Goal: Task Accomplishment & Management: Complete application form

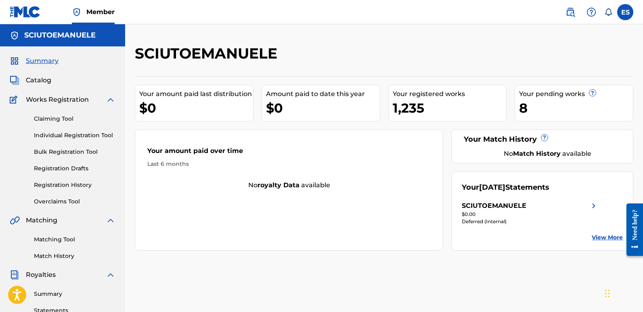
click at [83, 134] on link "Individual Registration Tool" at bounding box center [75, 135] width 82 height 8
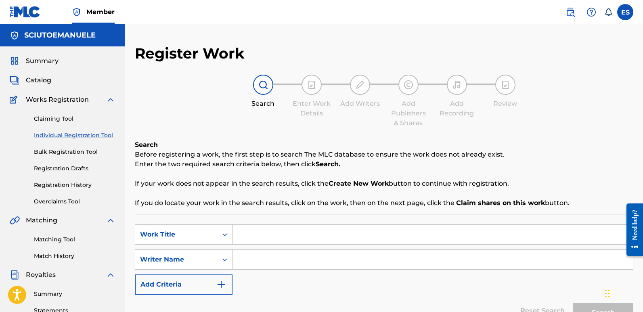
click at [273, 231] on input "Search Form" at bounding box center [432, 234] width 400 height 19
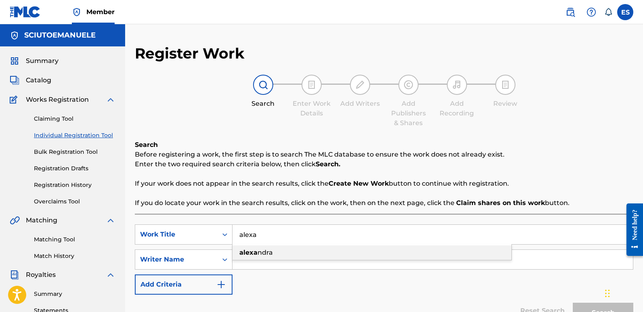
click at [273, 252] on div "[PERSON_NAME]" at bounding box center [371, 252] width 279 height 15
type input "[PERSON_NAME]"
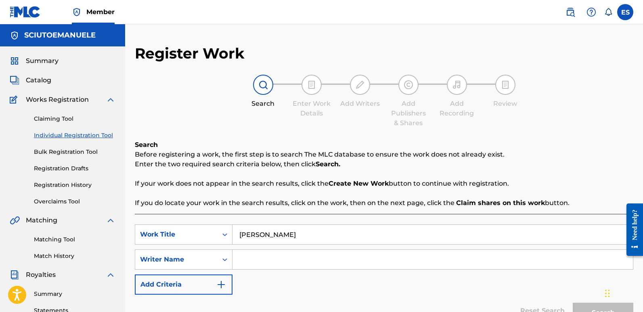
click at [288, 260] on input "Search Form" at bounding box center [432, 259] width 400 height 19
type input "e"
type input "[PERSON_NAME]"
click at [573, 303] on button "Search" at bounding box center [603, 313] width 61 height 20
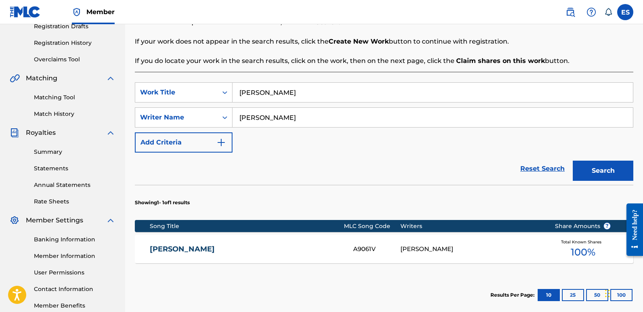
scroll to position [231, 0]
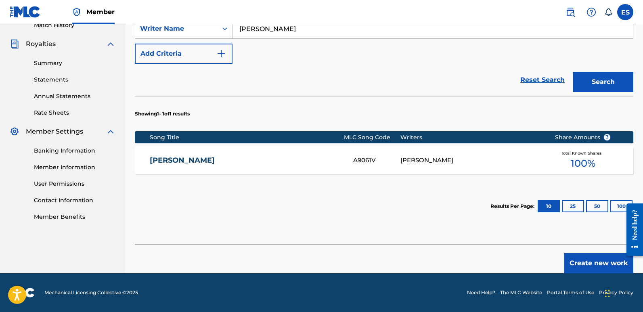
click at [600, 268] on button "Create new work" at bounding box center [598, 263] width 69 height 20
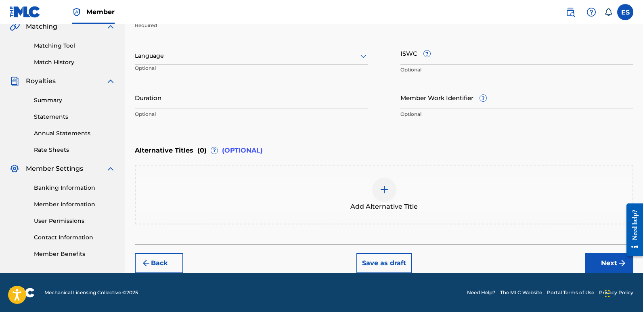
scroll to position [194, 0]
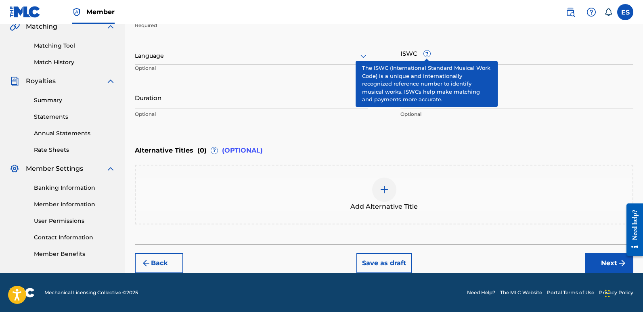
click at [205, 54] on div at bounding box center [251, 56] width 233 height 10
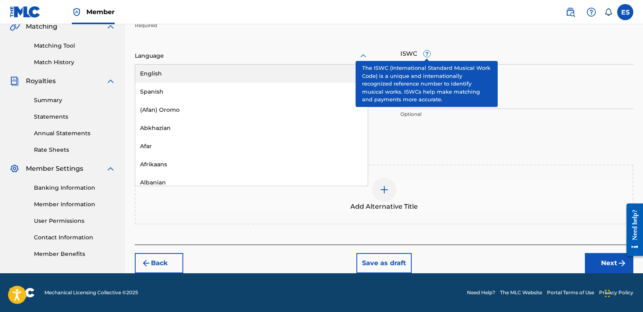
click at [180, 72] on div "English" at bounding box center [251, 74] width 232 height 18
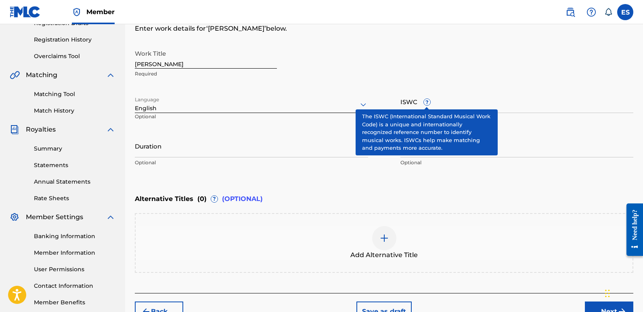
scroll to position [131, 0]
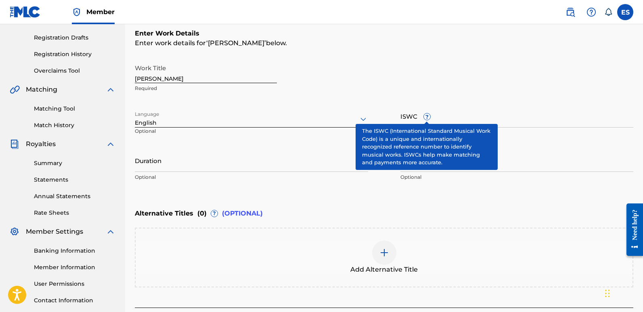
click at [178, 80] on input "[PERSON_NAME]" at bounding box center [206, 71] width 142 height 23
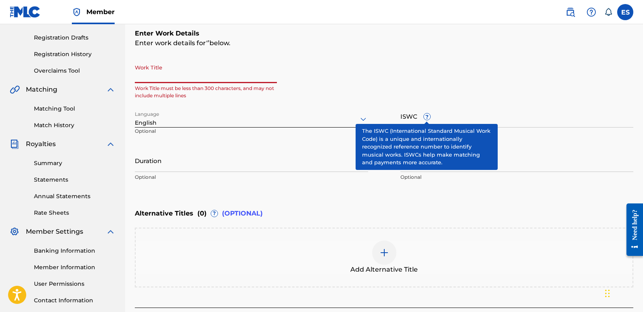
paste input "Crystal Drop (feat. EDM NATIVES)"
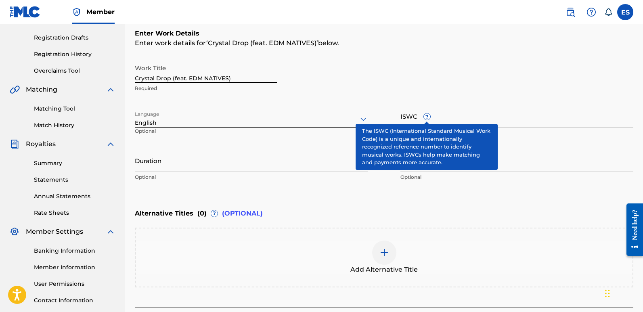
scroll to position [194, 0]
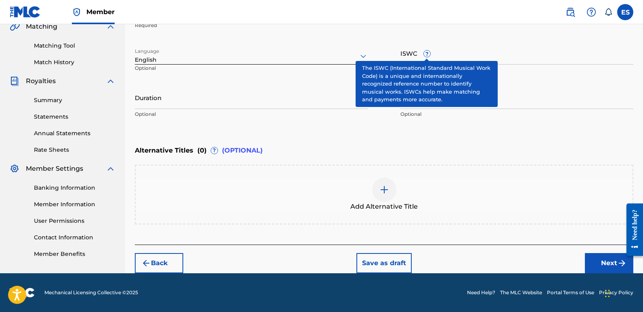
type input "Crystal Drop (feat. EDM NATIVES)"
click at [608, 265] on button "Next" at bounding box center [609, 263] width 48 height 20
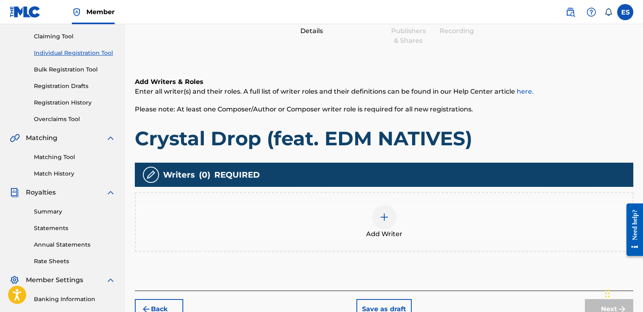
scroll to position [36, 0]
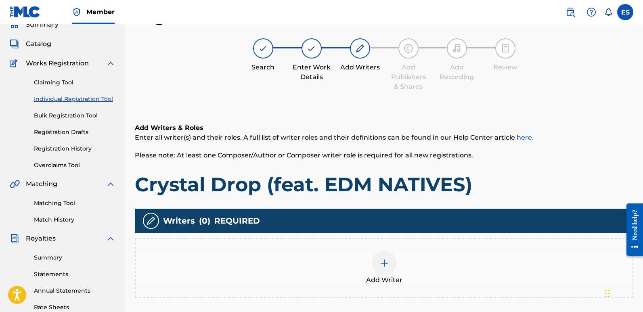
click at [375, 277] on span "Add Writer" at bounding box center [384, 280] width 36 height 10
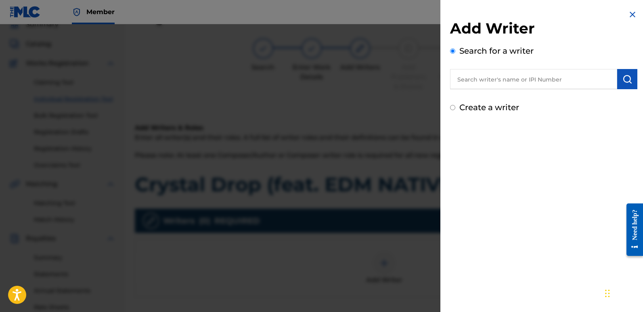
click at [476, 80] on input "text" at bounding box center [533, 79] width 167 height 20
type input "emanuelesciuto"
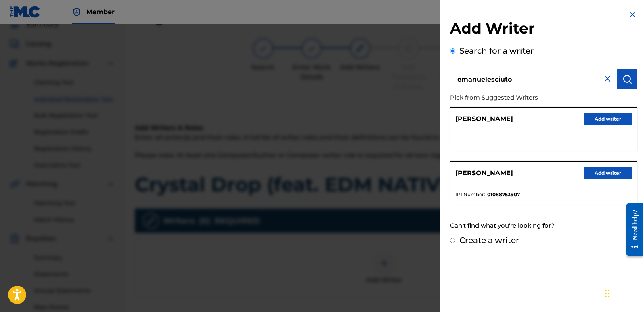
click at [595, 173] on button "Add writer" at bounding box center [607, 173] width 48 height 12
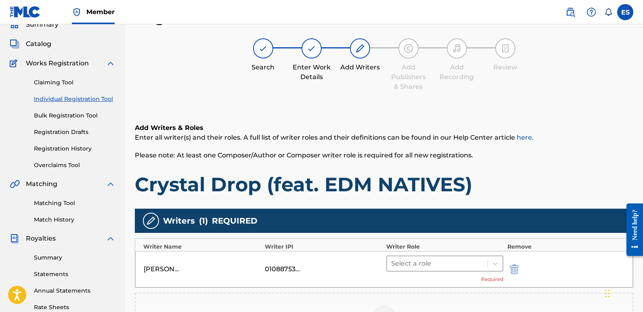
click at [469, 266] on div at bounding box center [437, 263] width 92 height 11
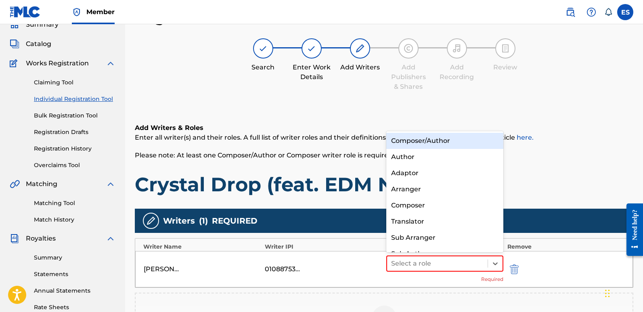
click at [420, 139] on div "Composer/Author" at bounding box center [444, 141] width 117 height 16
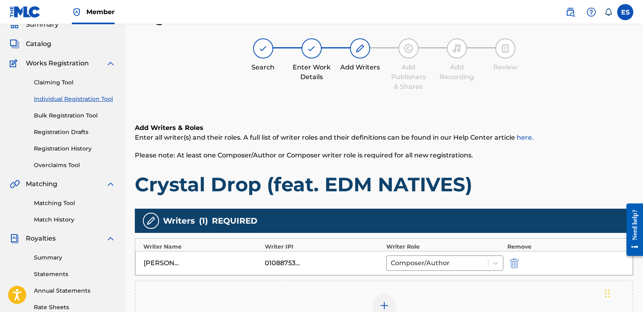
scroll to position [188, 0]
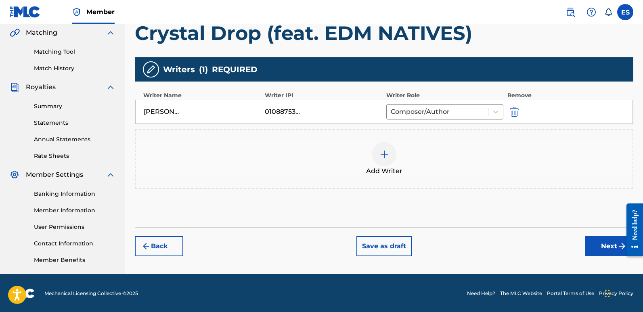
click at [604, 242] on button "Next" at bounding box center [609, 246] width 48 height 20
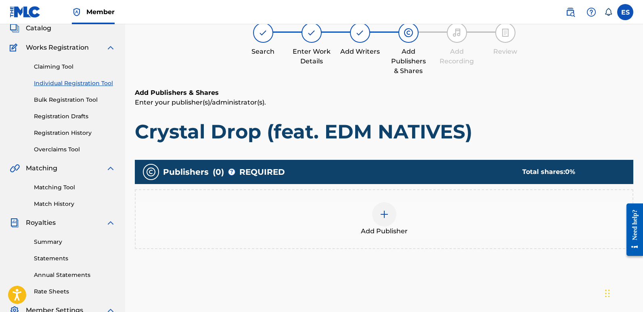
scroll to position [36, 0]
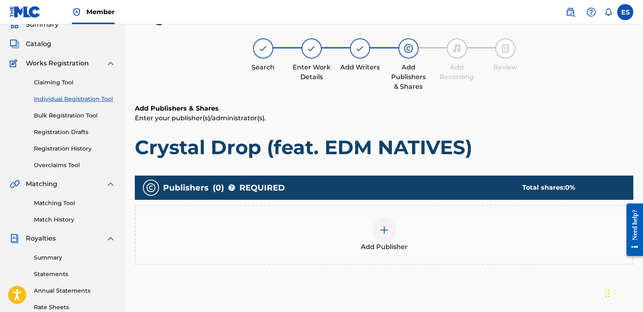
click at [400, 234] on div "Add Publisher" at bounding box center [384, 235] width 497 height 34
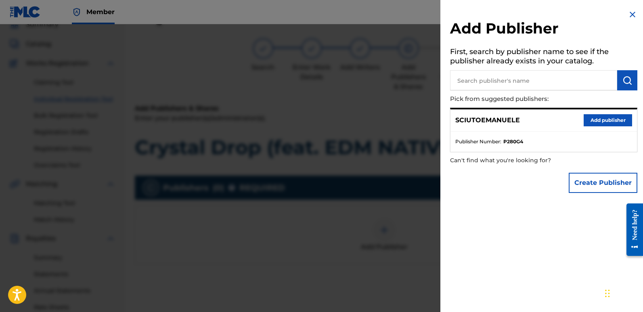
click at [604, 117] on button "Add publisher" at bounding box center [607, 120] width 48 height 12
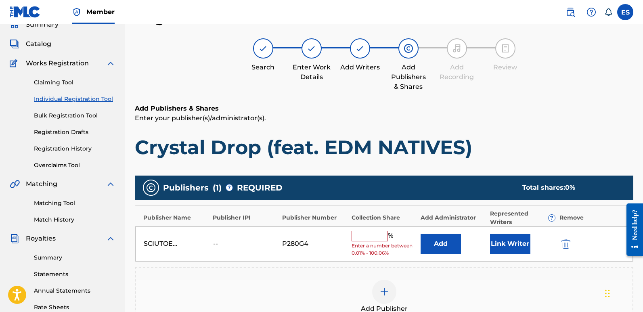
click at [510, 247] on button "Link Writer" at bounding box center [510, 244] width 40 height 20
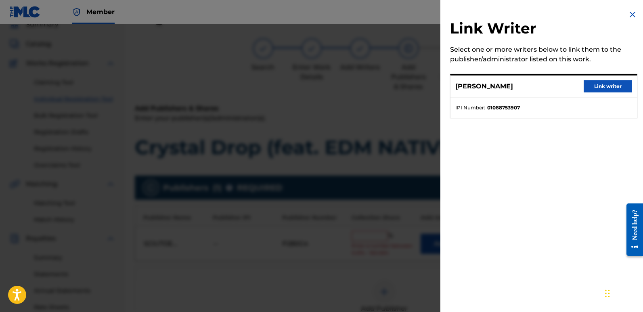
click at [610, 90] on button "Link writer" at bounding box center [607, 86] width 48 height 12
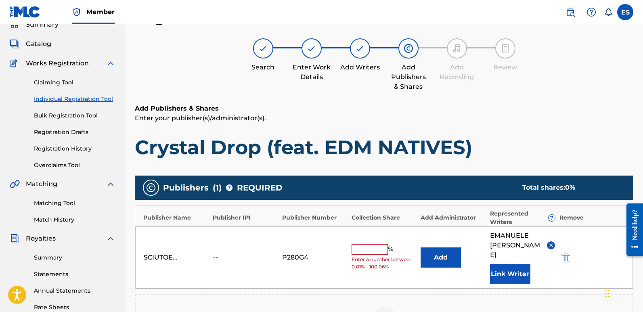
click at [373, 239] on div "SCIUTOEMANUELE -- P280G4 % Enter a number between 0.01% - 100.06% Add [PERSON_N…" at bounding box center [383, 257] width 497 height 62
click at [368, 244] on input "text" at bounding box center [369, 249] width 36 height 10
type input "100"
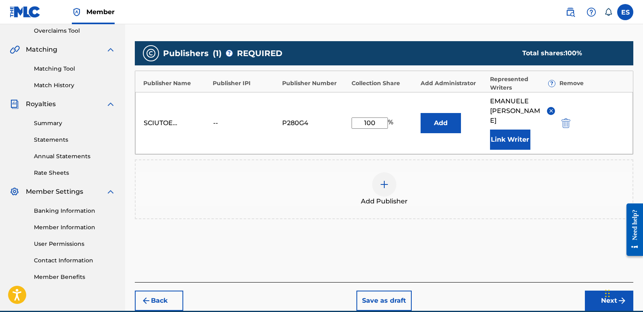
click at [598, 291] on button "Next" at bounding box center [609, 301] width 48 height 20
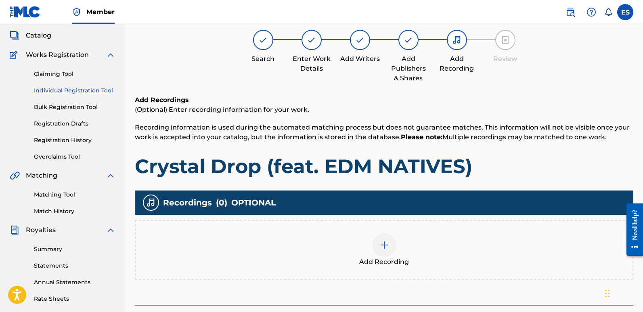
scroll to position [36, 0]
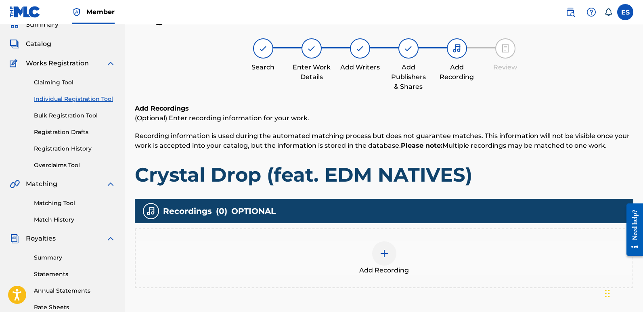
click at [380, 260] on div at bounding box center [384, 253] width 24 height 24
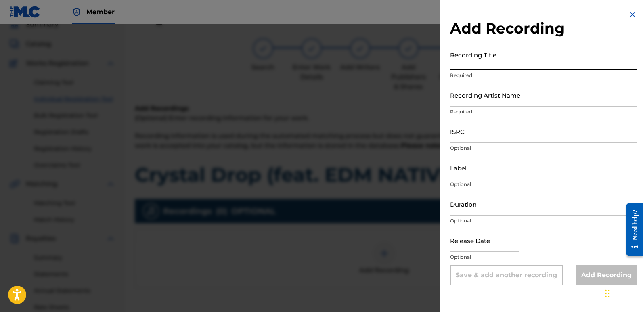
paste input "Crystal Drop (feat. EDM NATIVES)"
type input "Crystal Drop (feat. EDM NATIVES)"
click at [506, 98] on input "Recording Artist Name" at bounding box center [543, 95] width 187 height 23
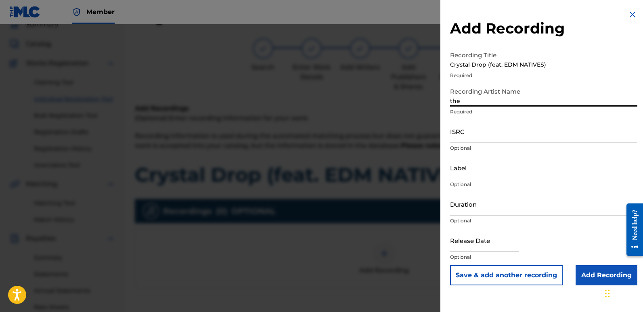
type input "The Lunatics"
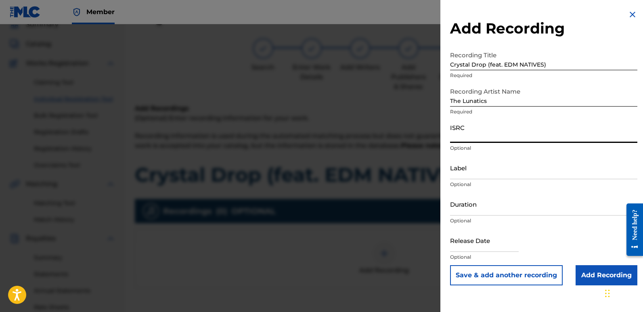
paste input "QZZ782556340"
type input "QZZ782556340"
click at [493, 165] on input "Label" at bounding box center [543, 167] width 187 height 23
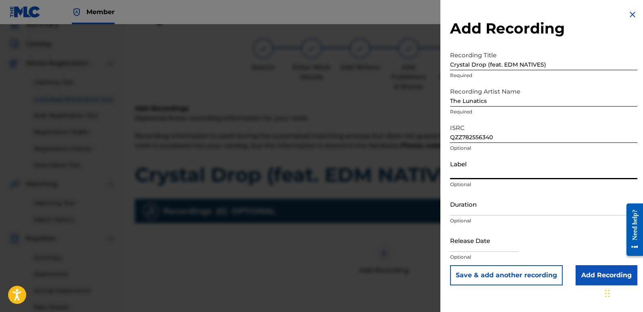
type input "Rightbeatz [GEOGRAPHIC_DATA]"
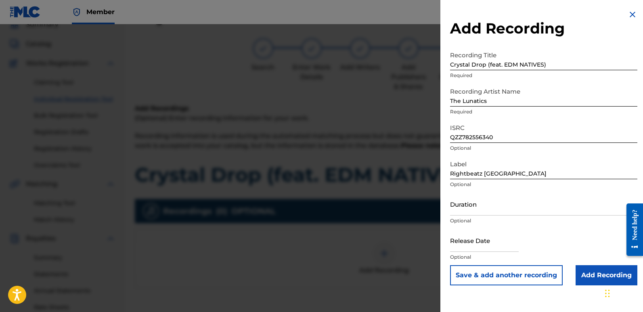
click at [478, 242] on input "text" at bounding box center [484, 240] width 69 height 23
select select "7"
select select "2025"
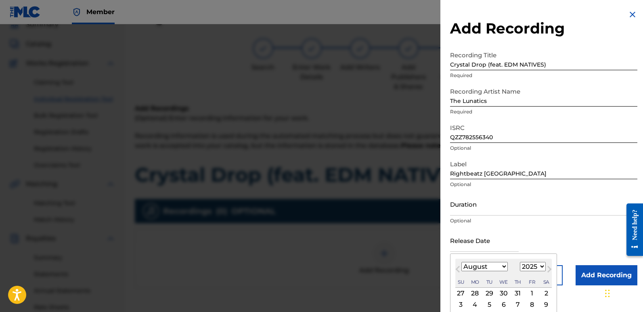
click at [543, 290] on div "2" at bounding box center [546, 293] width 10 height 10
type input "[DATE]"
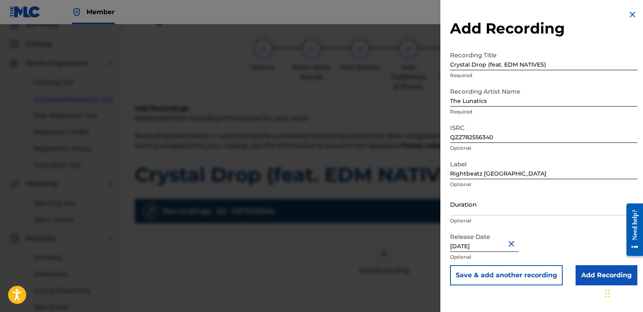
click at [476, 244] on input "[DATE]" at bounding box center [484, 240] width 69 height 23
select select "7"
select select "2025"
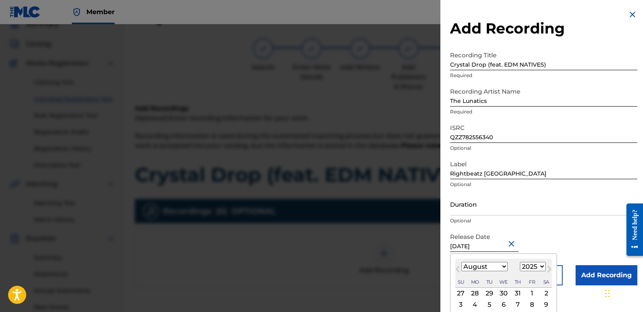
type input "[DATE]"
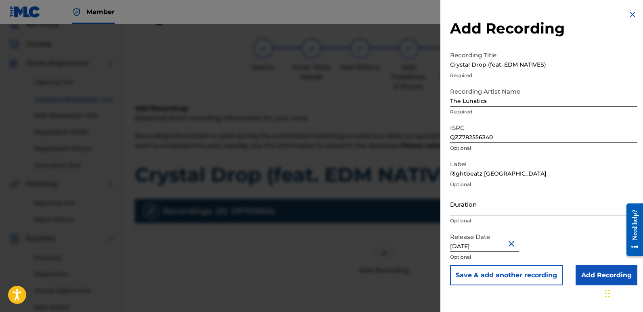
click at [598, 278] on input "Add Recording" at bounding box center [606, 275] width 62 height 20
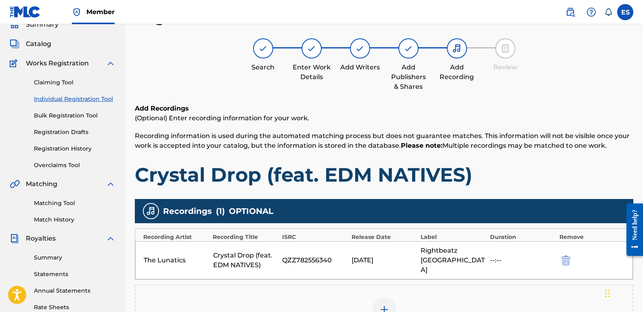
scroll to position [188, 0]
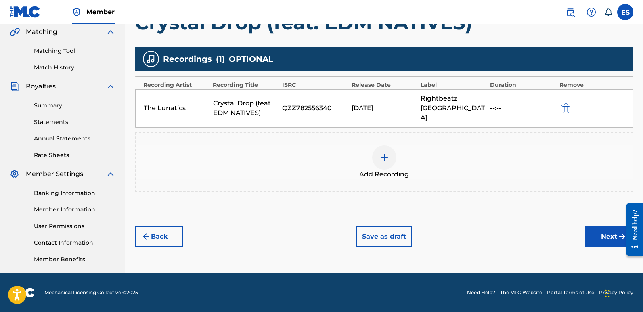
click at [597, 229] on button "Next" at bounding box center [609, 236] width 48 height 20
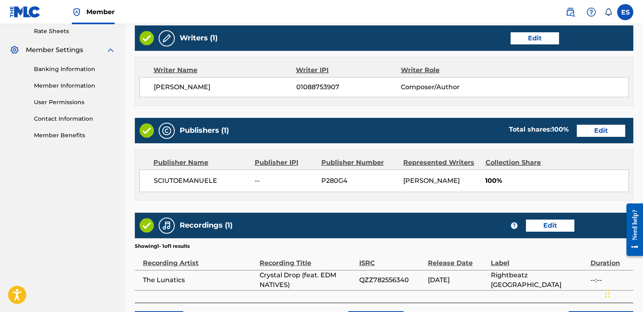
scroll to position [370, 0]
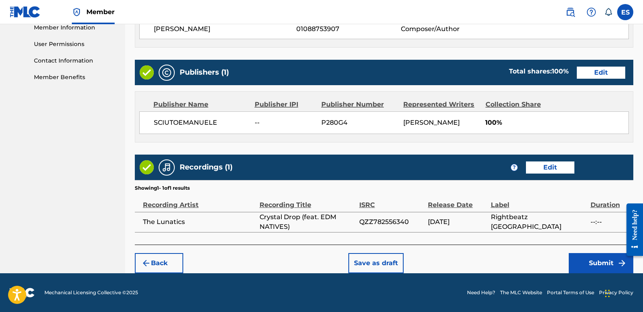
click at [592, 261] on button "Submit" at bounding box center [601, 263] width 65 height 20
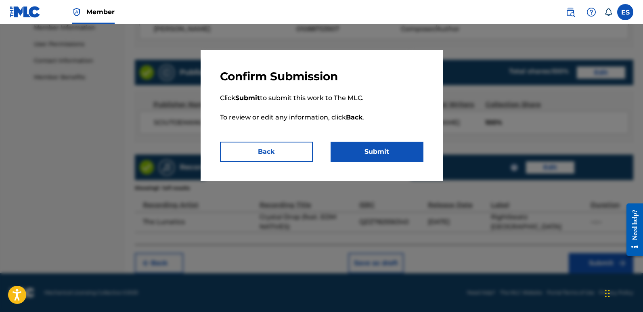
click at [390, 153] on button "Submit" at bounding box center [376, 152] width 93 height 20
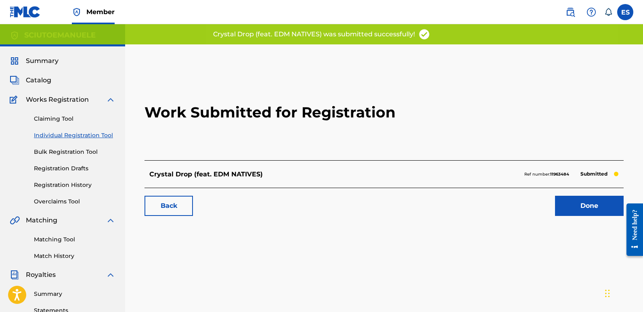
click at [588, 203] on link "Done" at bounding box center [589, 206] width 69 height 20
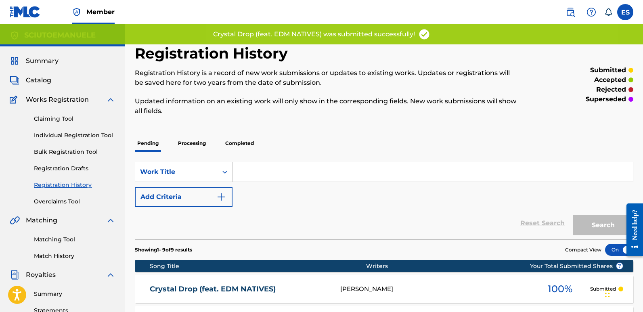
click at [88, 135] on link "Individual Registration Tool" at bounding box center [75, 135] width 82 height 8
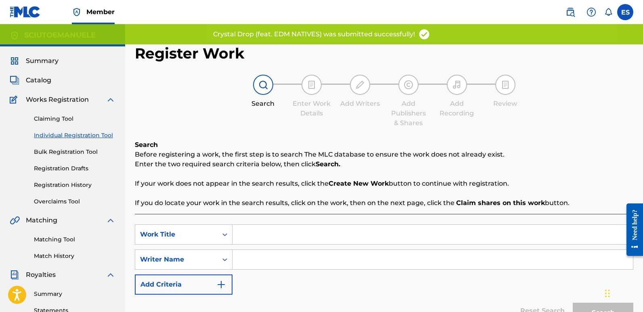
click at [285, 234] on input "Search Form" at bounding box center [432, 234] width 400 height 19
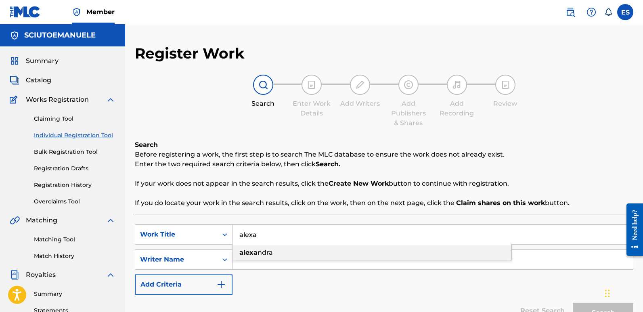
click at [258, 251] on span "ndra" at bounding box center [264, 253] width 15 height 8
type input "[PERSON_NAME]"
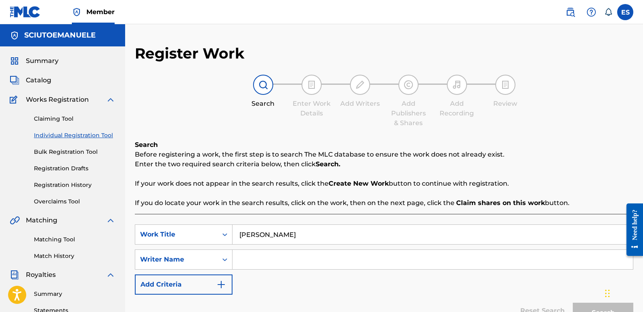
click at [285, 260] on input "Search Form" at bounding box center [432, 259] width 400 height 19
type input "[PERSON_NAME]"
click at [573, 303] on button "Search" at bounding box center [603, 313] width 61 height 20
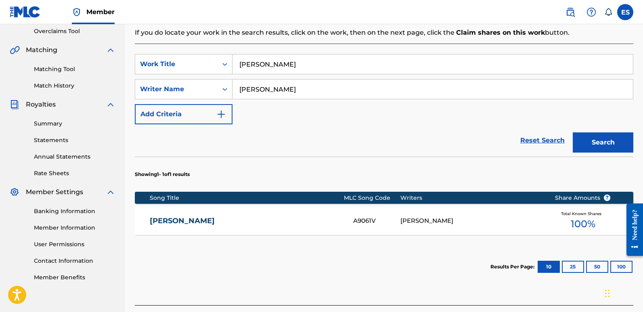
scroll to position [231, 0]
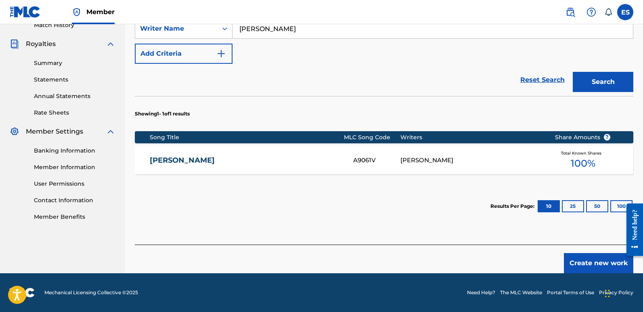
click at [599, 262] on button "Create new work" at bounding box center [598, 263] width 69 height 20
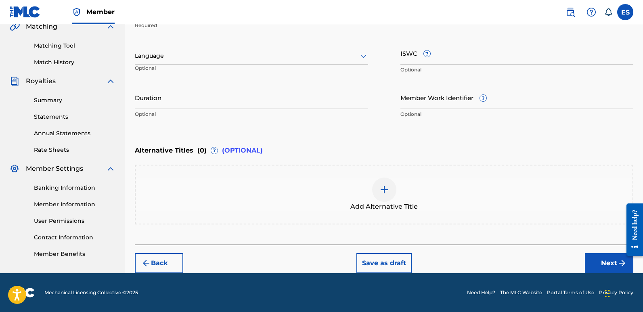
scroll to position [194, 0]
click at [199, 62] on div "Language" at bounding box center [251, 56] width 233 height 17
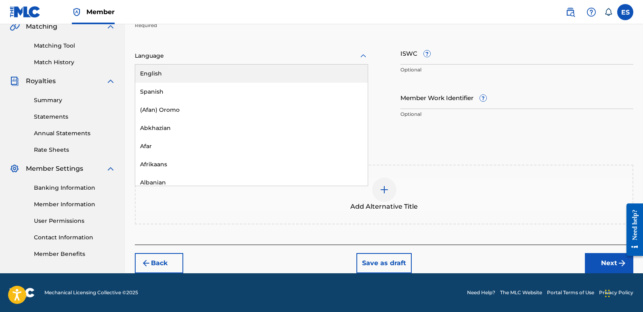
click at [173, 69] on div "English" at bounding box center [251, 74] width 232 height 18
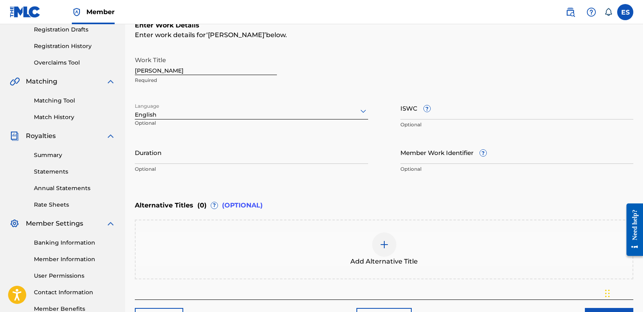
scroll to position [136, 0]
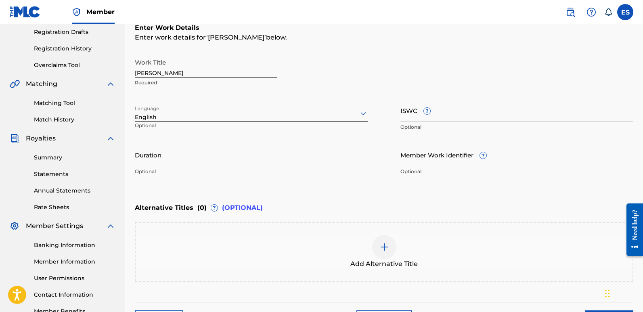
click at [164, 73] on input "[PERSON_NAME]" at bounding box center [206, 65] width 142 height 23
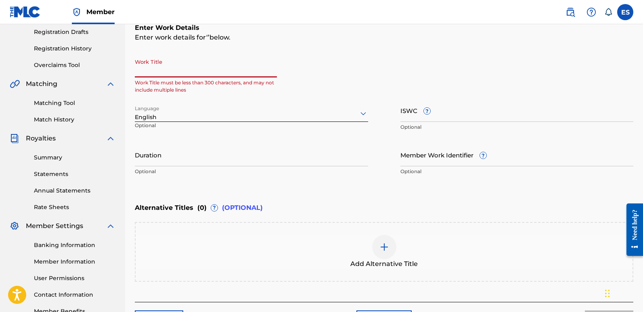
paste input "Endless Rave Nights"
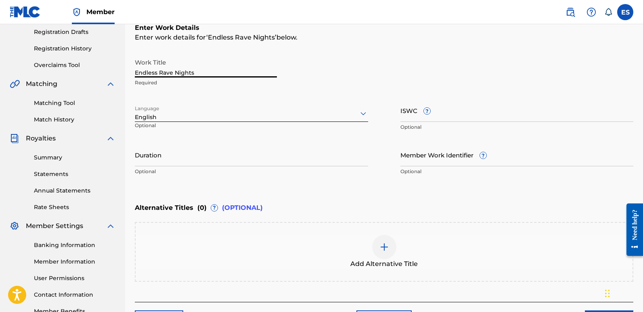
scroll to position [194, 0]
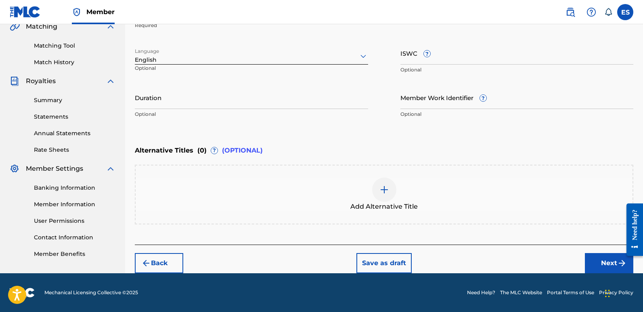
type input "Endless Rave Nights"
click at [602, 261] on button "Next" at bounding box center [609, 263] width 48 height 20
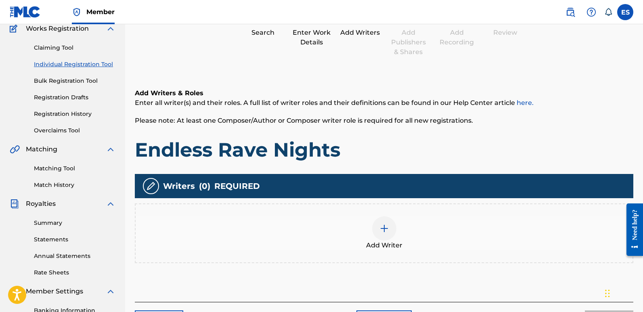
scroll to position [36, 0]
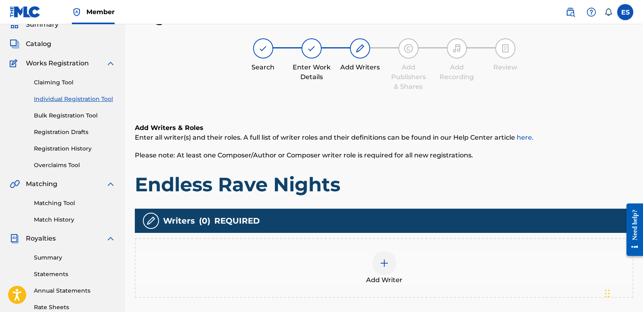
click at [382, 269] on div at bounding box center [384, 263] width 24 height 24
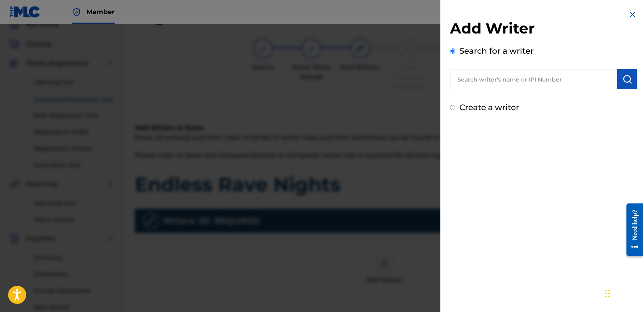
click at [499, 83] on input "text" at bounding box center [533, 79] width 167 height 20
type input "emanuelesciuto"
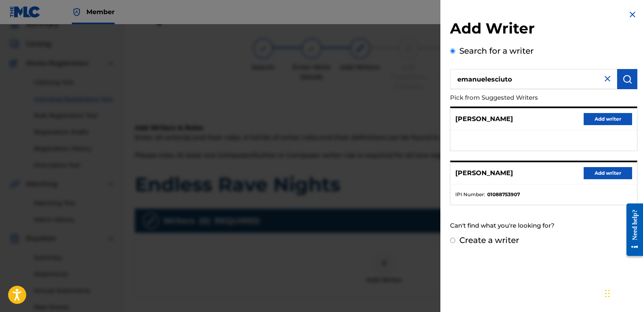
click at [608, 169] on button "Add writer" at bounding box center [607, 173] width 48 height 12
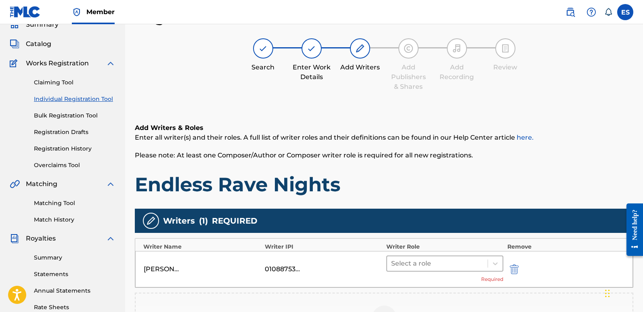
click at [462, 264] on div at bounding box center [437, 263] width 92 height 11
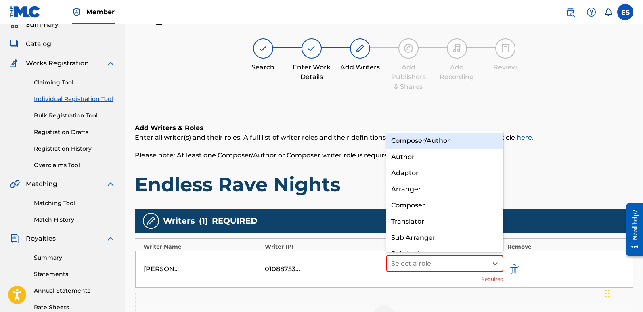
click at [418, 141] on div "Composer/Author" at bounding box center [444, 141] width 117 height 16
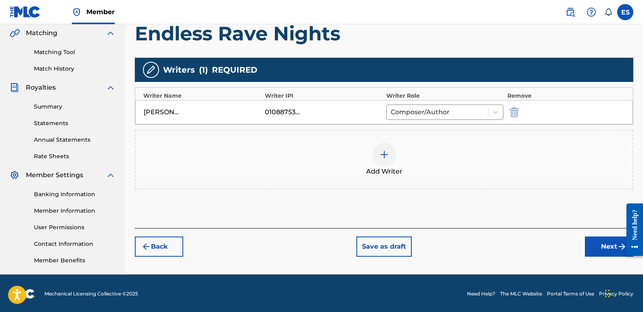
click at [602, 246] on button "Next" at bounding box center [609, 246] width 48 height 20
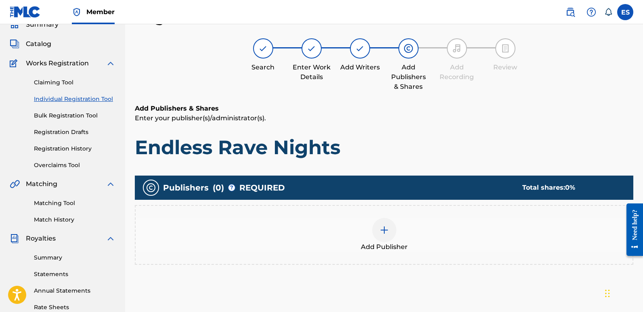
click at [376, 241] on div "Add Publisher" at bounding box center [384, 235] width 497 height 34
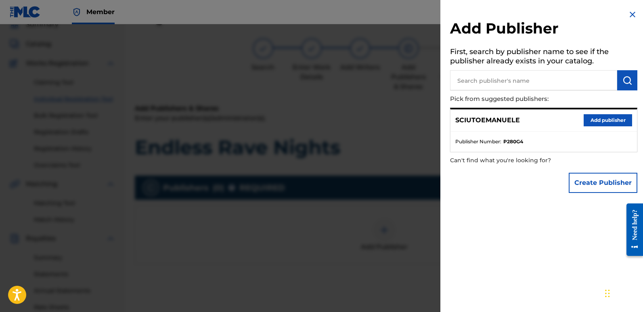
click at [604, 121] on button "Add publisher" at bounding box center [607, 120] width 48 height 12
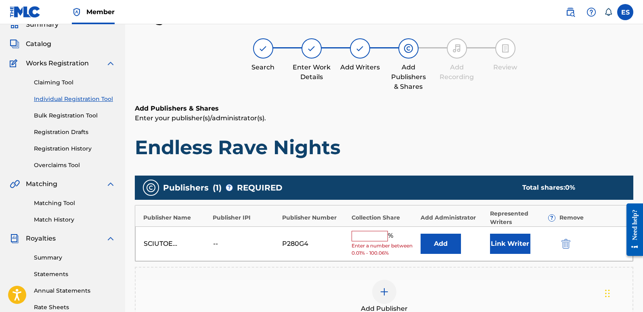
click at [504, 242] on button "Link Writer" at bounding box center [510, 244] width 40 height 20
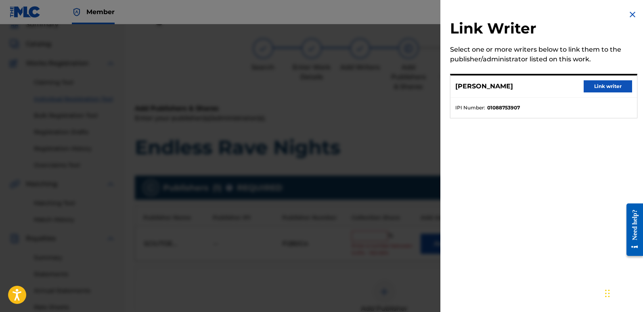
click at [617, 82] on button "Link writer" at bounding box center [607, 86] width 48 height 12
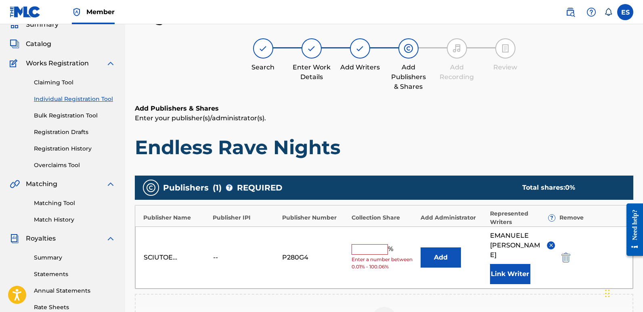
click at [368, 244] on input "text" at bounding box center [369, 249] width 36 height 10
type input "100"
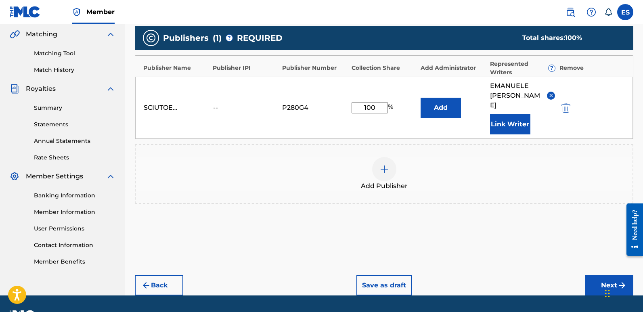
click at [602, 275] on button "Next" at bounding box center [609, 285] width 48 height 20
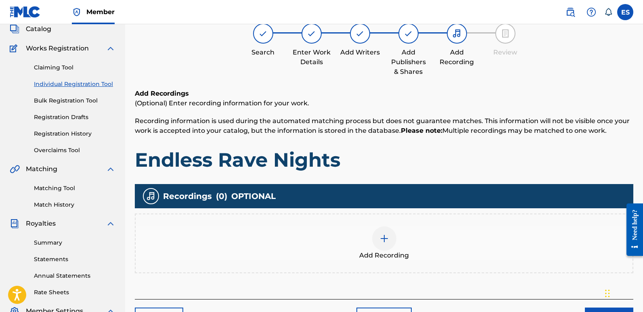
scroll to position [36, 0]
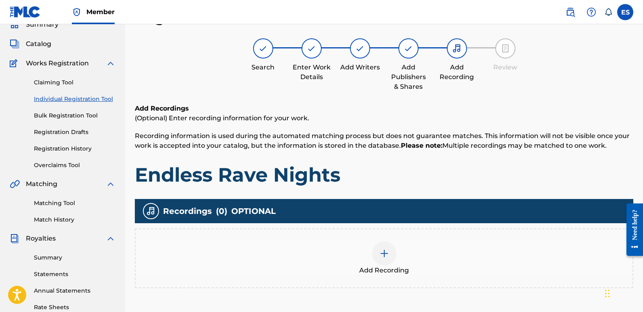
click at [397, 261] on div "Add Recording" at bounding box center [384, 258] width 497 height 34
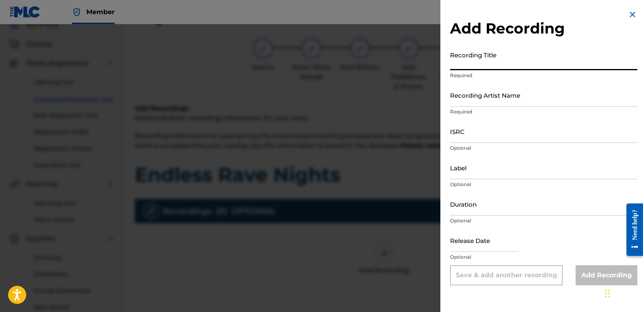
paste input "Endless Rave Nights"
type input "Endless Rave Nights"
click at [527, 94] on input "Recording Artist Name" at bounding box center [543, 95] width 187 height 23
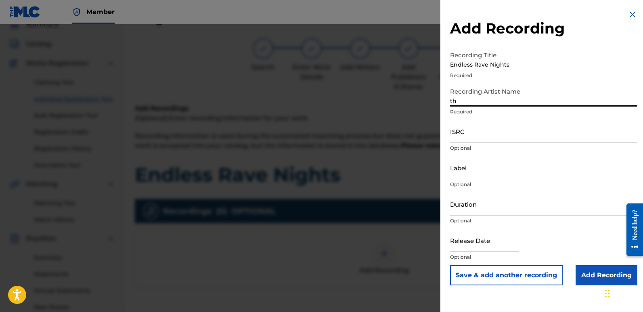
type input "The Lunatics"
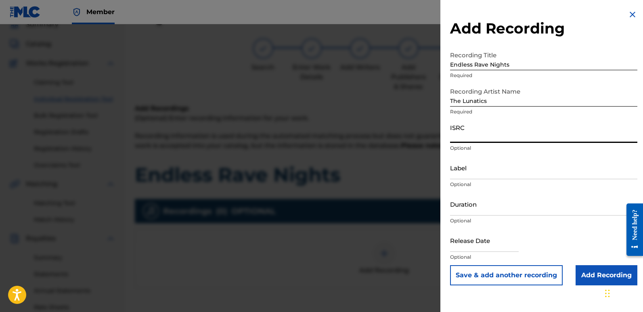
paste input "QZZ782556341"
type input "QZZ782556341"
click at [502, 167] on input "Label" at bounding box center [543, 167] width 187 height 23
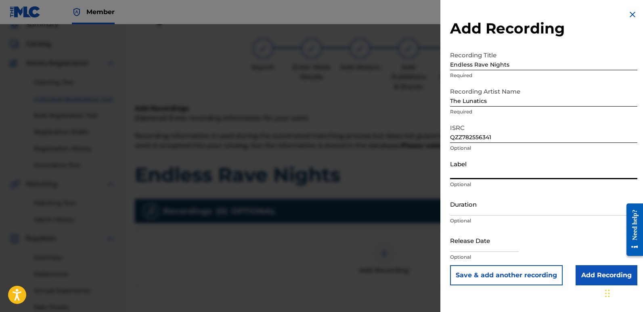
type input "Rightbeatz [GEOGRAPHIC_DATA]"
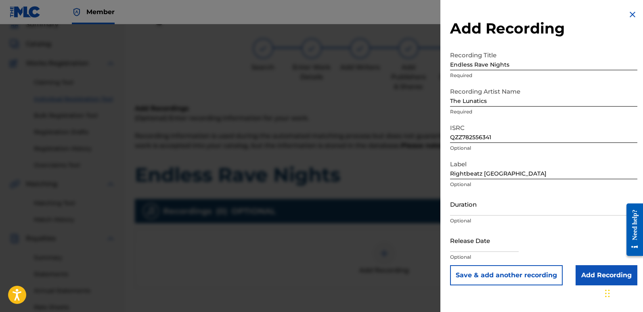
click at [473, 240] on input "text" at bounding box center [484, 240] width 69 height 23
select select "7"
select select "2025"
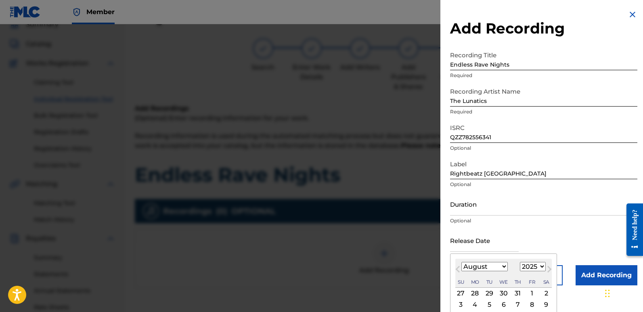
click at [547, 296] on div "2" at bounding box center [546, 293] width 10 height 10
type input "[DATE]"
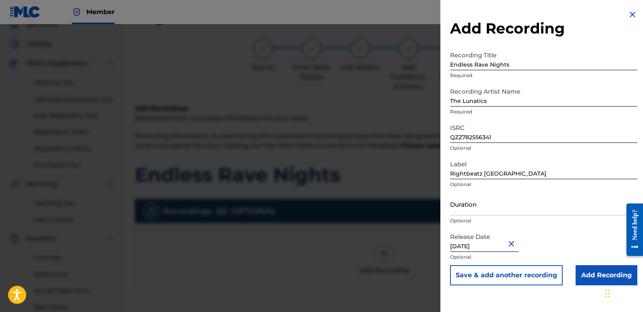
click at [474, 244] on input "[DATE]" at bounding box center [484, 240] width 69 height 23
select select "7"
select select "2025"
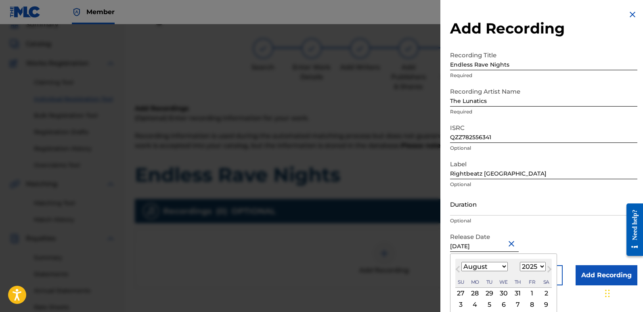
type input "[DATE]"
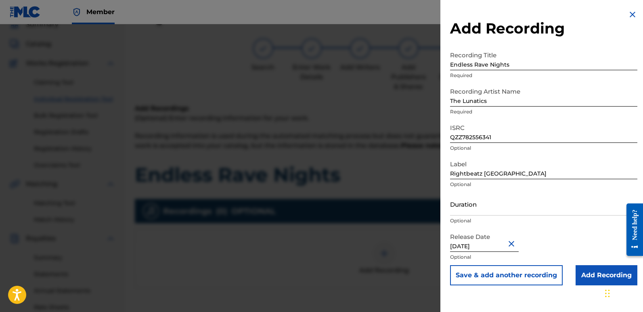
click at [591, 276] on input "Add Recording" at bounding box center [606, 275] width 62 height 20
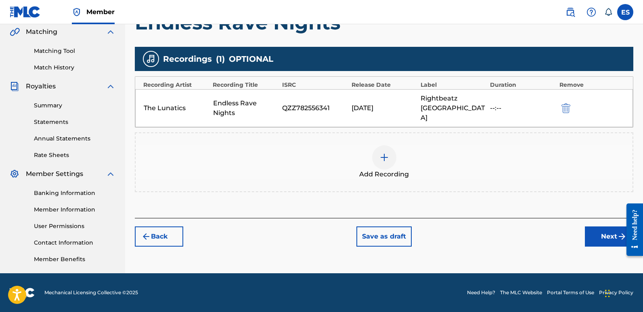
click at [615, 230] on button "Next" at bounding box center [609, 236] width 48 height 20
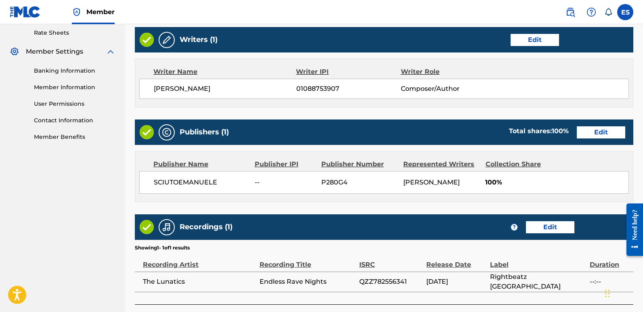
scroll to position [370, 0]
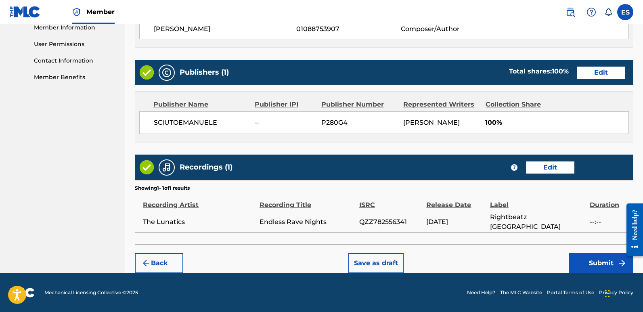
click at [602, 265] on button "Submit" at bounding box center [601, 263] width 65 height 20
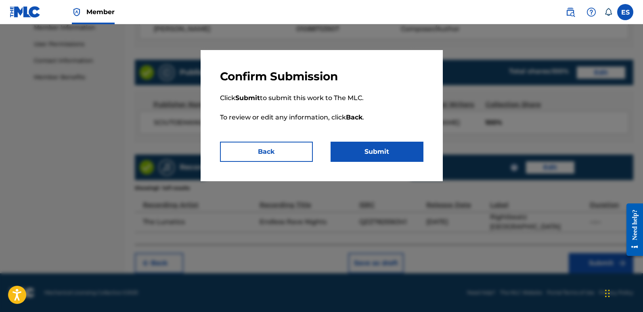
click at [397, 150] on button "Submit" at bounding box center [376, 152] width 93 height 20
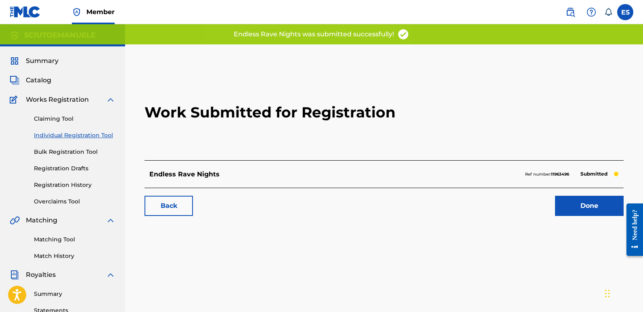
click at [598, 206] on link "Done" at bounding box center [589, 206] width 69 height 20
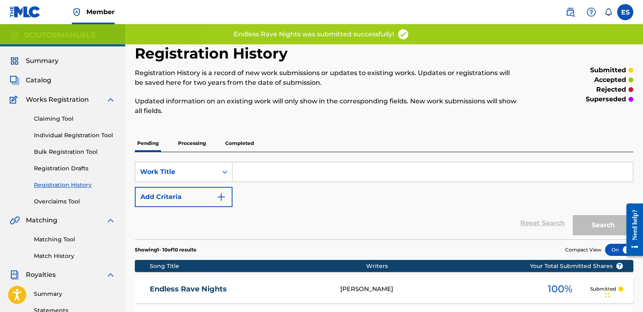
click at [93, 134] on link "Individual Registration Tool" at bounding box center [75, 135] width 82 height 8
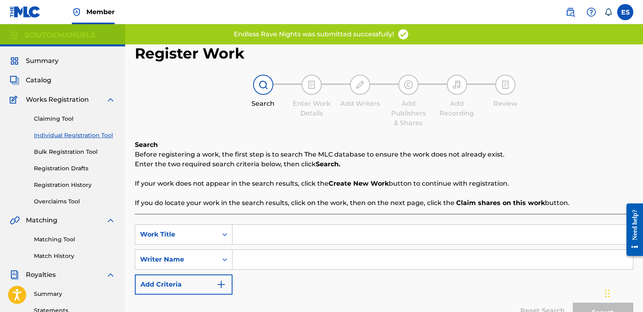
click at [293, 232] on input "Search Form" at bounding box center [432, 234] width 400 height 19
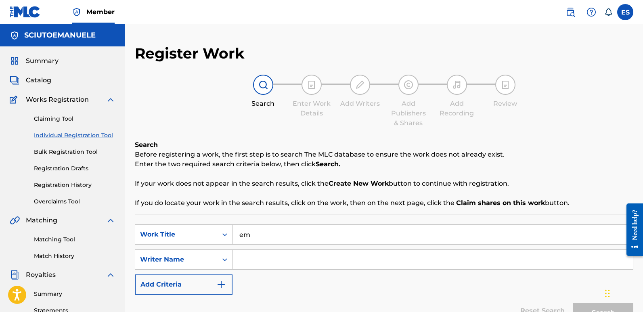
type input "e"
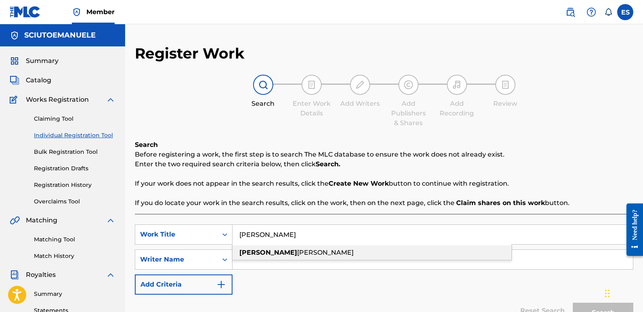
click at [281, 248] on div "[PERSON_NAME]" at bounding box center [371, 252] width 279 height 15
type input "[PERSON_NAME]"
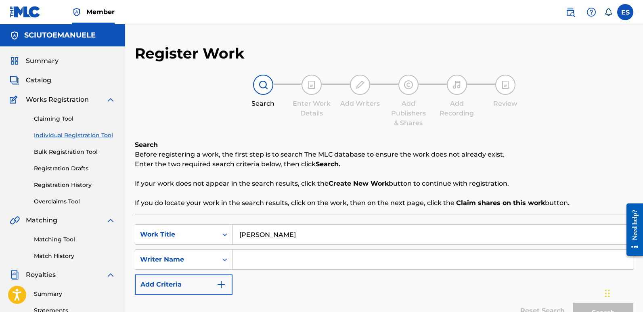
click at [261, 256] on input "Search Form" at bounding box center [432, 259] width 400 height 19
type input "[PERSON_NAME]"
click at [573, 303] on button "Search" at bounding box center [603, 313] width 61 height 20
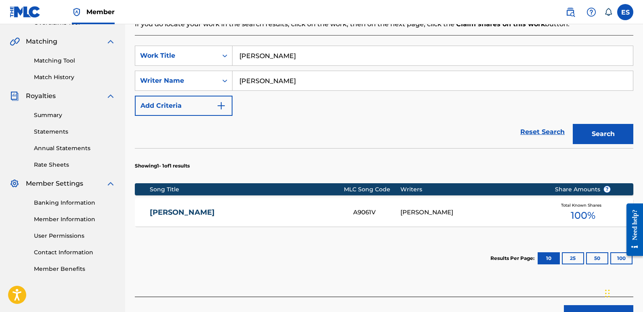
click at [593, 309] on button "Create new work" at bounding box center [598, 315] width 69 height 20
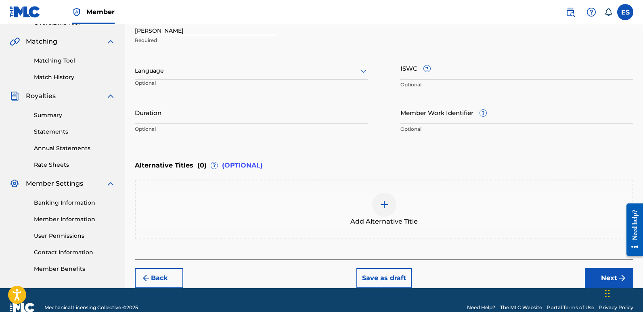
click at [196, 72] on div at bounding box center [251, 71] width 233 height 10
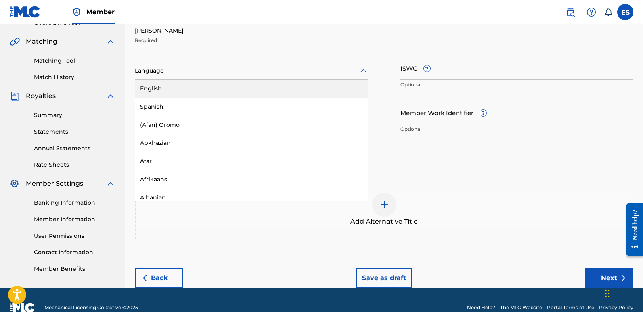
click at [161, 88] on div "English" at bounding box center [251, 88] width 232 height 18
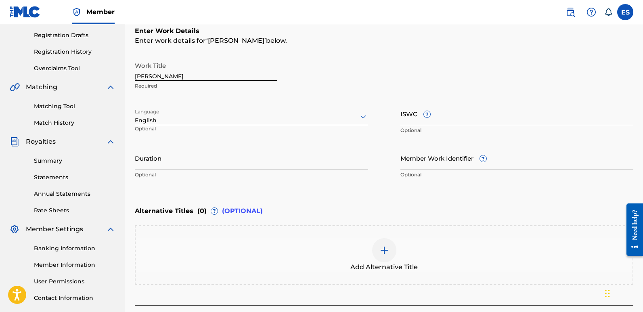
scroll to position [132, 0]
click at [178, 76] on input "[PERSON_NAME]" at bounding box center [206, 70] width 142 height 23
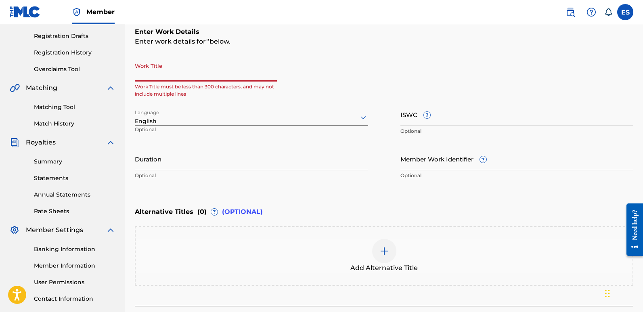
paste input "Hardcore Angels"
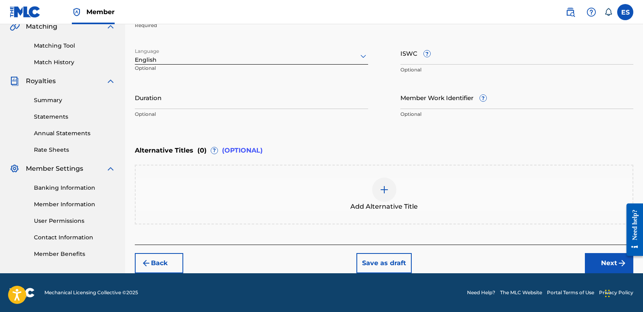
type input "Hardcore Angels"
click at [602, 258] on button "Next" at bounding box center [609, 263] width 48 height 20
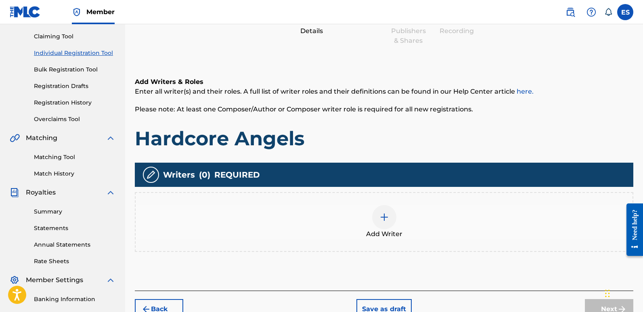
scroll to position [36, 0]
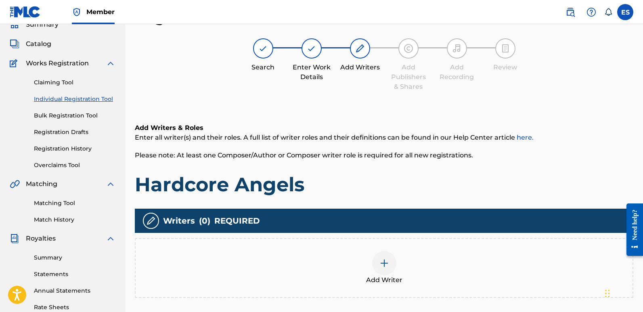
click at [385, 270] on div at bounding box center [384, 263] width 24 height 24
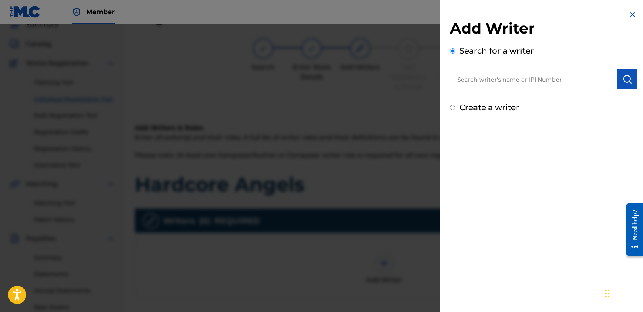
click at [512, 78] on input "text" at bounding box center [533, 79] width 167 height 20
type input "emanuelesciuto"
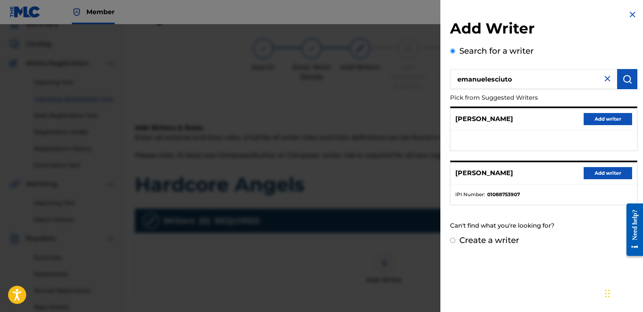
click at [601, 175] on button "Add writer" at bounding box center [607, 173] width 48 height 12
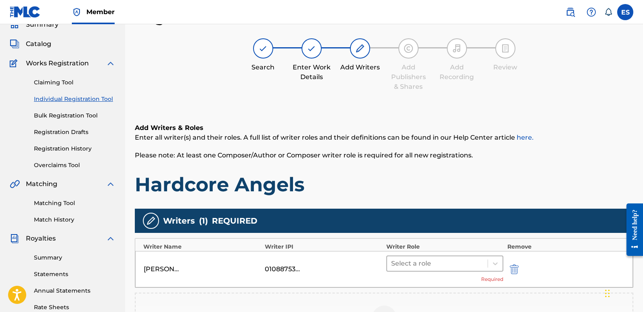
click at [458, 265] on div at bounding box center [437, 263] width 92 height 11
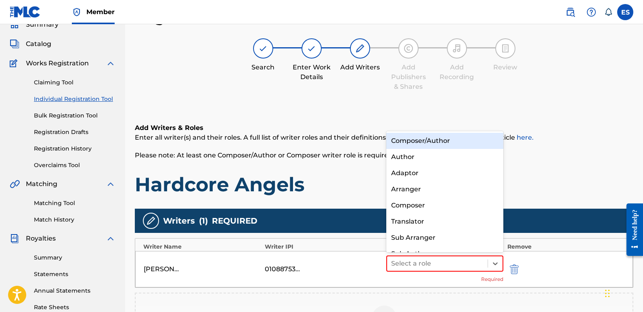
click at [415, 144] on div "Composer/Author" at bounding box center [444, 141] width 117 height 16
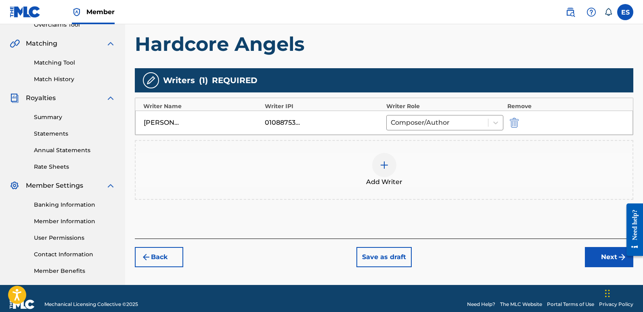
scroll to position [188, 0]
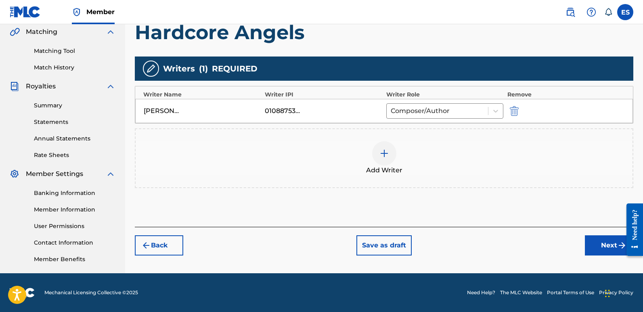
click at [604, 244] on button "Next" at bounding box center [609, 245] width 48 height 20
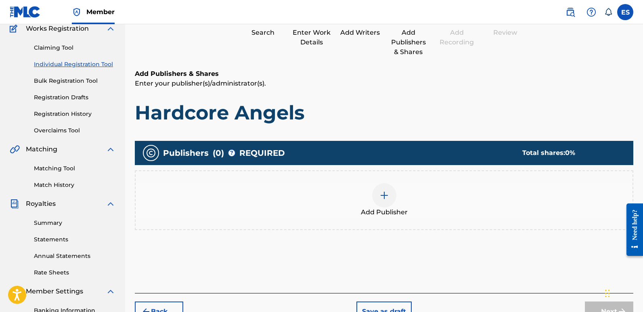
scroll to position [36, 0]
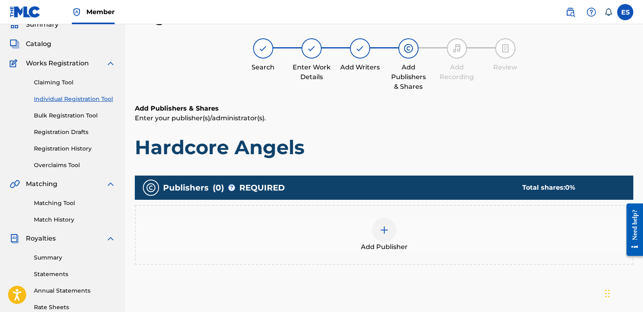
click at [392, 236] on div at bounding box center [384, 230] width 24 height 24
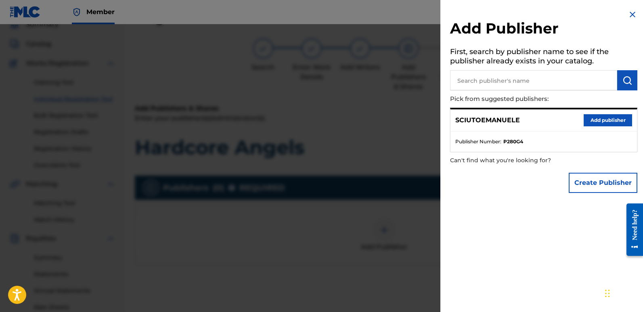
click at [598, 116] on button "Add publisher" at bounding box center [607, 120] width 48 height 12
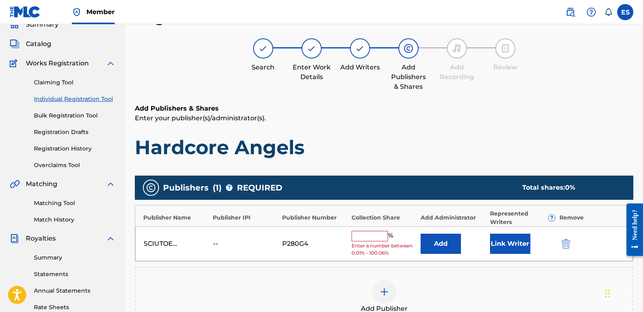
click at [513, 238] on button "Link Writer" at bounding box center [510, 244] width 40 height 20
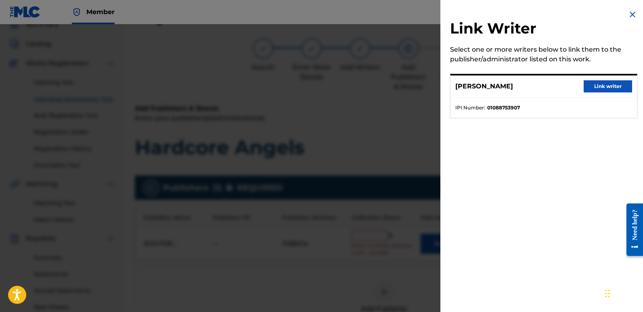
click at [610, 86] on button "Link writer" at bounding box center [607, 86] width 48 height 12
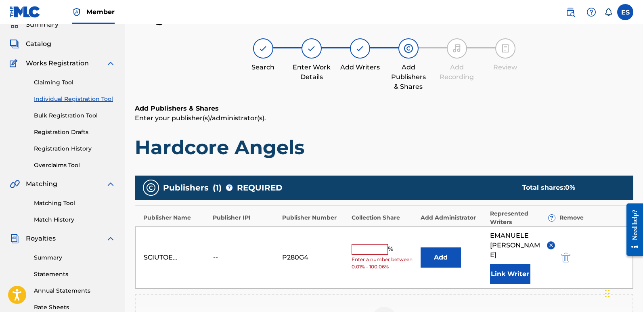
drag, startPoint x: 370, startPoint y: 243, endPoint x: 379, endPoint y: 245, distance: 9.4
click at [379, 245] on input "text" at bounding box center [369, 249] width 36 height 10
type input "100"
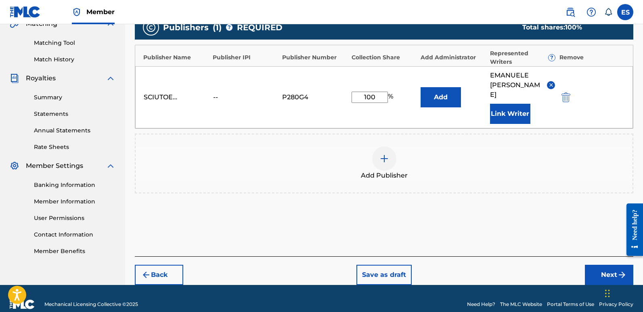
click at [600, 265] on button "Next" at bounding box center [609, 275] width 48 height 20
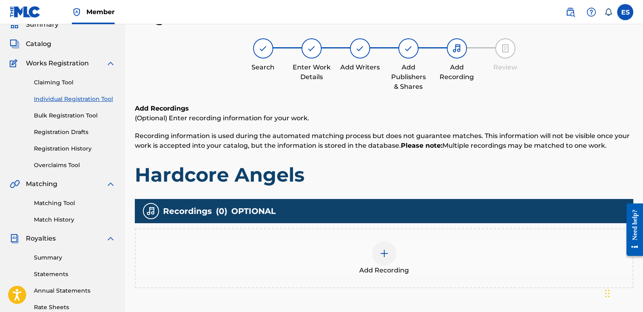
click at [391, 259] on div at bounding box center [384, 253] width 24 height 24
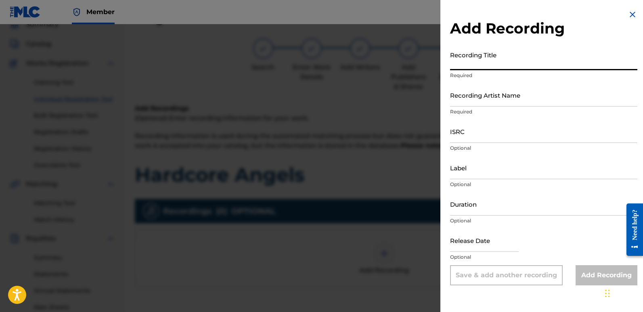
paste input "Hardcore Angels"
type input "Hardcore Angels"
click at [507, 102] on input "Recording Artist Name" at bounding box center [543, 95] width 187 height 23
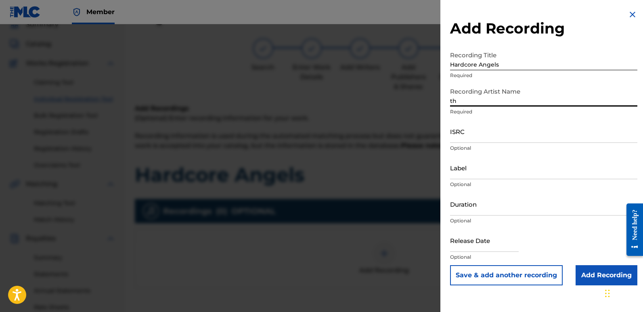
type input "The Lunatics"
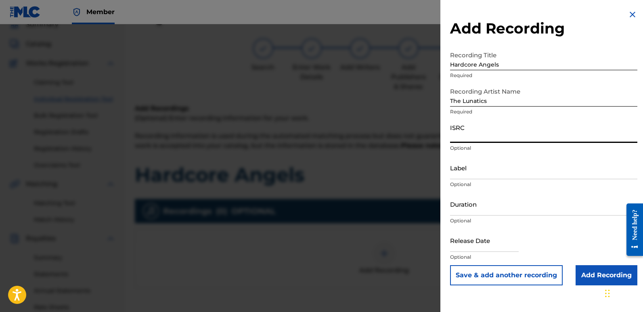
paste input "QZZ782556342"
type input "QZZ782556342"
click at [494, 166] on input "Label" at bounding box center [543, 167] width 187 height 23
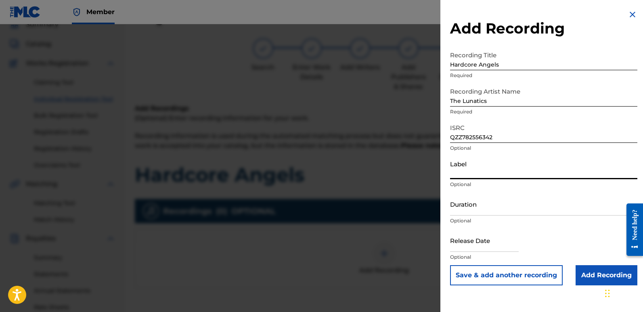
type input "Rightbeatz [GEOGRAPHIC_DATA]"
click at [474, 238] on input "text" at bounding box center [484, 240] width 69 height 23
select select "7"
select select "2025"
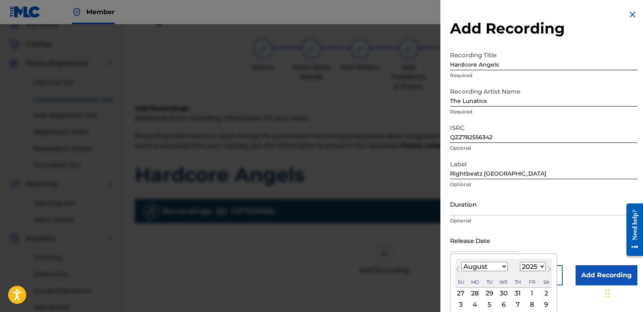
click at [544, 295] on div "2" at bounding box center [546, 293] width 10 height 10
type input "[DATE]"
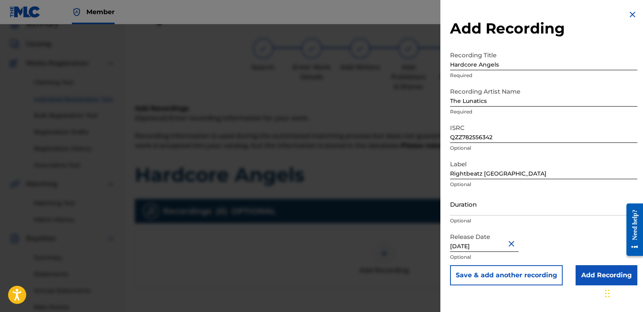
click at [475, 245] on input "[DATE]" at bounding box center [484, 240] width 69 height 23
select select "7"
select select "2025"
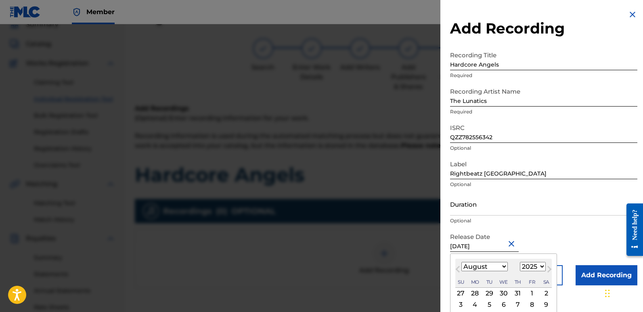
type input "[DATE]"
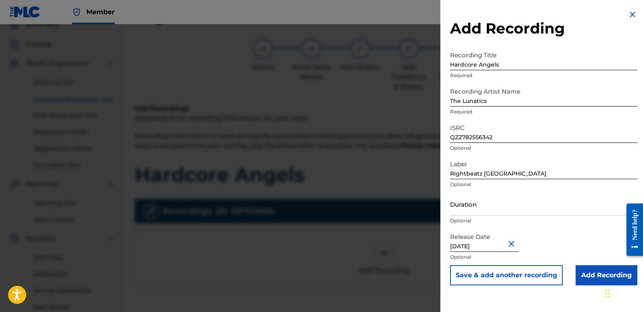
click at [596, 274] on input "Add Recording" at bounding box center [606, 275] width 62 height 20
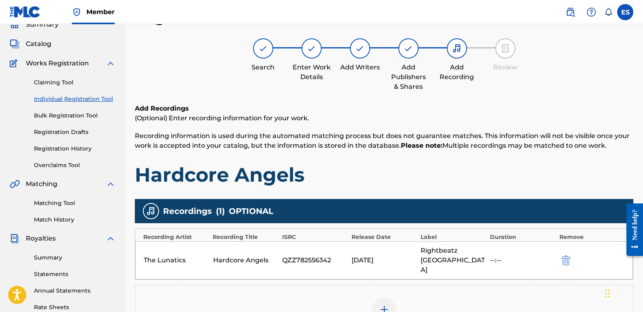
scroll to position [188, 0]
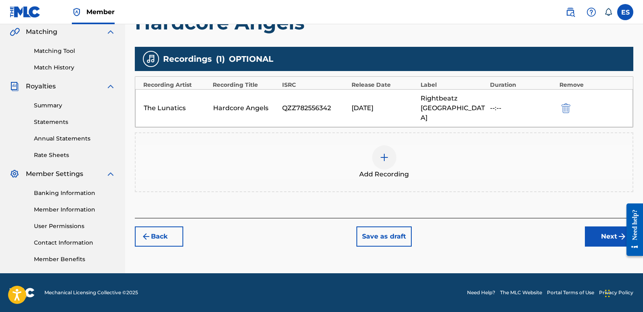
click at [611, 226] on button "Next" at bounding box center [609, 236] width 48 height 20
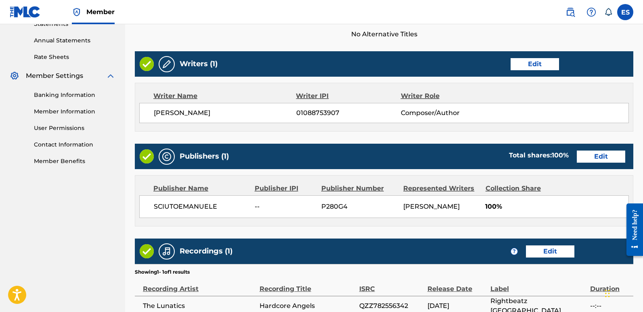
scroll to position [370, 0]
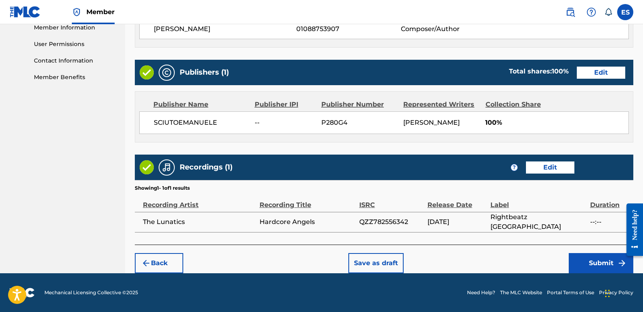
drag, startPoint x: 645, startPoint y: 91, endPoint x: 4, endPoint y: 61, distance: 642.2
click at [599, 261] on button "Submit" at bounding box center [601, 263] width 65 height 20
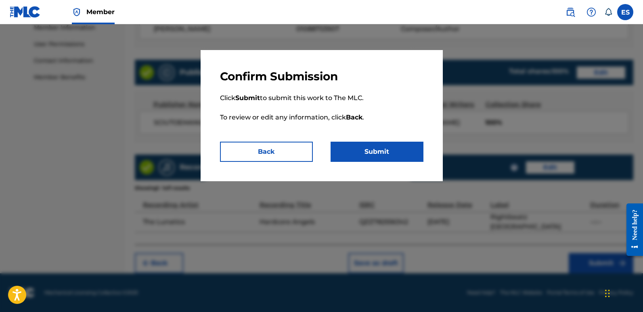
click at [413, 159] on button "Submit" at bounding box center [376, 152] width 93 height 20
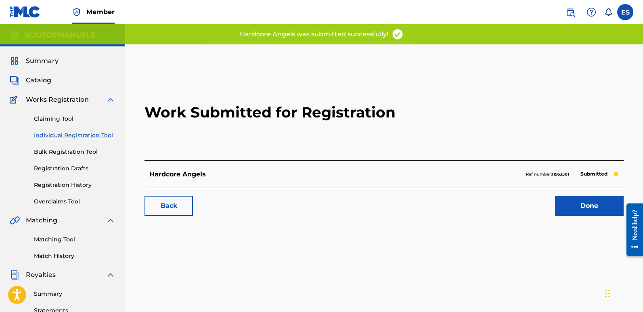
click at [601, 204] on link "Done" at bounding box center [589, 206] width 69 height 20
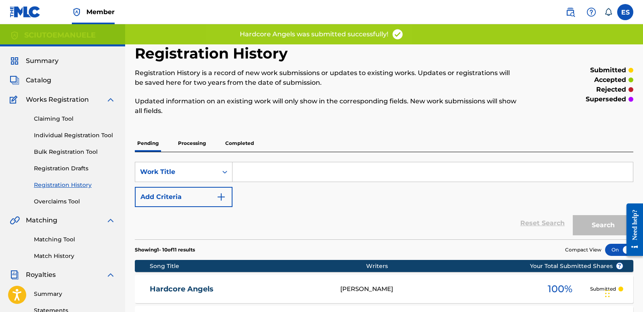
click at [92, 134] on link "Individual Registration Tool" at bounding box center [75, 135] width 82 height 8
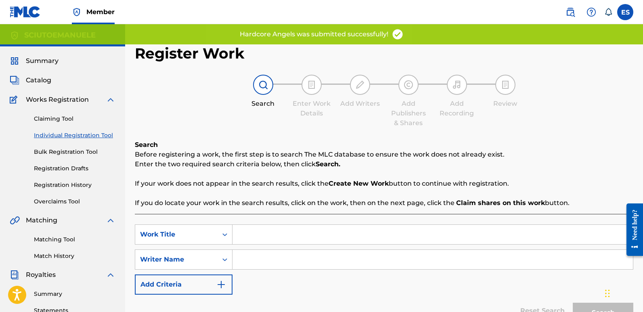
click at [293, 231] on input "Search Form" at bounding box center [432, 234] width 400 height 19
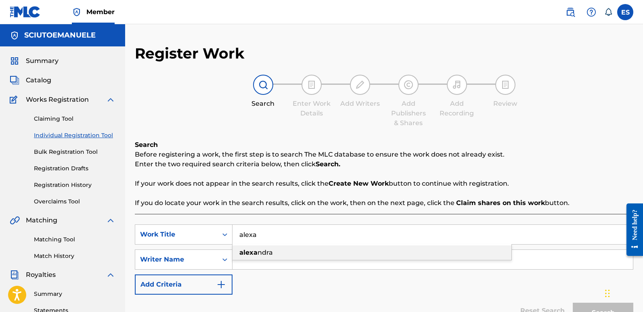
click at [274, 250] on div "[PERSON_NAME]" at bounding box center [371, 252] width 279 height 15
type input "[PERSON_NAME]"
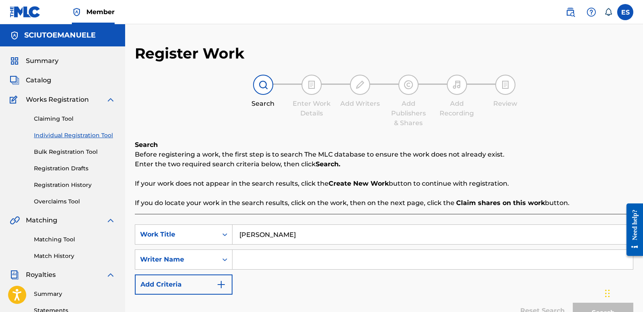
click at [255, 256] on input "Search Form" at bounding box center [432, 259] width 400 height 19
type input "[PERSON_NAME]"
click at [573, 303] on button "Search" at bounding box center [603, 313] width 61 height 20
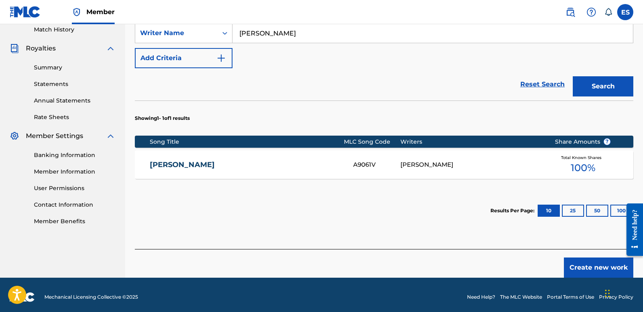
click at [589, 263] on button "Create new work" at bounding box center [598, 267] width 69 height 20
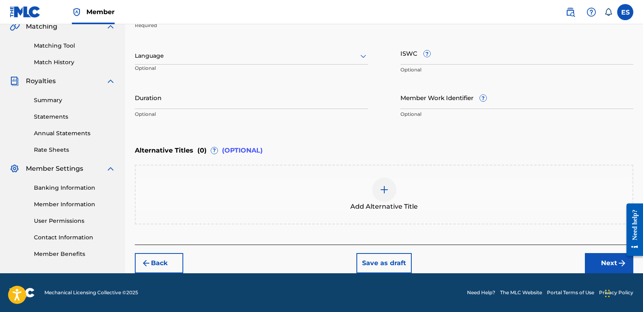
scroll to position [194, 0]
click at [211, 60] on div at bounding box center [251, 56] width 233 height 10
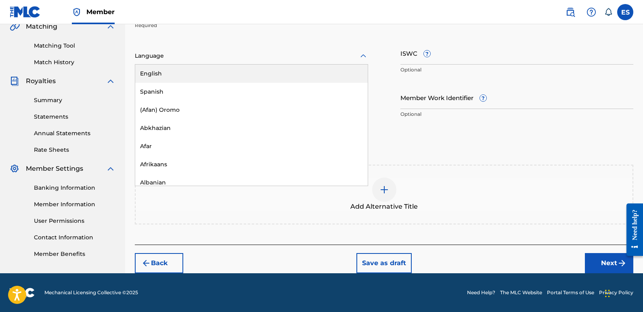
click at [175, 71] on div "English" at bounding box center [251, 74] width 232 height 18
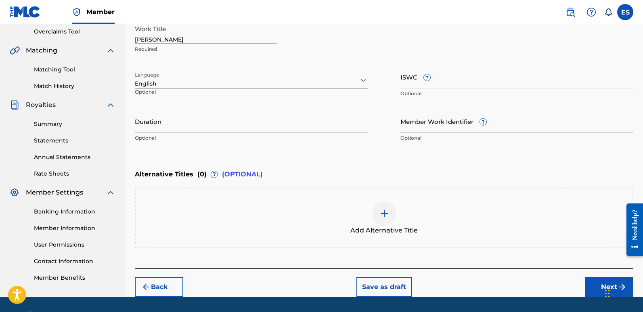
scroll to position [165, 0]
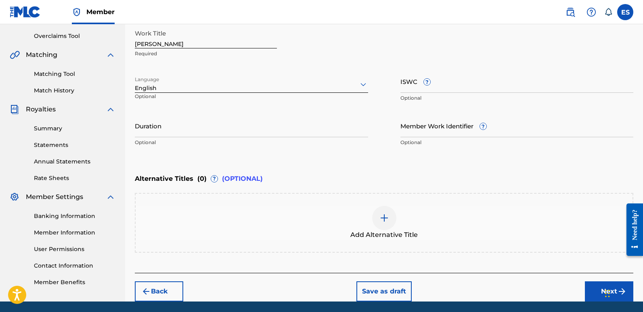
click at [184, 46] on input "[PERSON_NAME]" at bounding box center [206, 36] width 142 height 23
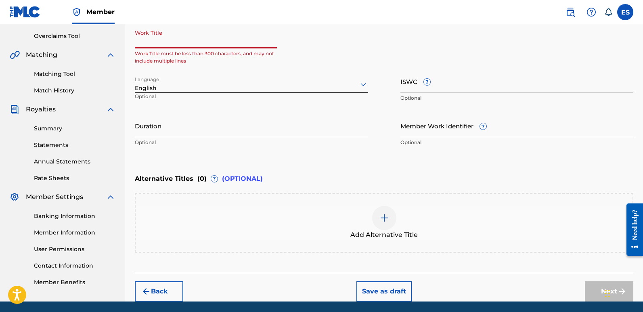
paste input "Hypnotic Hardstyle"
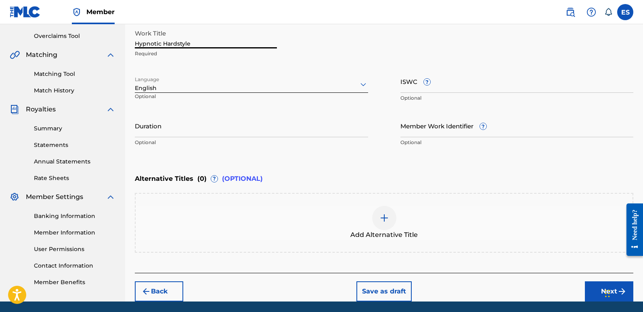
type input "Hypnotic Hardstyle"
click at [595, 293] on button "Next" at bounding box center [609, 291] width 48 height 20
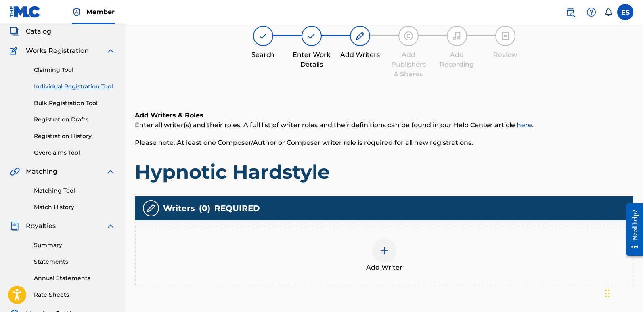
scroll to position [36, 0]
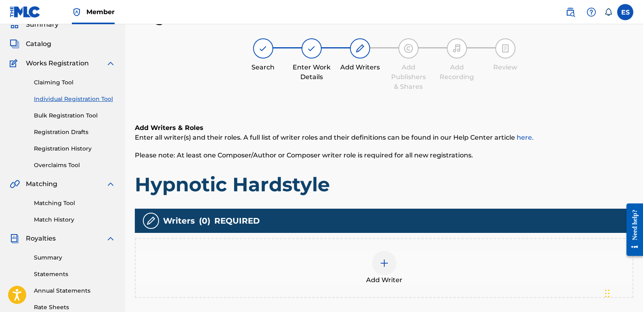
click at [391, 272] on div at bounding box center [384, 263] width 24 height 24
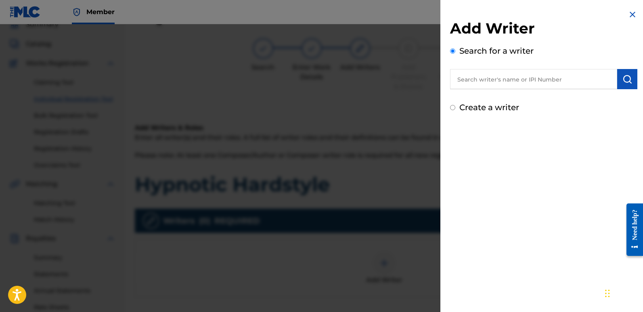
click at [499, 82] on input "text" at bounding box center [533, 79] width 167 height 20
type input "emanuelesciuto"
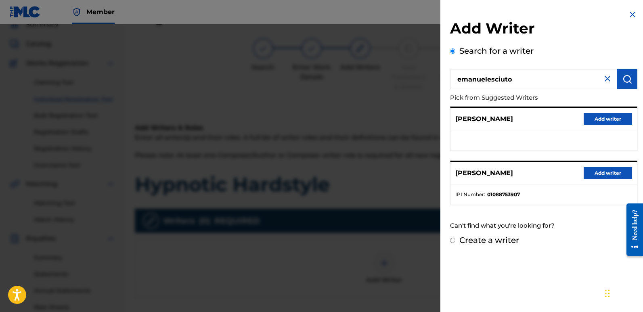
click at [604, 169] on button "Add writer" at bounding box center [607, 173] width 48 height 12
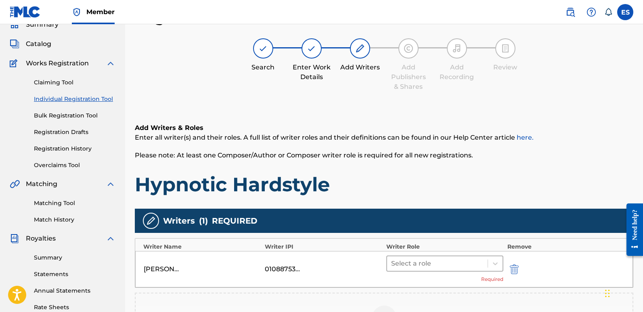
click at [428, 261] on div at bounding box center [437, 263] width 92 height 11
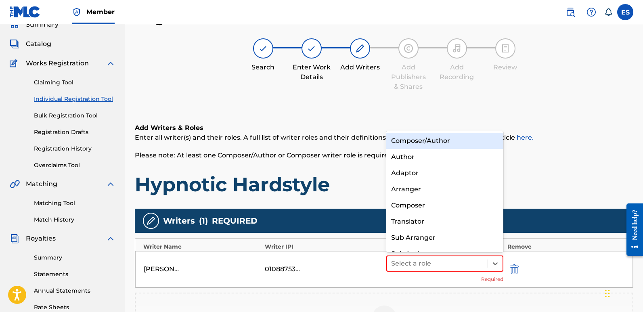
click at [409, 142] on div "Composer/Author" at bounding box center [444, 141] width 117 height 16
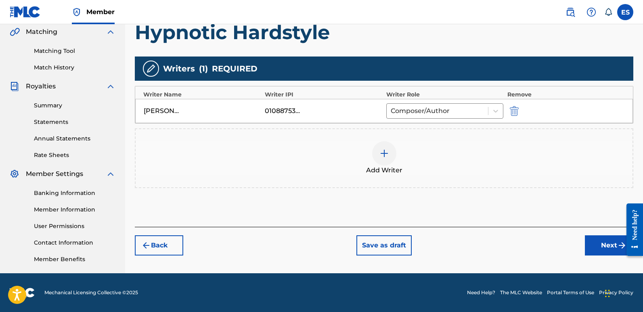
click at [597, 245] on button "Next" at bounding box center [609, 245] width 48 height 20
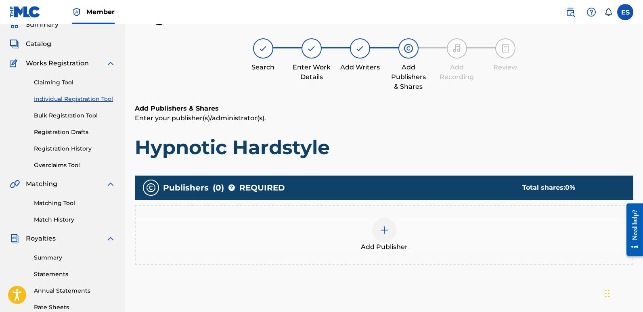
click at [372, 252] on div "Add Publisher" at bounding box center [384, 235] width 498 height 60
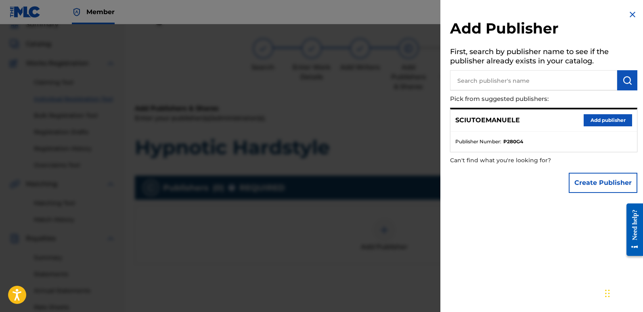
click at [596, 118] on button "Add publisher" at bounding box center [607, 120] width 48 height 12
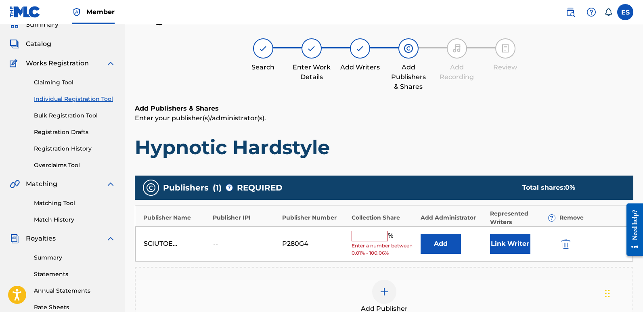
click at [502, 245] on button "Link Writer" at bounding box center [510, 244] width 40 height 20
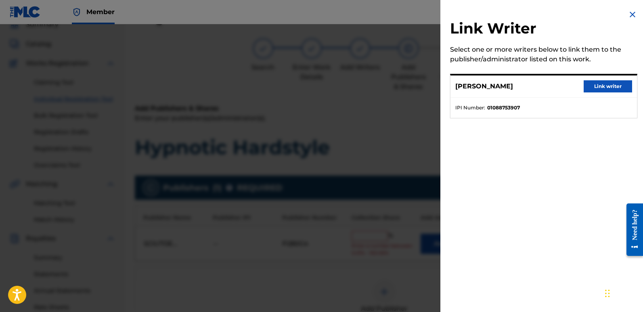
click at [608, 86] on button "Link writer" at bounding box center [607, 86] width 48 height 12
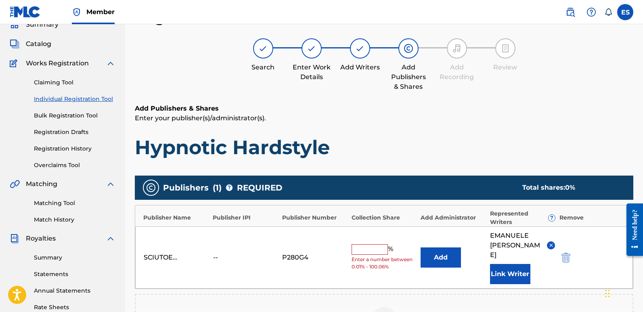
click at [368, 244] on input "text" at bounding box center [369, 249] width 36 height 10
type input "100"
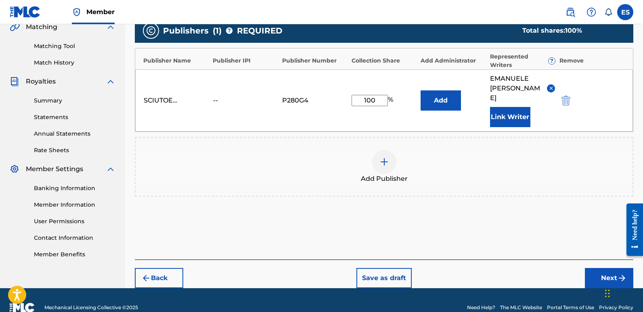
click at [601, 268] on button "Next" at bounding box center [609, 278] width 48 height 20
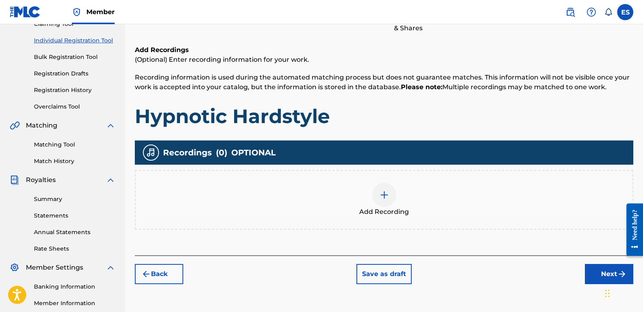
scroll to position [36, 0]
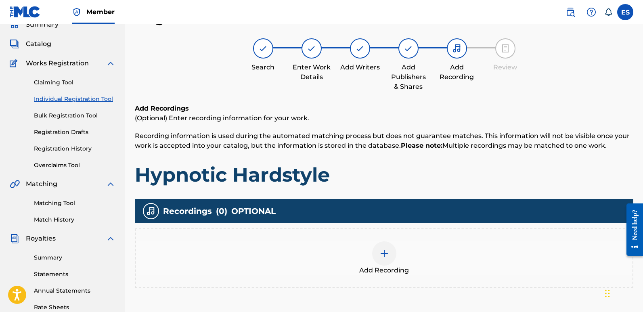
click at [397, 248] on div "Add Recording" at bounding box center [384, 258] width 497 height 34
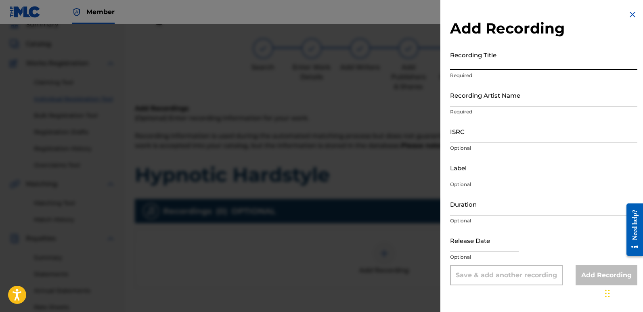
paste input "Hypnotic Hardstyle"
type input "Hypnotic Hardstyle"
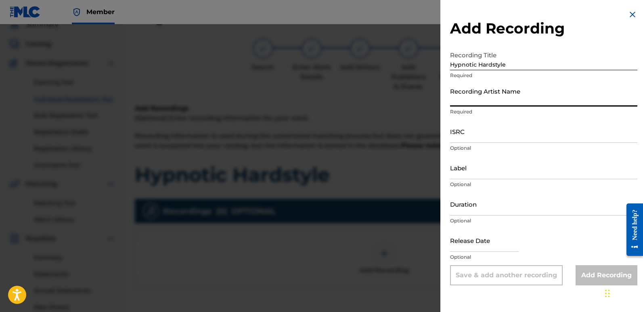
click at [495, 97] on input "Recording Artist Name" at bounding box center [543, 95] width 187 height 23
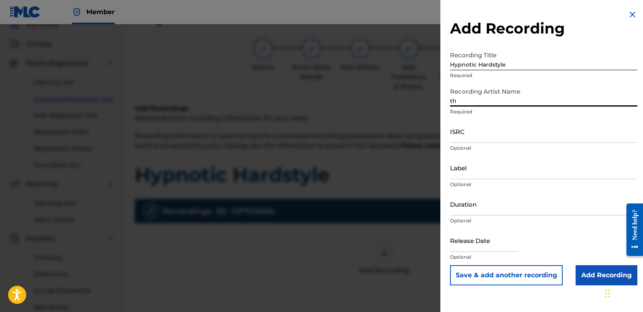
type input "The Lunatics"
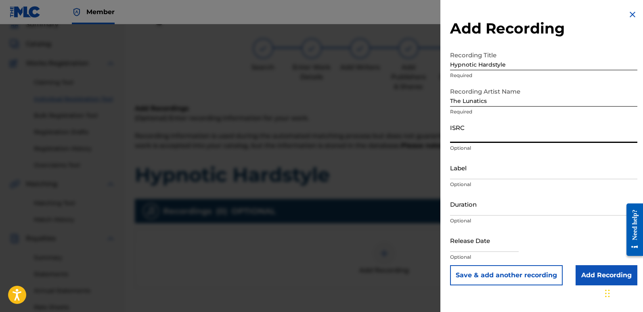
paste input "QZZ782556343"
type input "QZZ782556343"
click at [477, 172] on input "Label" at bounding box center [543, 167] width 187 height 23
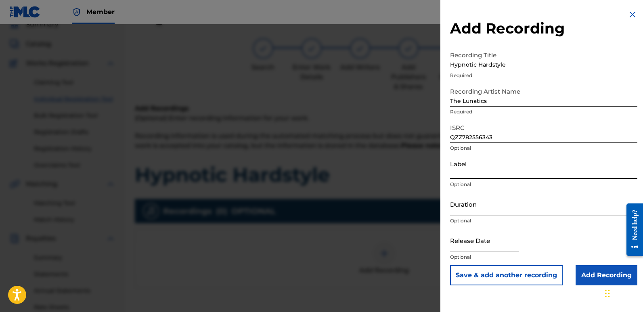
type input "Rightbeatz [GEOGRAPHIC_DATA]"
click at [474, 235] on input "text" at bounding box center [484, 240] width 69 height 23
select select "7"
select select "2025"
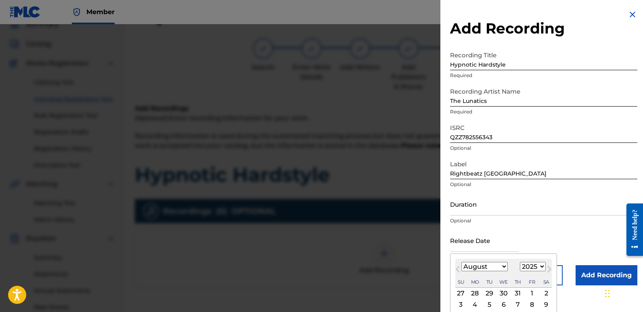
click at [544, 291] on div "2" at bounding box center [546, 293] width 10 height 10
type input "[DATE]"
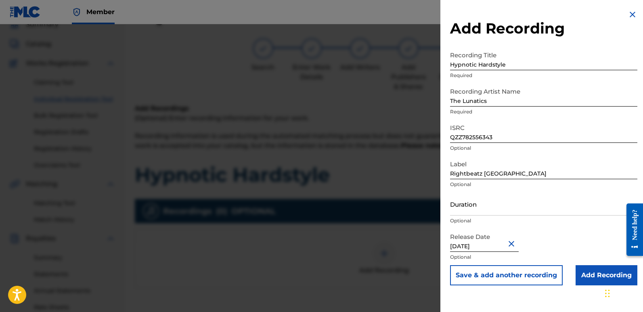
click at [474, 245] on input "[DATE]" at bounding box center [484, 240] width 69 height 23
select select "7"
select select "2025"
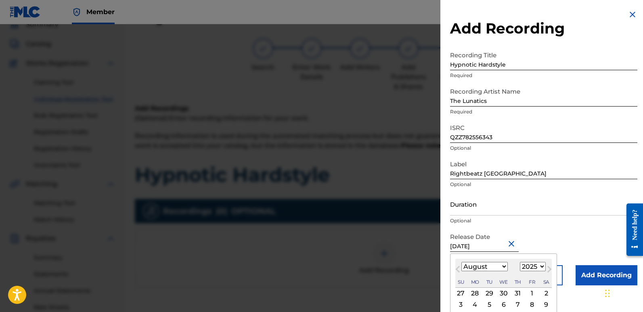
type input "[DATE]"
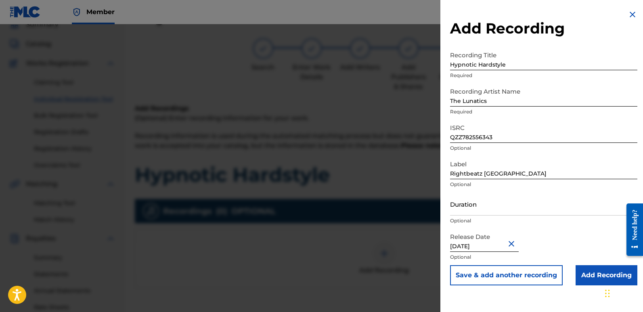
click at [588, 271] on input "Add Recording" at bounding box center [606, 275] width 62 height 20
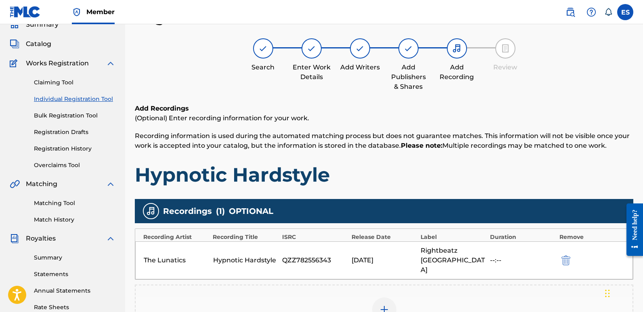
scroll to position [188, 0]
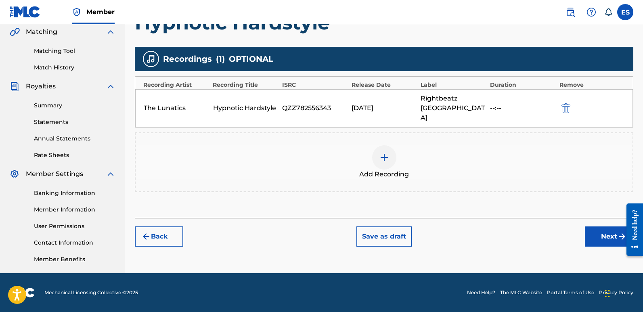
click at [598, 226] on button "Next" at bounding box center [609, 236] width 48 height 20
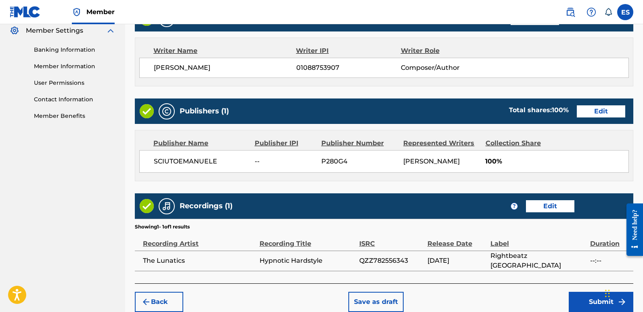
scroll to position [370, 0]
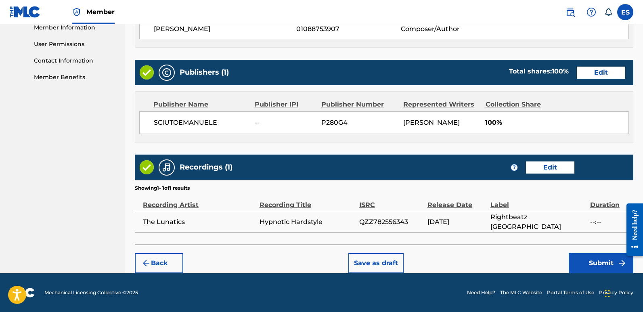
click at [590, 263] on button "Submit" at bounding box center [601, 263] width 65 height 20
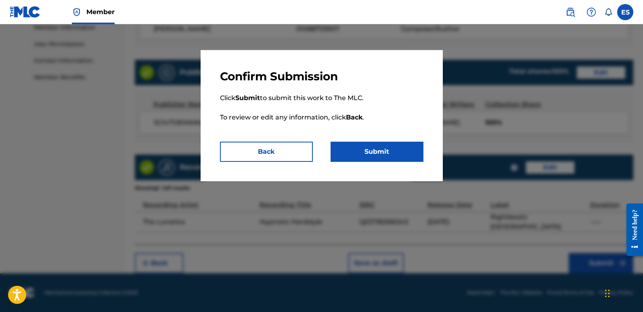
click at [397, 150] on button "Submit" at bounding box center [376, 152] width 93 height 20
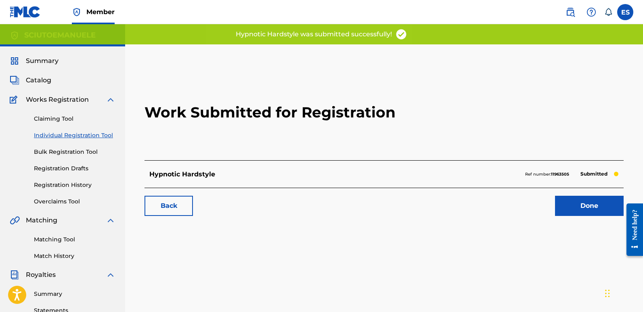
click at [588, 205] on link "Done" at bounding box center [589, 206] width 69 height 20
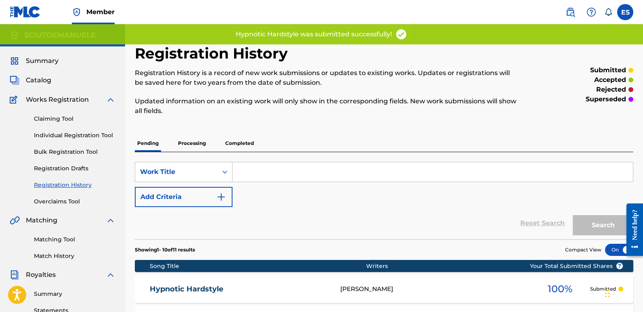
click at [80, 134] on link "Individual Registration Tool" at bounding box center [75, 135] width 82 height 8
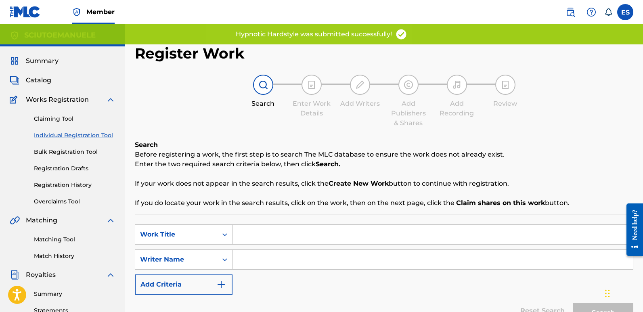
click at [278, 230] on input "Search Form" at bounding box center [432, 234] width 400 height 19
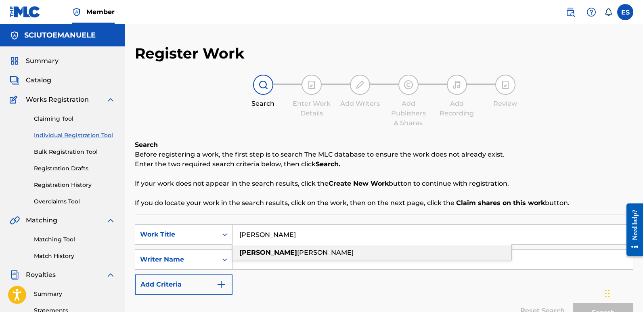
click at [259, 248] on div "[PERSON_NAME]" at bounding box center [371, 252] width 279 height 15
type input "[PERSON_NAME]"
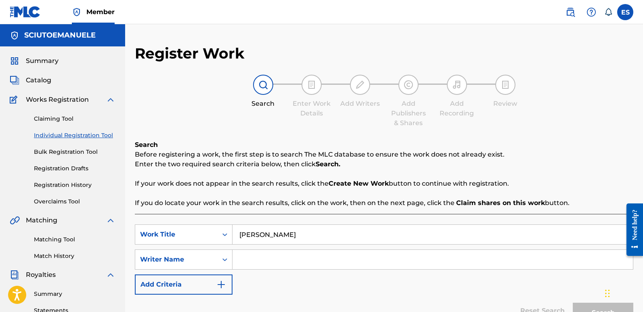
click at [282, 259] on input "Search Form" at bounding box center [432, 259] width 400 height 19
type input "emanuelesciuto"
click at [573, 303] on button "Search" at bounding box center [603, 313] width 61 height 20
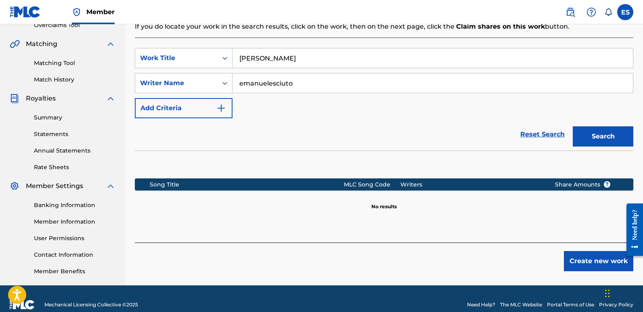
scroll to position [178, 0]
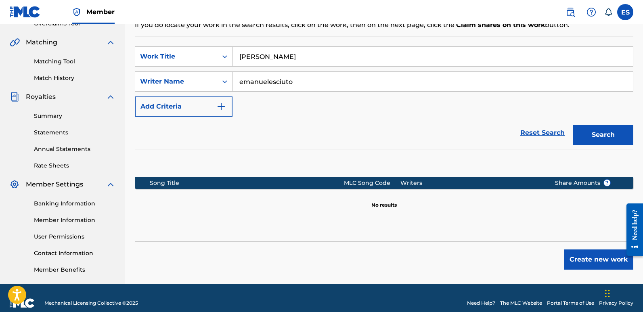
click at [592, 259] on button "Create new work" at bounding box center [598, 259] width 69 height 20
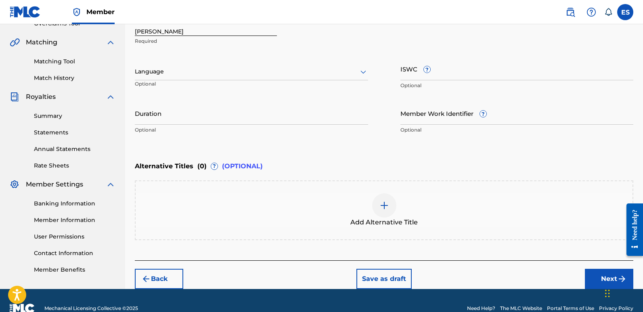
click at [226, 74] on div at bounding box center [251, 72] width 233 height 10
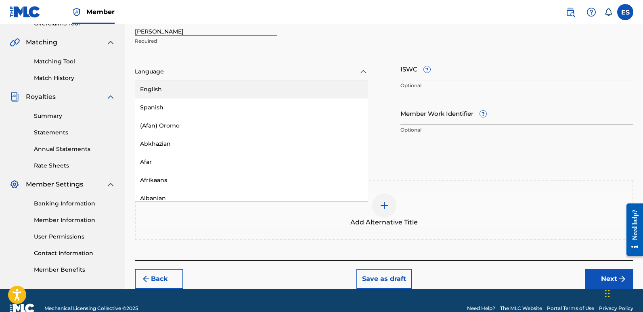
click at [186, 87] on div "English" at bounding box center [251, 89] width 232 height 18
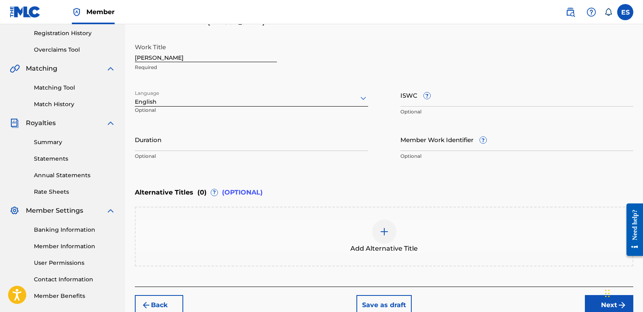
scroll to position [116, 0]
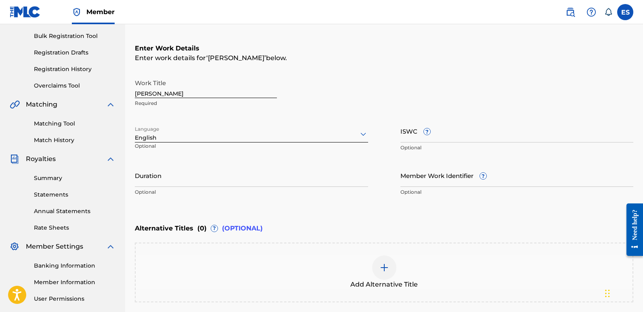
click at [178, 90] on input "[PERSON_NAME]" at bounding box center [206, 86] width 142 height 23
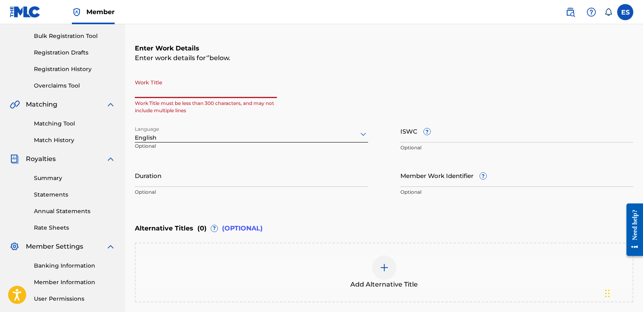
paste input "Noise Of The Future (feat. Emadj)"
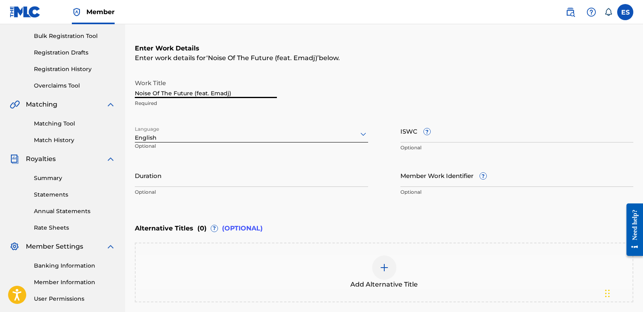
scroll to position [194, 0]
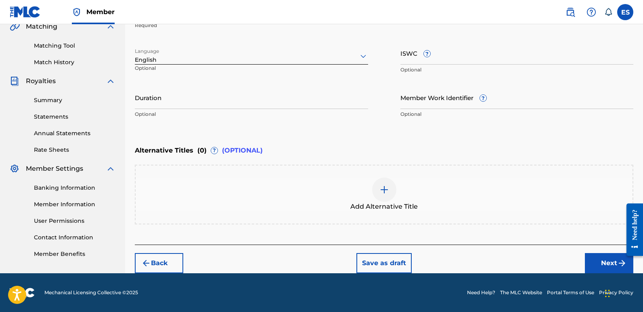
type input "Noise Of The Future (feat. Emadj)"
click at [607, 268] on button "Next" at bounding box center [609, 263] width 48 height 20
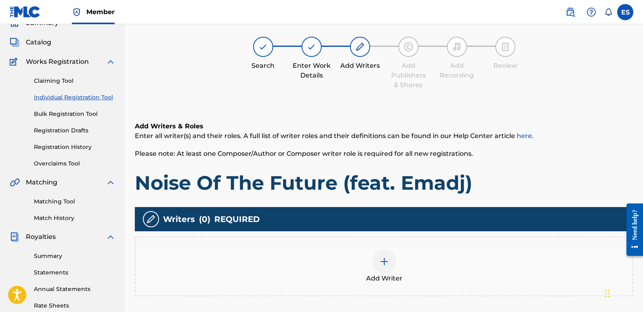
scroll to position [36, 0]
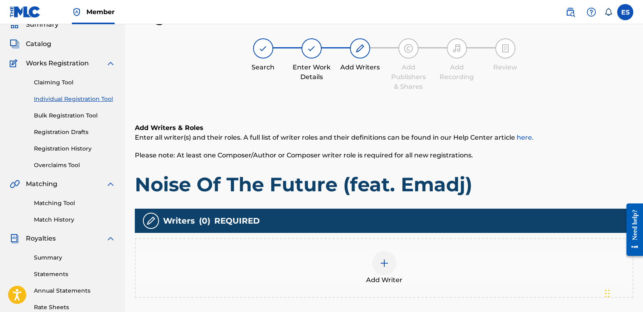
click at [385, 259] on img at bounding box center [384, 263] width 10 height 10
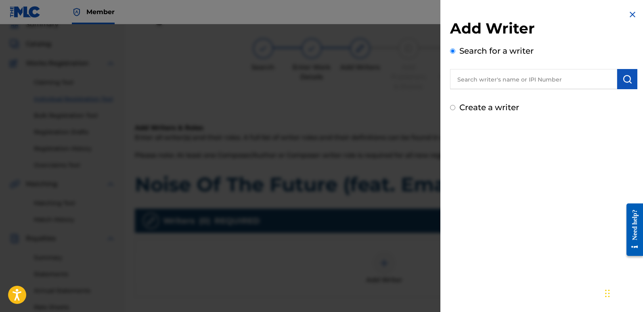
click at [494, 77] on input "text" at bounding box center [533, 79] width 167 height 20
type input "emanuelesciuto"
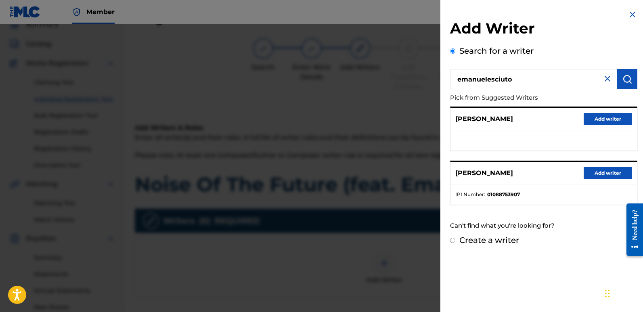
click at [601, 169] on button "Add writer" at bounding box center [607, 173] width 48 height 12
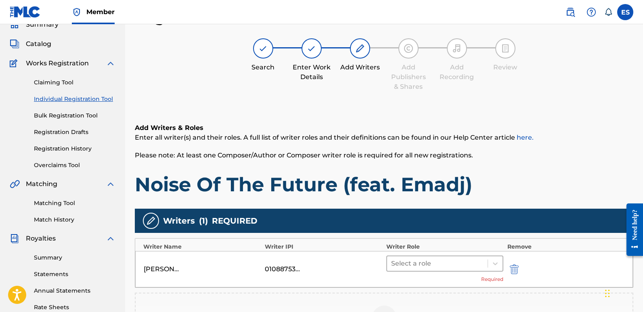
click at [434, 261] on div at bounding box center [437, 263] width 92 height 11
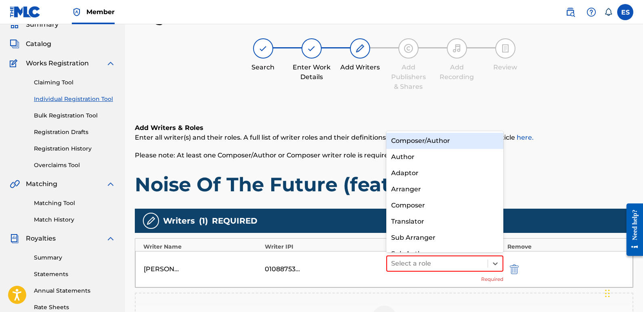
scroll to position [11, 0]
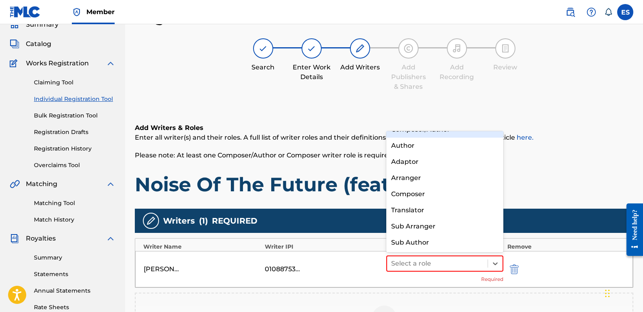
click at [409, 132] on div "Composer/Author" at bounding box center [444, 129] width 117 height 16
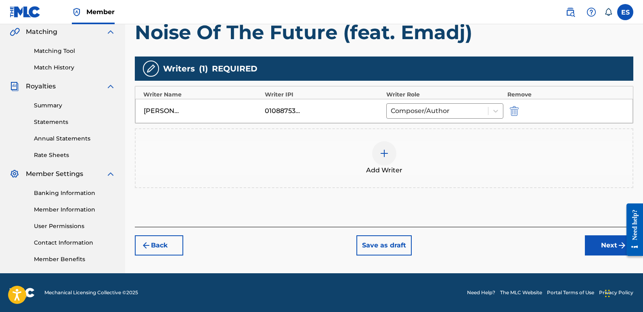
click at [601, 243] on button "Next" at bounding box center [609, 245] width 48 height 20
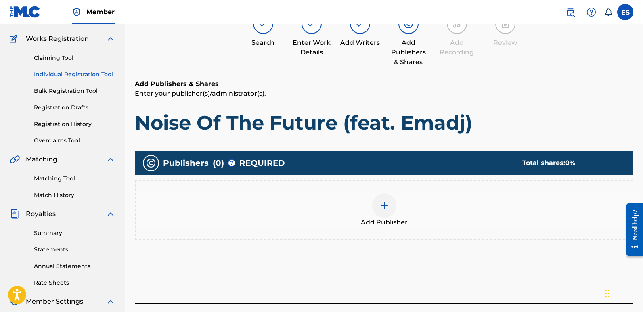
scroll to position [36, 0]
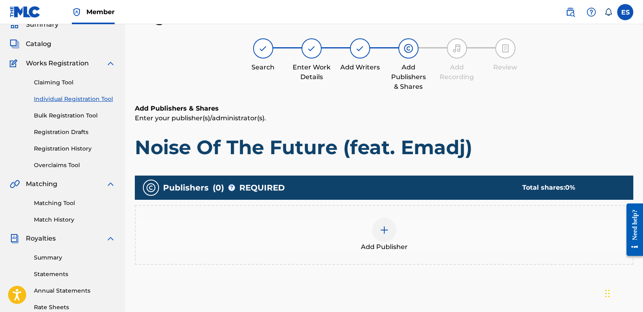
click at [378, 243] on span "Add Publisher" at bounding box center [384, 247] width 47 height 10
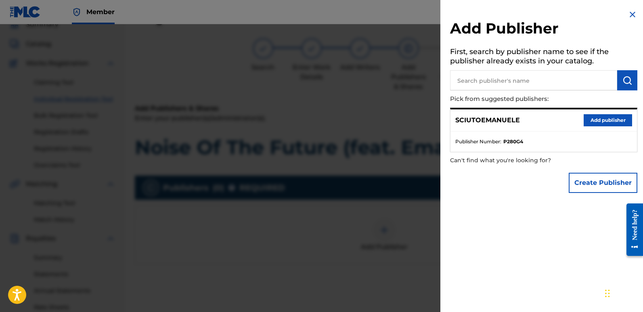
click at [607, 125] on button "Add publisher" at bounding box center [607, 120] width 48 height 12
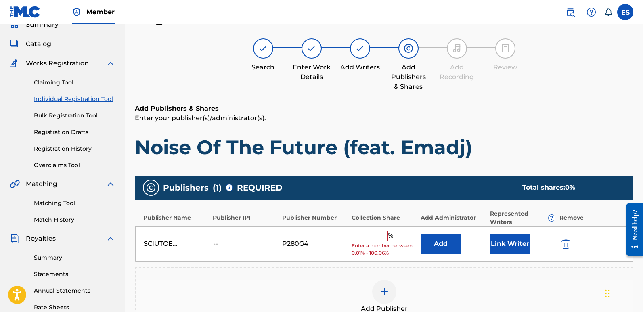
click at [511, 241] on button "Link Writer" at bounding box center [510, 244] width 40 height 20
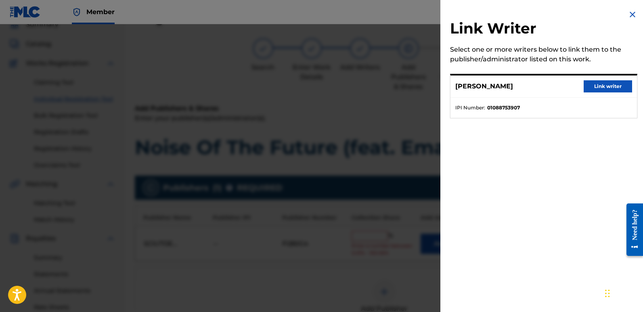
click at [609, 89] on button "Link writer" at bounding box center [607, 86] width 48 height 12
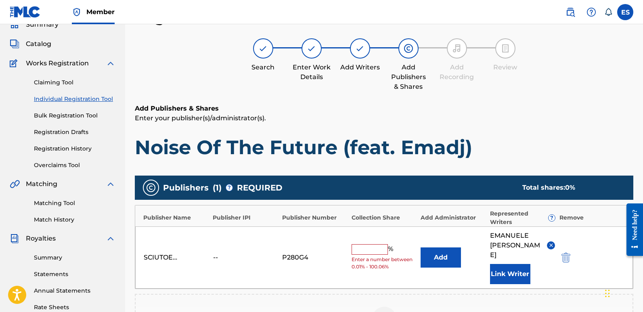
click at [366, 247] on input "text" at bounding box center [369, 249] width 36 height 10
type input "100"
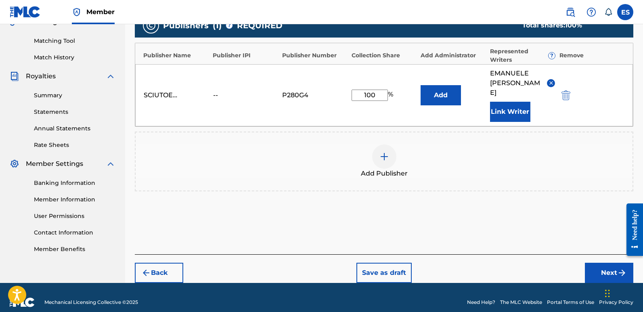
click at [596, 263] on button "Next" at bounding box center [609, 273] width 48 height 20
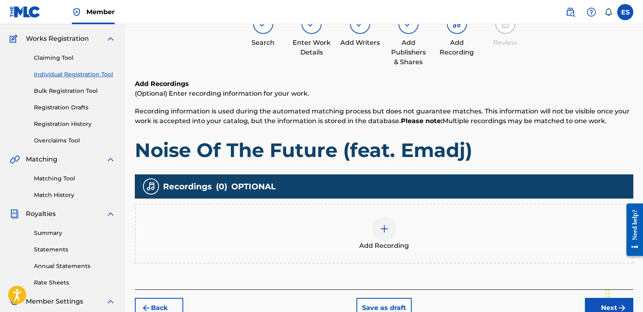
scroll to position [36, 0]
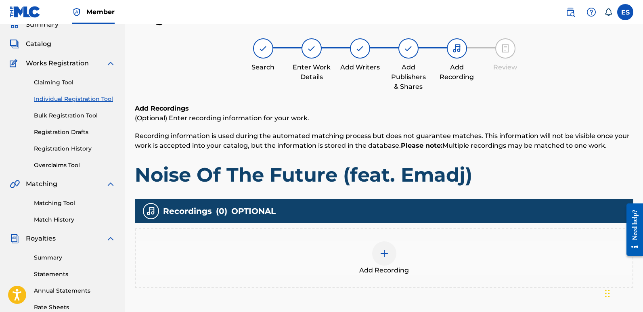
click at [384, 268] on span "Add Recording" at bounding box center [384, 270] width 50 height 10
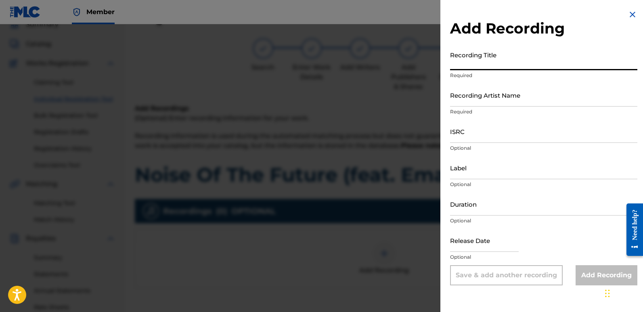
paste input "Noise Of The Future (feat. Emadj)"
type input "Noise Of The Future (feat. Emadj)"
click at [516, 98] on input "Recording Artist Name" at bounding box center [543, 95] width 187 height 23
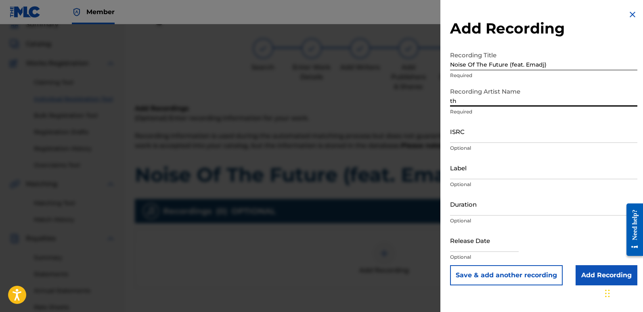
type input "The Lunatics"
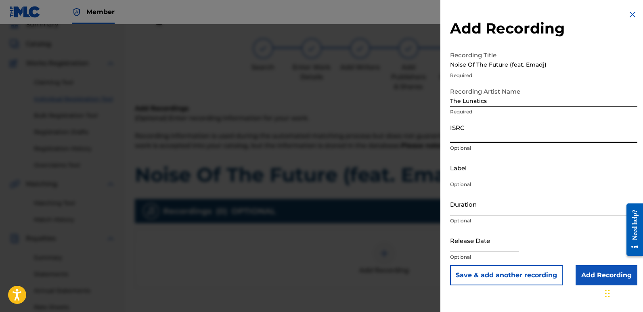
paste input "QZZ782556344"
type input "QZZ782556344"
click at [491, 167] on input "Label" at bounding box center [543, 167] width 187 height 23
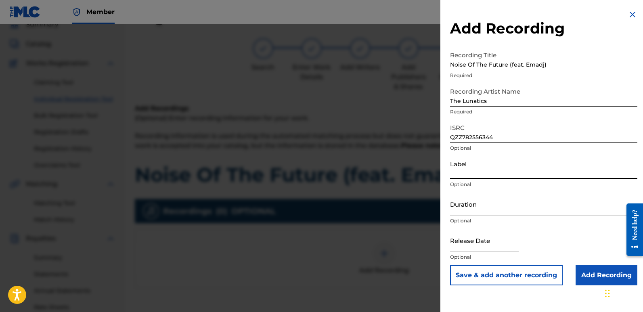
type input "Rightbeatz [GEOGRAPHIC_DATA]"
click at [471, 237] on input "text" at bounding box center [484, 240] width 69 height 23
select select "7"
select select "2025"
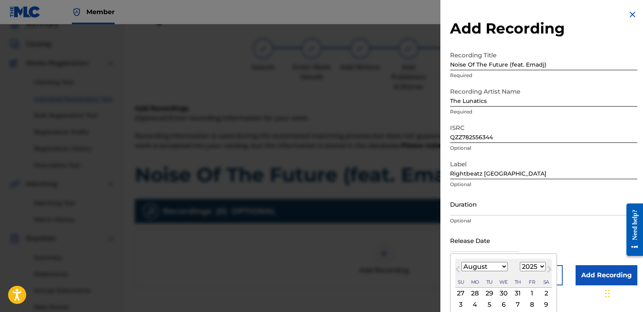
click at [542, 295] on div "2" at bounding box center [546, 293] width 10 height 10
type input "[DATE]"
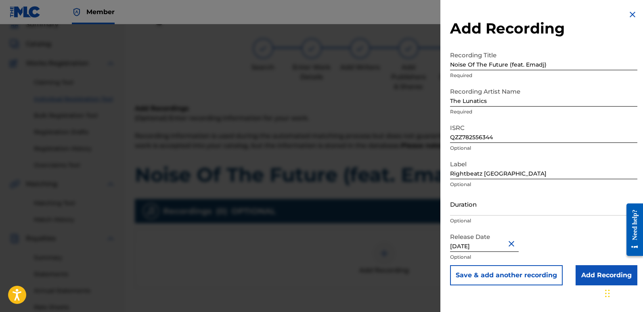
click at [476, 243] on input "[DATE]" at bounding box center [484, 240] width 69 height 23
select select "7"
select select "2025"
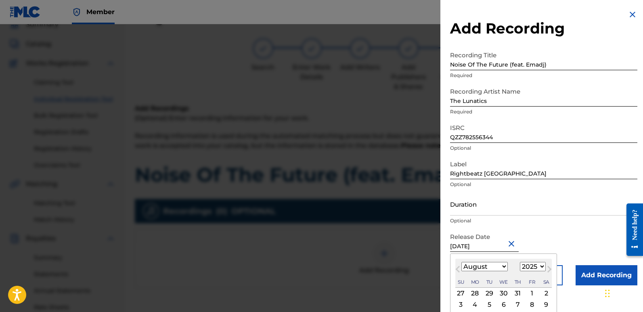
type input "[DATE]"
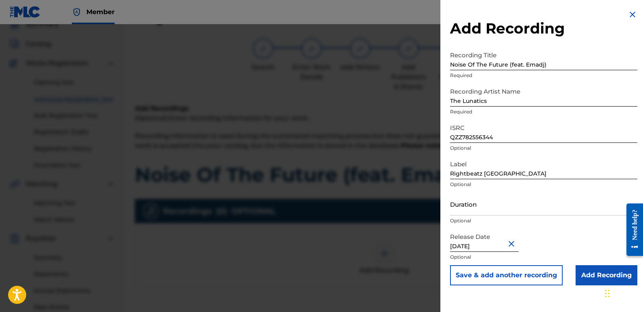
click at [601, 274] on input "Add Recording" at bounding box center [606, 275] width 62 height 20
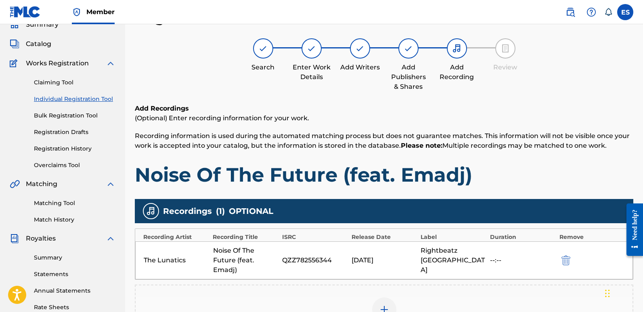
scroll to position [188, 0]
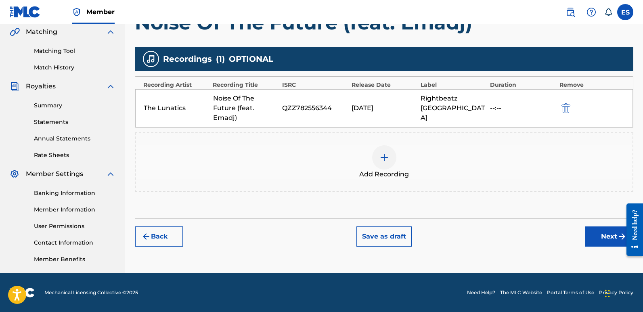
click at [599, 232] on button "Next" at bounding box center [609, 236] width 48 height 20
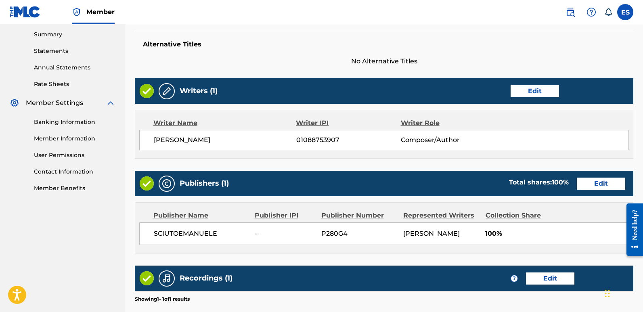
scroll to position [370, 0]
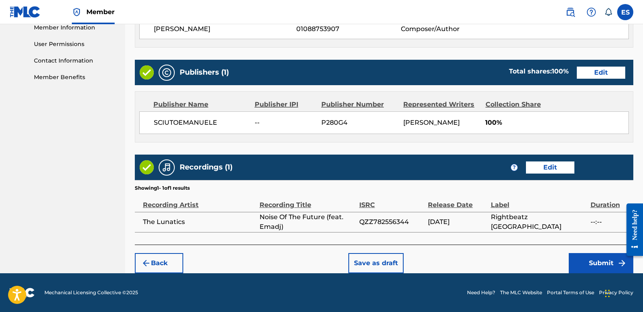
click at [597, 264] on button "Submit" at bounding box center [601, 263] width 65 height 20
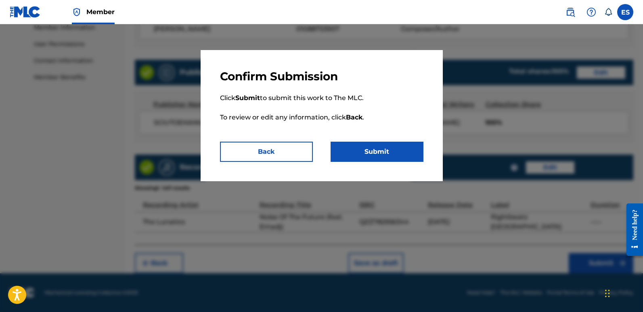
click at [391, 149] on button "Submit" at bounding box center [376, 152] width 93 height 20
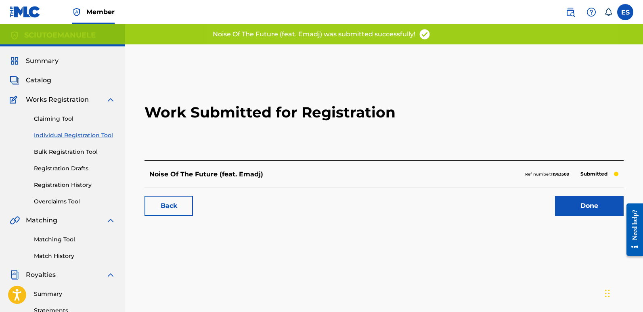
click at [598, 207] on link "Done" at bounding box center [589, 206] width 69 height 20
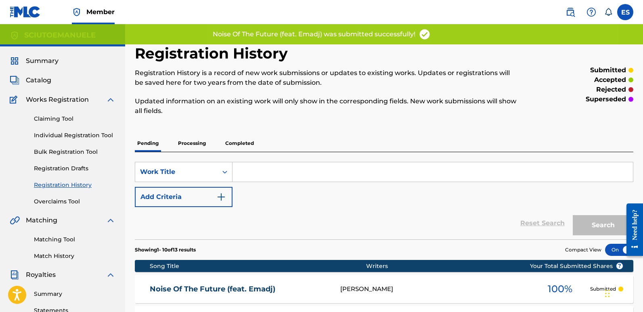
click at [94, 136] on link "Individual Registration Tool" at bounding box center [75, 135] width 82 height 8
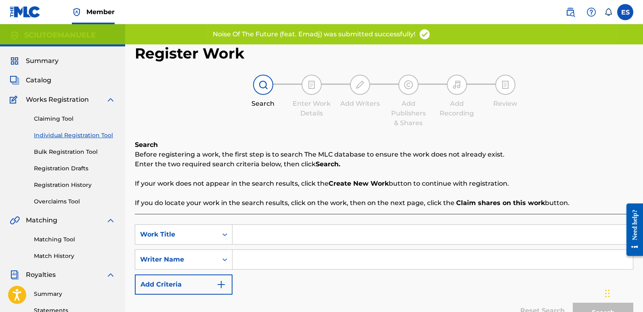
click at [297, 248] on div "SearchWithCriteriaa0b20f00-411a-4890-b5eb-f8c2606e4edd Work Title SearchWithCri…" at bounding box center [384, 259] width 498 height 70
click at [319, 231] on input "Search Form" at bounding box center [432, 234] width 400 height 19
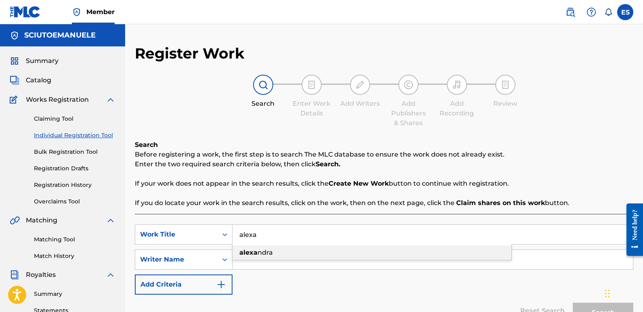
click at [280, 252] on div "[PERSON_NAME]" at bounding box center [371, 252] width 279 height 15
type input "[PERSON_NAME]"
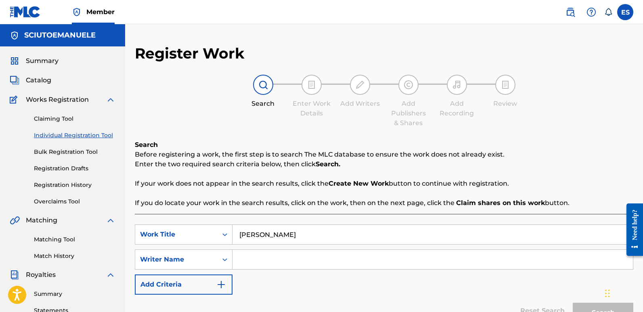
click at [280, 252] on input "Search Form" at bounding box center [432, 259] width 400 height 19
type input "[PERSON_NAME]"
click at [573, 303] on button "Search" at bounding box center [603, 313] width 61 height 20
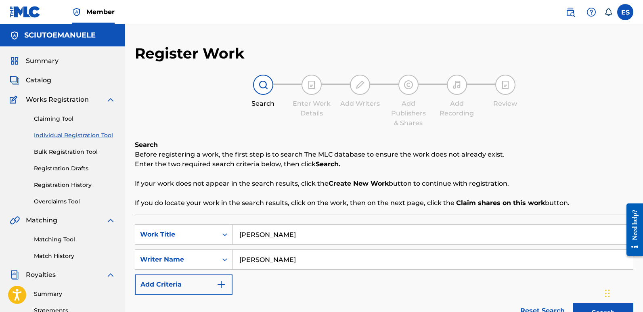
scroll to position [231, 0]
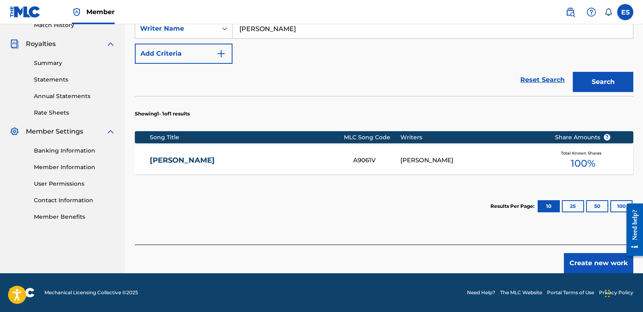
click at [594, 265] on button "Create new work" at bounding box center [598, 263] width 69 height 20
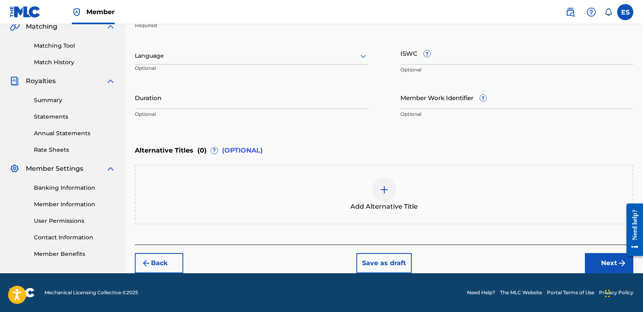
click at [191, 49] on div "Language" at bounding box center [251, 56] width 233 height 17
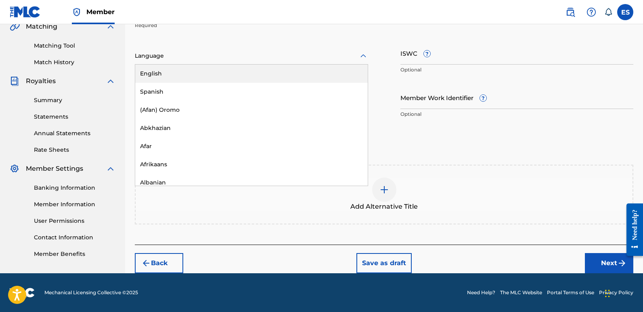
click at [146, 68] on div "English" at bounding box center [251, 74] width 232 height 18
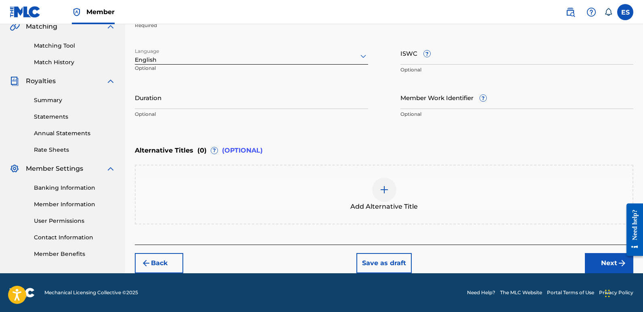
scroll to position [140, 0]
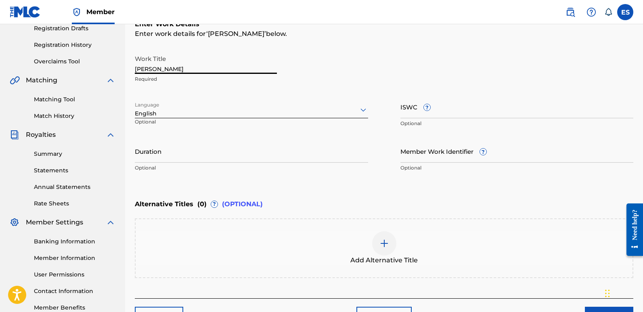
click at [181, 68] on input "[PERSON_NAME]" at bounding box center [206, 62] width 142 height 23
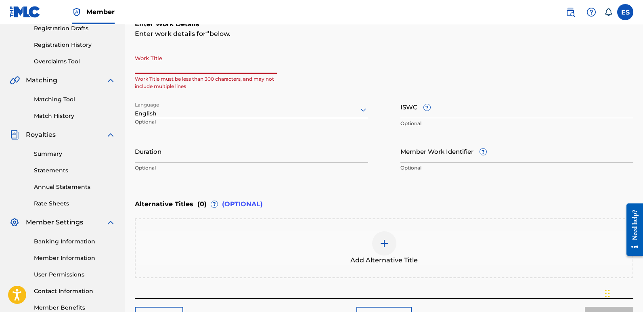
paste input "Stormrider (feat. Masha Divine)"
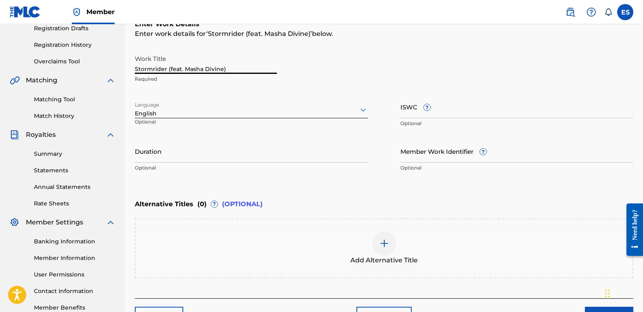
scroll to position [194, 0]
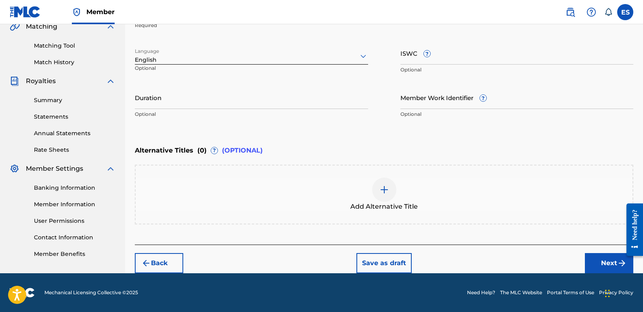
type input "Stormrider (feat. Masha Divine)"
click at [608, 260] on button "Next" at bounding box center [609, 263] width 48 height 20
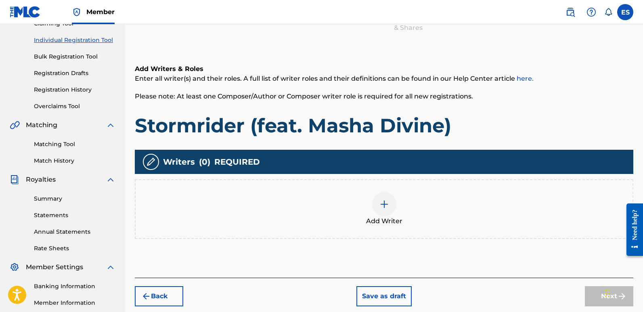
scroll to position [36, 0]
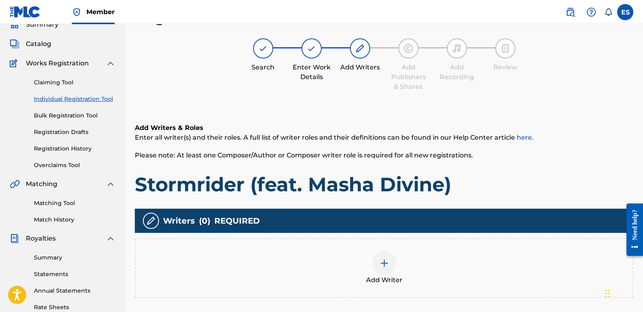
click at [385, 272] on div at bounding box center [384, 263] width 24 height 24
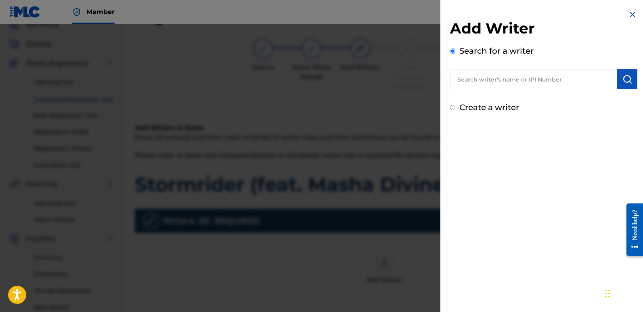
click at [505, 79] on input "text" at bounding box center [533, 79] width 167 height 20
type input "emanuelesciuto"
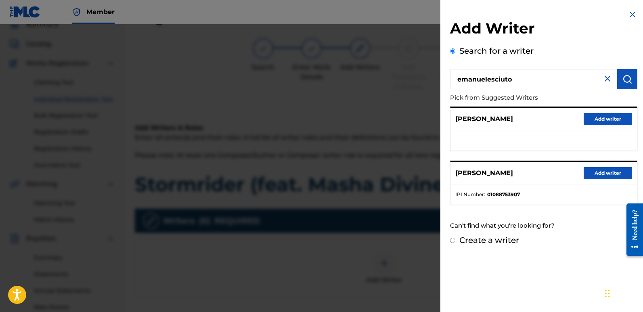
click at [596, 173] on button "Add writer" at bounding box center [607, 173] width 48 height 12
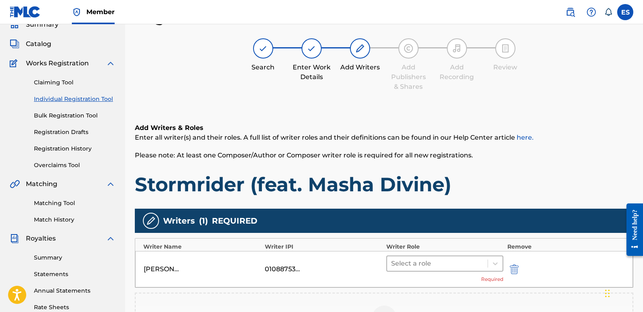
click at [421, 263] on div at bounding box center [437, 263] width 92 height 11
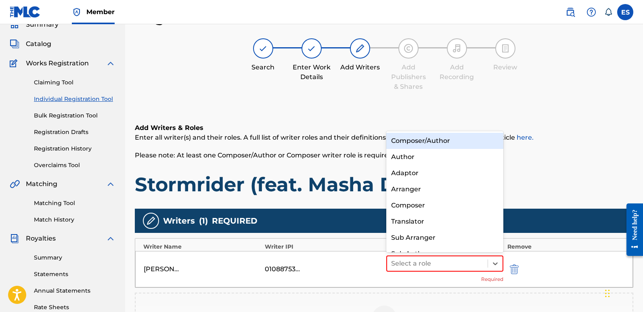
scroll to position [11, 0]
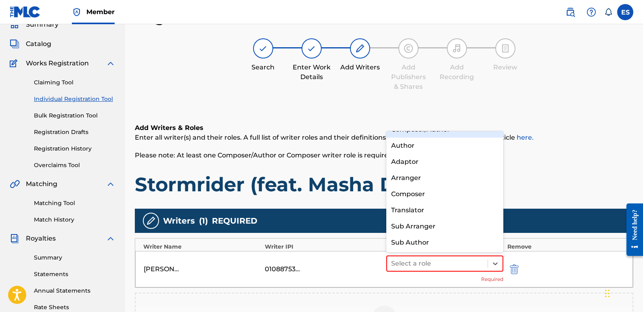
click at [437, 134] on div "Composer/Author" at bounding box center [444, 129] width 117 height 16
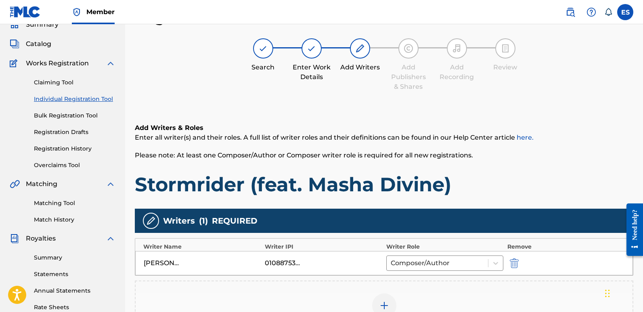
scroll to position [188, 0]
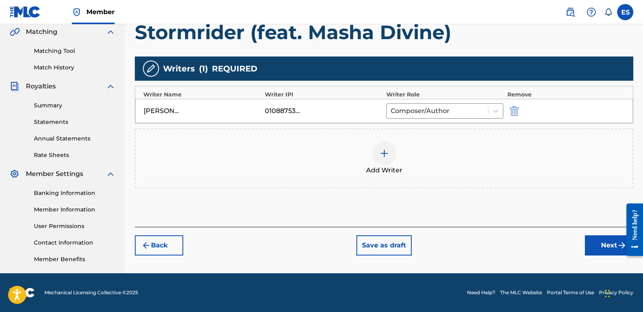
click at [602, 244] on button "Next" at bounding box center [609, 245] width 48 height 20
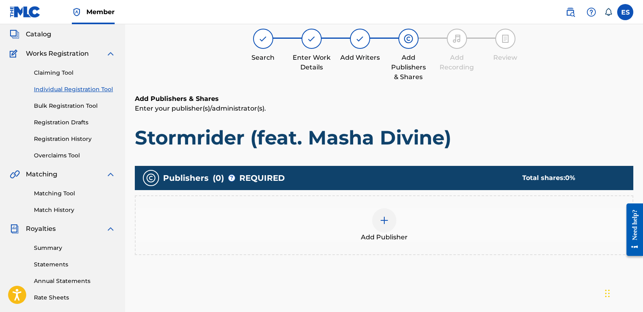
scroll to position [36, 0]
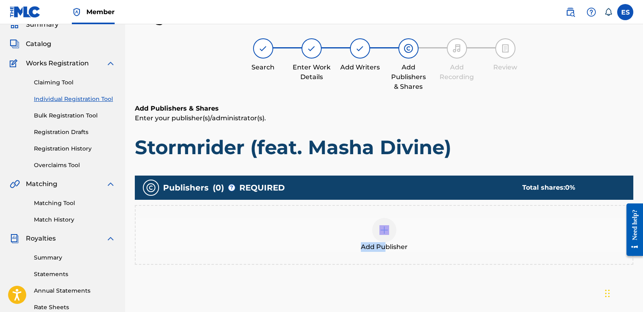
click at [386, 245] on div "Add Publisher" at bounding box center [384, 235] width 497 height 34
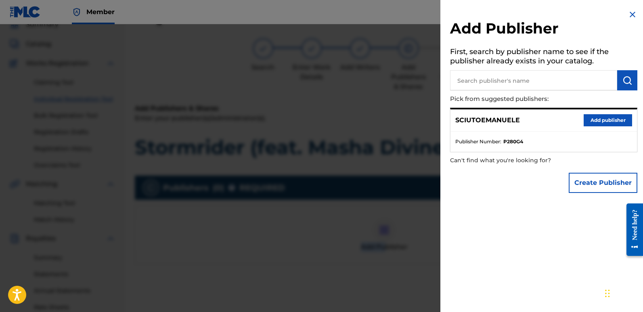
click at [602, 120] on button "Add publisher" at bounding box center [607, 120] width 48 height 12
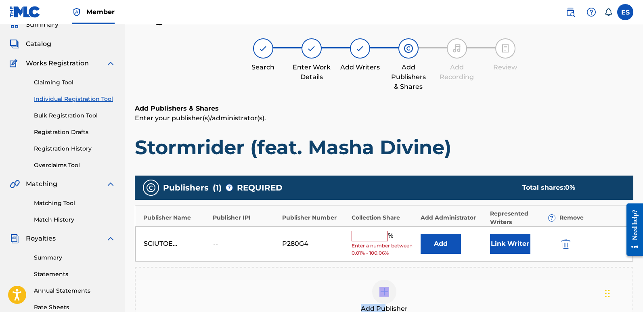
click at [507, 242] on button "Link Writer" at bounding box center [510, 244] width 40 height 20
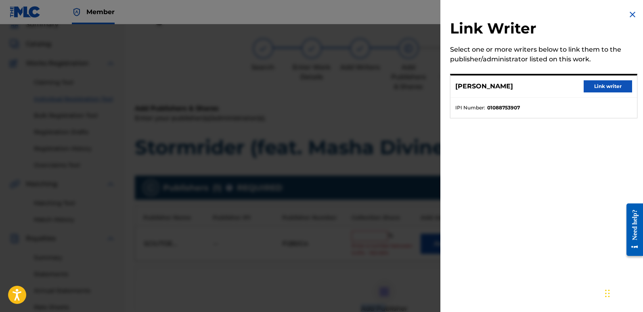
click at [604, 84] on button "Link writer" at bounding box center [607, 86] width 48 height 12
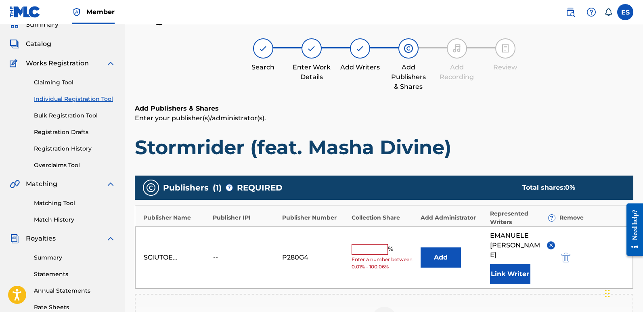
click at [369, 244] on input "text" at bounding box center [369, 249] width 36 height 10
type input "100"
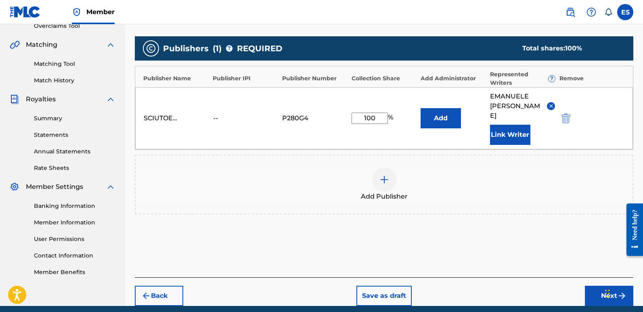
click at [595, 286] on button "Next" at bounding box center [609, 296] width 48 height 20
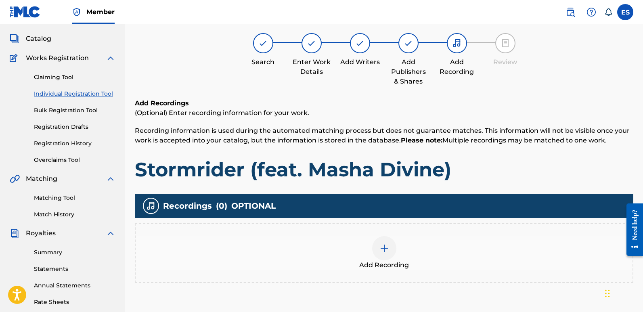
scroll to position [36, 0]
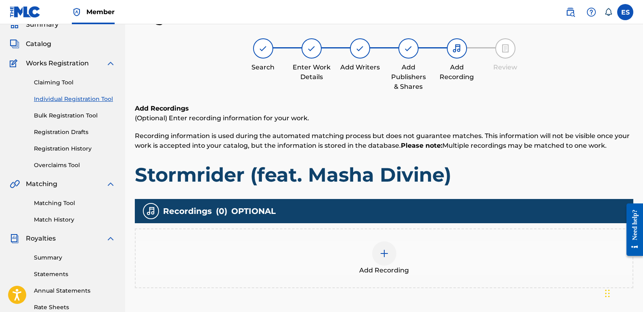
click at [396, 247] on div "Add Recording" at bounding box center [384, 258] width 497 height 34
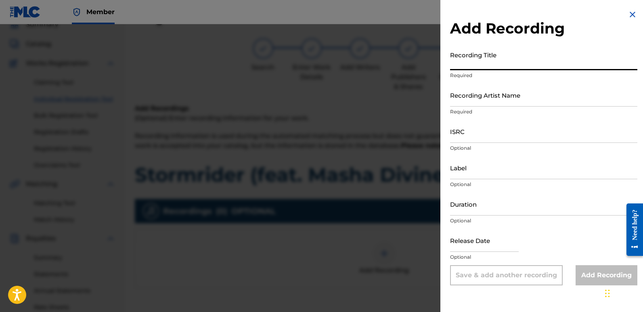
paste input "Stormrider (feat. Masha Divine)"
type input "Stormrider (feat. Masha Divine)"
click at [504, 98] on input "Recording Artist Name" at bounding box center [543, 95] width 187 height 23
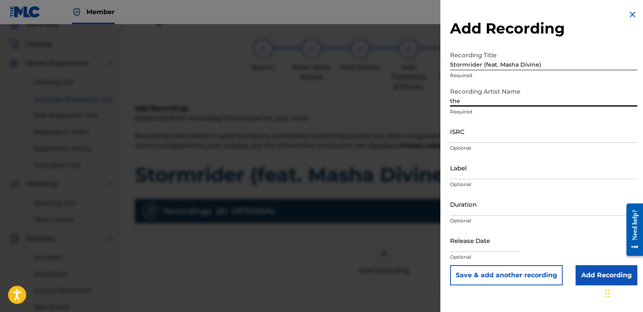
type input "The Lunatics"
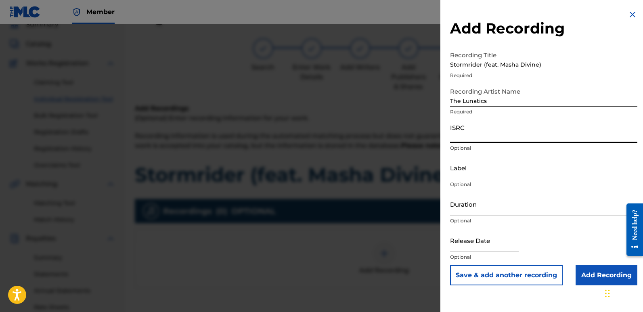
paste input "QZZ782556345"
type input "QZZ782556345"
click at [481, 171] on input "Label" at bounding box center [543, 167] width 187 height 23
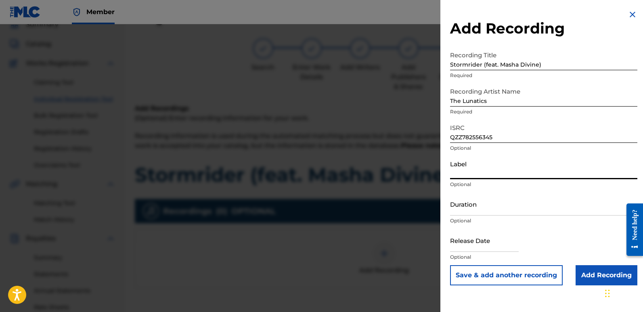
type input "Rightbeatz [GEOGRAPHIC_DATA]"
click at [467, 236] on input "text" at bounding box center [484, 240] width 69 height 23
select select "7"
select select "2025"
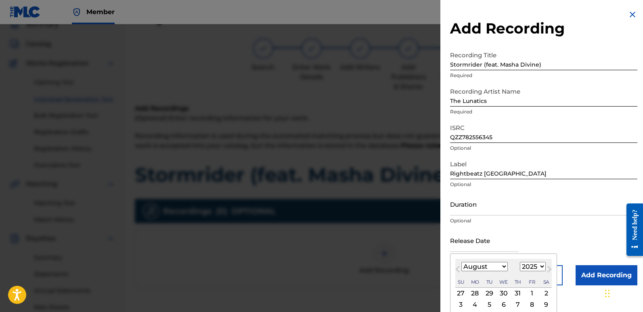
click at [546, 294] on div "2" at bounding box center [546, 293] width 10 height 10
type input "[DATE]"
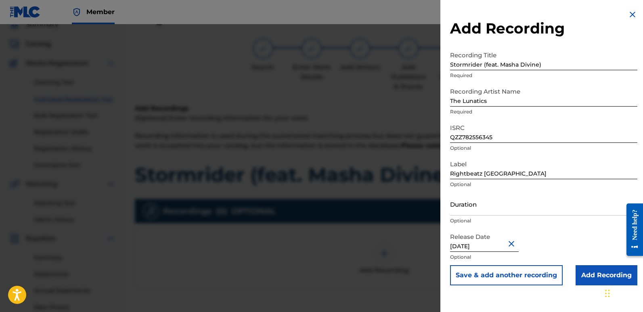
click at [475, 242] on input "[DATE]" at bounding box center [484, 240] width 69 height 23
select select "7"
select select "2025"
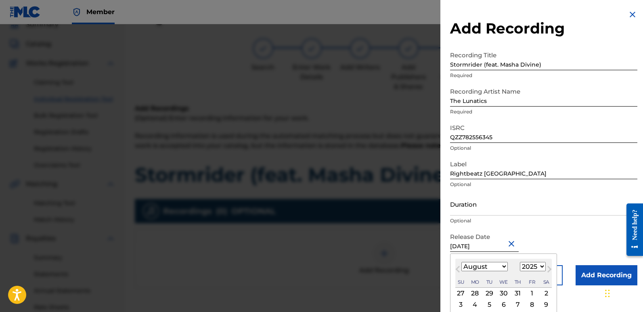
type input "[DATE]"
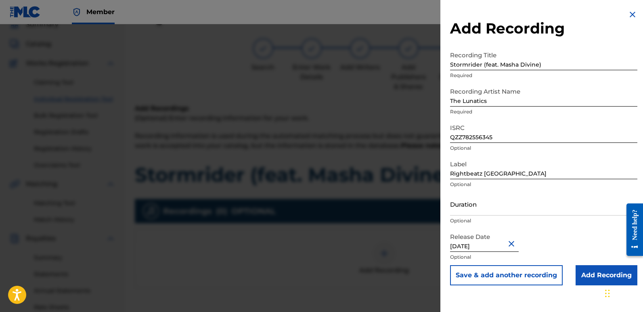
click at [596, 270] on input "Add Recording" at bounding box center [606, 275] width 62 height 20
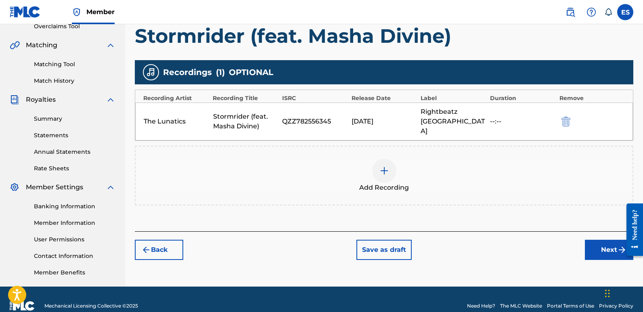
scroll to position [188, 0]
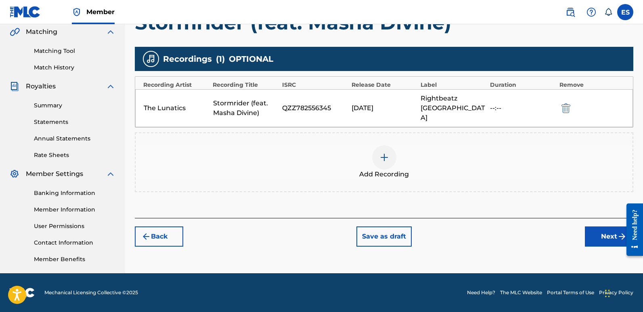
click at [603, 228] on button "Next" at bounding box center [609, 236] width 48 height 20
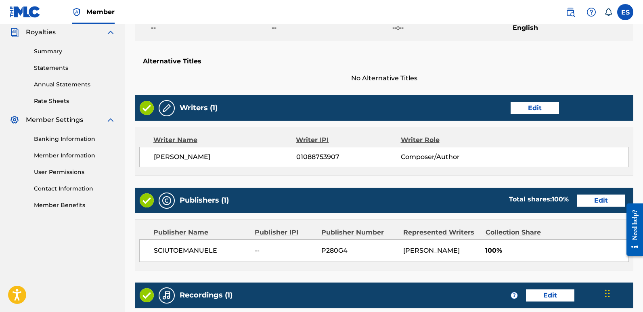
scroll to position [370, 0]
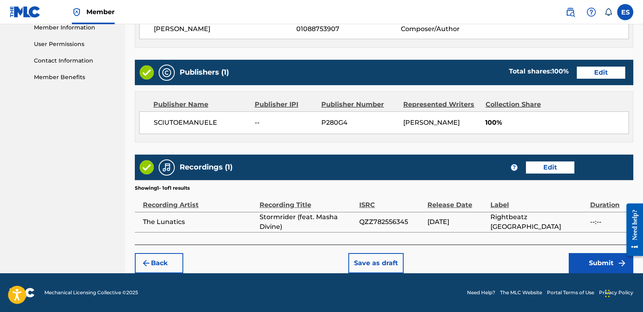
click at [596, 265] on button "Submit" at bounding box center [601, 263] width 65 height 20
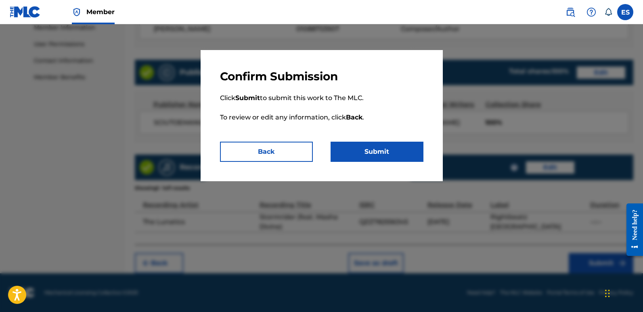
click at [399, 146] on button "Submit" at bounding box center [376, 152] width 93 height 20
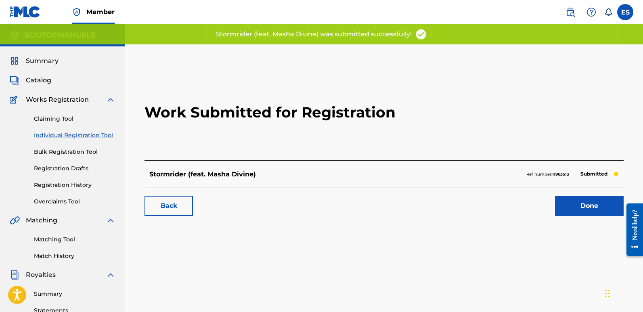
click at [581, 205] on link "Done" at bounding box center [589, 206] width 69 height 20
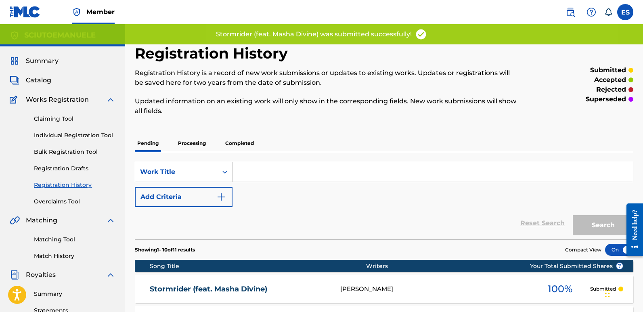
click at [99, 132] on link "Individual Registration Tool" at bounding box center [75, 135] width 82 height 8
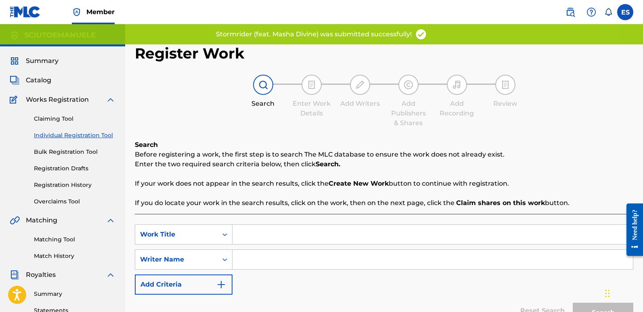
click at [295, 234] on input "Search Form" at bounding box center [432, 234] width 400 height 19
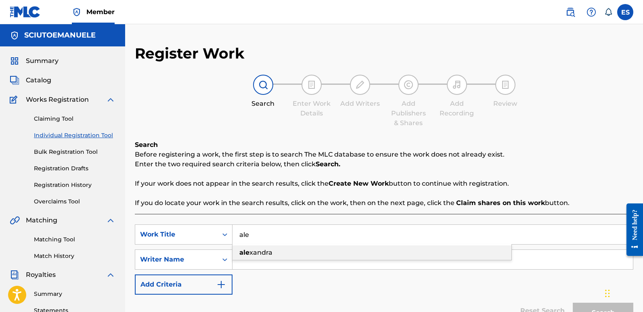
click at [257, 253] on span "xandra" at bounding box center [260, 253] width 23 height 8
type input "[PERSON_NAME]"
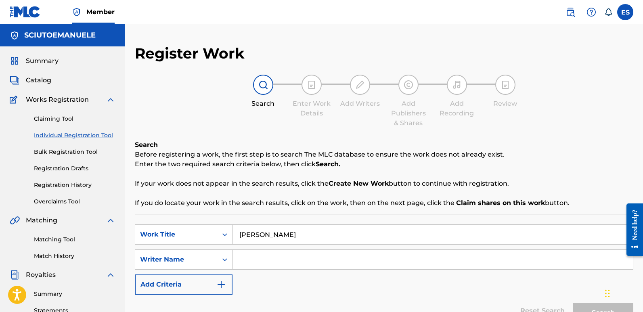
click at [257, 253] on input "Search Form" at bounding box center [432, 259] width 400 height 19
click at [573, 303] on button "Search" at bounding box center [603, 313] width 61 height 20
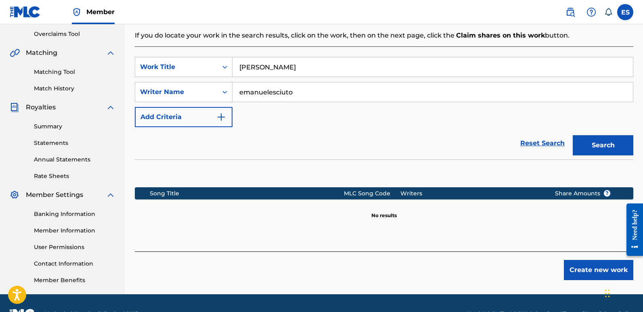
scroll to position [184, 0]
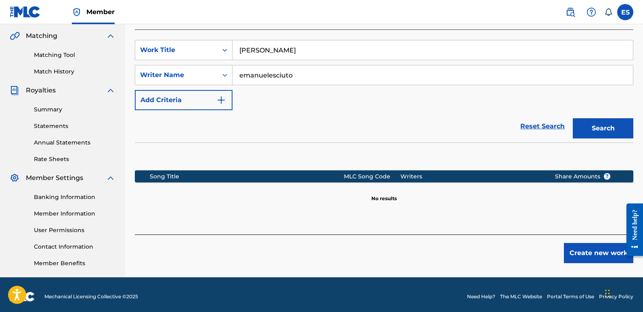
click at [272, 73] on input "emanuelesciuto" at bounding box center [432, 74] width 400 height 19
type input "[PERSON_NAME]"
click at [573, 118] on button "Search" at bounding box center [603, 128] width 61 height 20
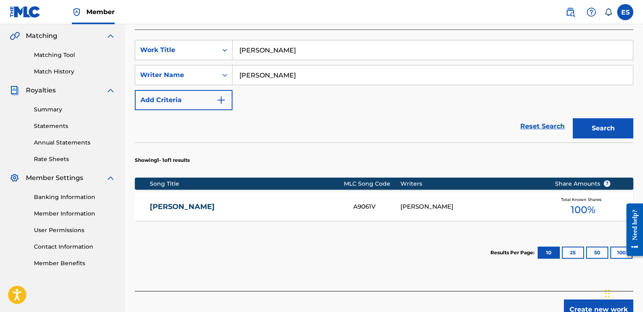
click at [585, 305] on button "Create new work" at bounding box center [598, 309] width 69 height 20
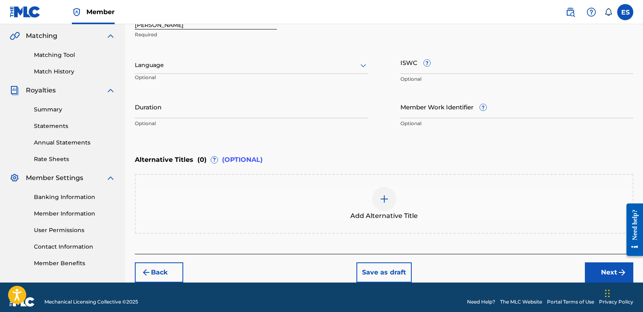
click at [185, 68] on div at bounding box center [251, 65] width 233 height 10
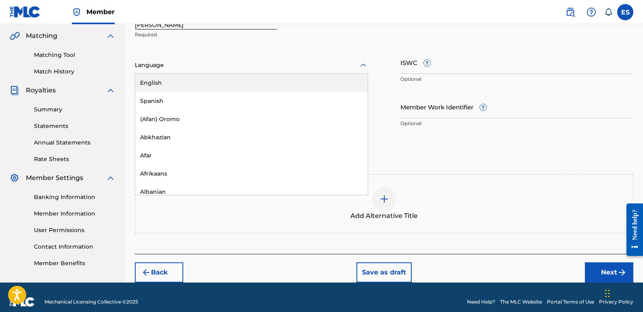
click at [167, 79] on div "English" at bounding box center [251, 83] width 232 height 18
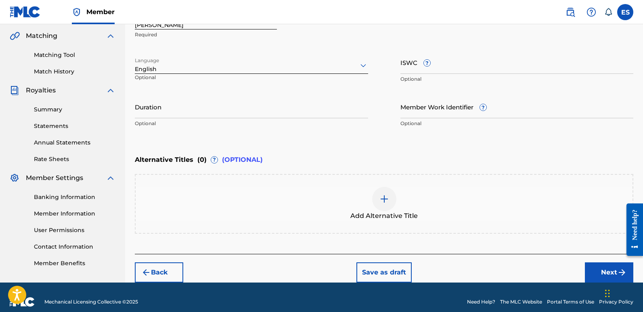
scroll to position [119, 0]
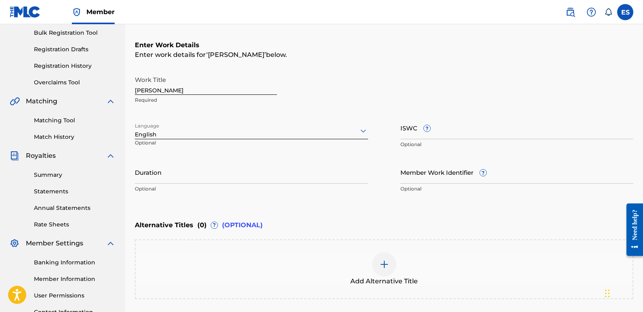
click at [167, 92] on input "[PERSON_NAME]" at bounding box center [206, 83] width 142 height 23
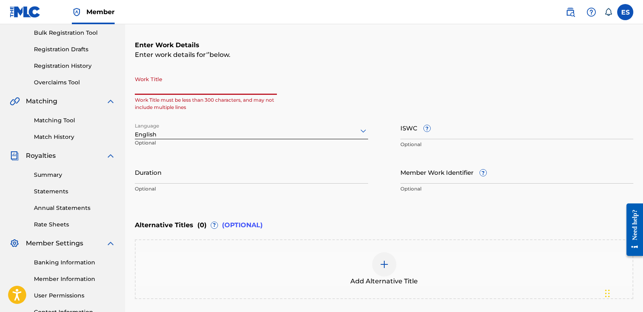
paste input "Supernova Bass"
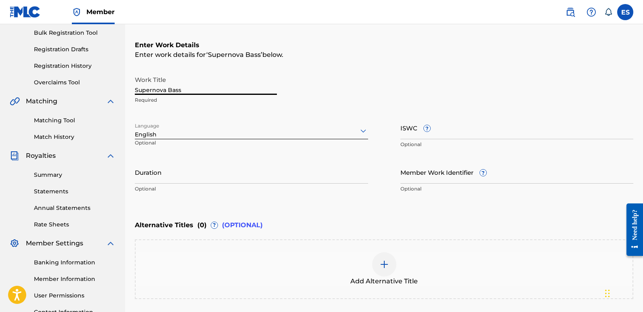
scroll to position [194, 0]
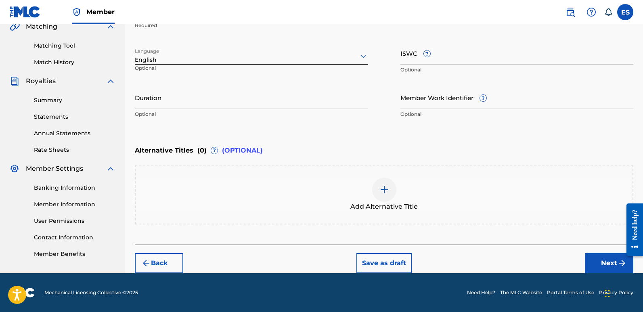
type input "Supernova Bass"
click at [602, 261] on button "Next" at bounding box center [609, 263] width 48 height 20
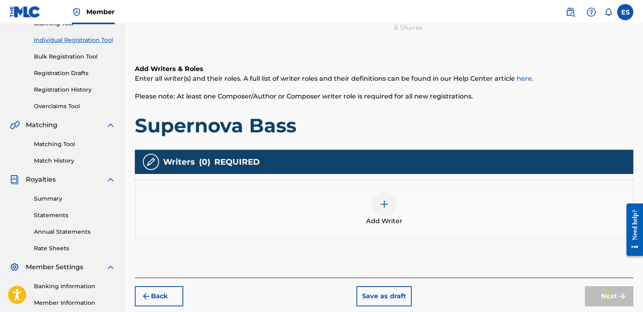
scroll to position [36, 0]
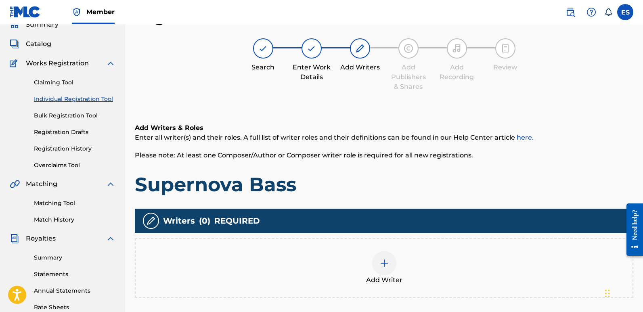
click at [390, 263] on div at bounding box center [384, 263] width 24 height 24
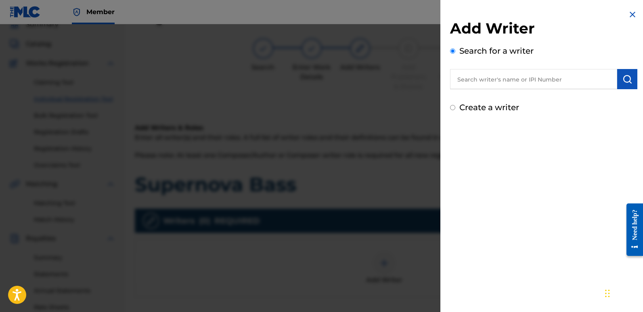
click at [520, 87] on input "text" at bounding box center [533, 79] width 167 height 20
type input "emanuelesciuto"
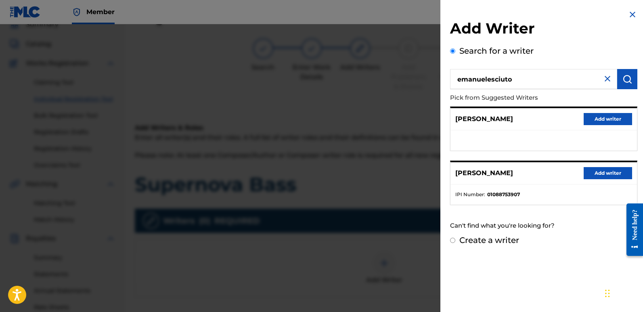
click at [601, 175] on button "Add writer" at bounding box center [607, 173] width 48 height 12
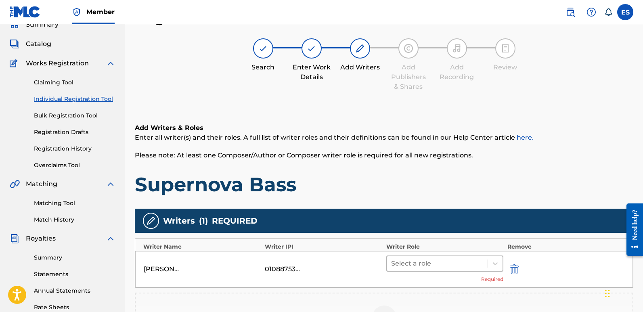
click at [449, 265] on div at bounding box center [437, 263] width 92 height 11
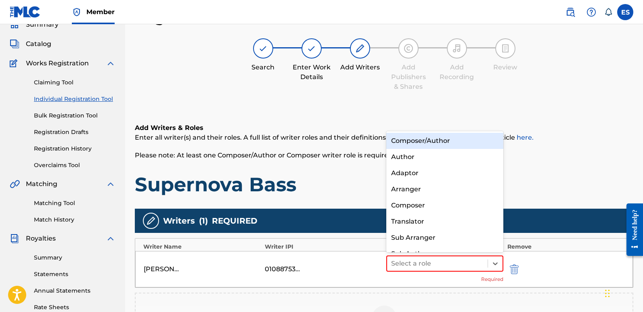
click at [421, 141] on div "Composer/Author" at bounding box center [444, 141] width 117 height 16
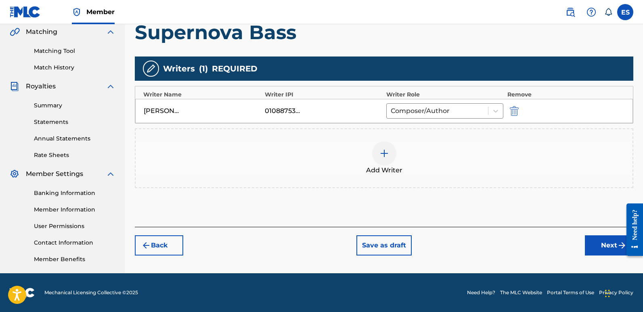
click at [598, 246] on button "Next" at bounding box center [609, 245] width 48 height 20
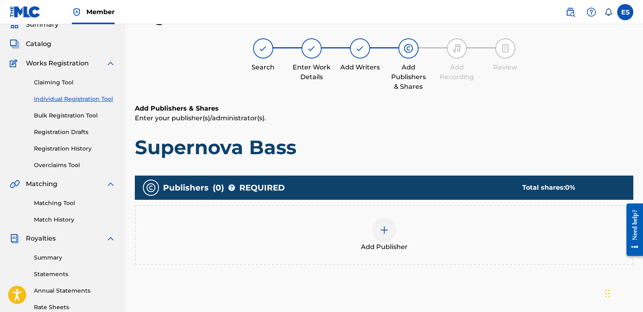
click at [392, 232] on div at bounding box center [384, 230] width 24 height 24
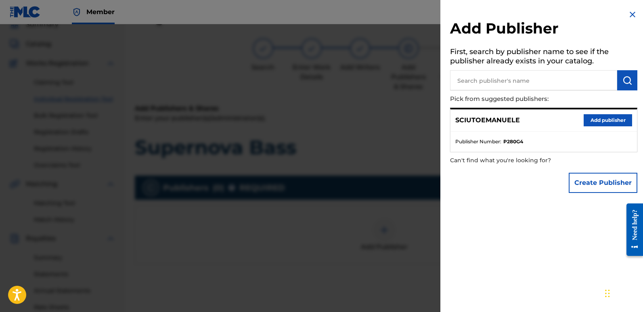
click at [610, 123] on button "Add publisher" at bounding box center [607, 120] width 48 height 12
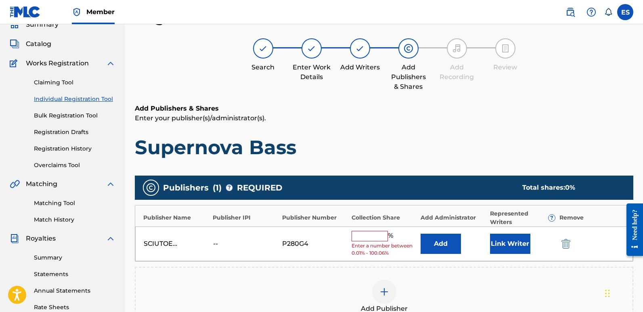
click at [512, 246] on button "Link Writer" at bounding box center [510, 244] width 40 height 20
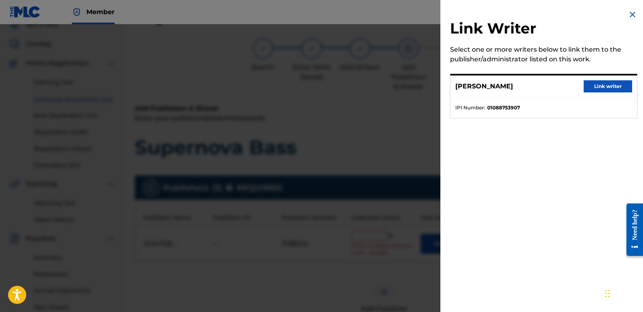
click at [608, 88] on button "Link writer" at bounding box center [607, 86] width 48 height 12
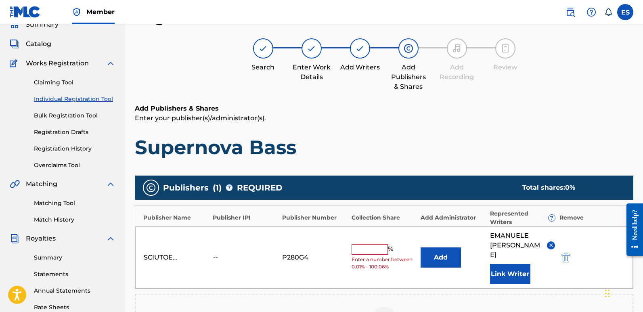
click at [365, 246] on input "text" at bounding box center [369, 249] width 36 height 10
type input "100"
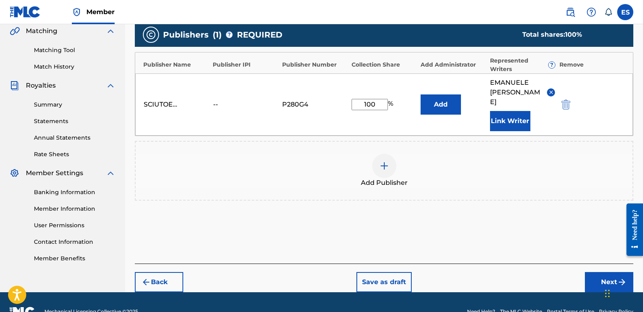
click at [601, 272] on button "Next" at bounding box center [609, 282] width 48 height 20
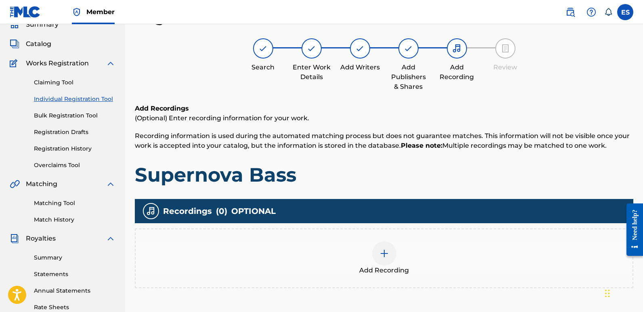
click at [393, 269] on span "Add Recording" at bounding box center [384, 270] width 50 height 10
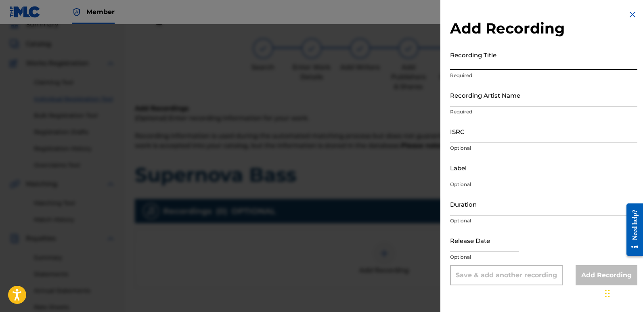
paste input "Supernova Bass"
type input "Supernova Bass"
click at [510, 97] on input "Recording Artist Name" at bounding box center [543, 95] width 187 height 23
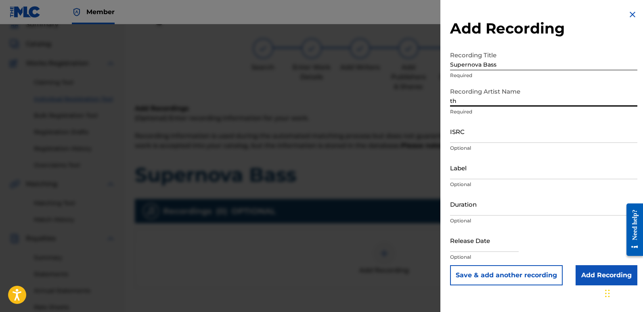
type input "The Lunatics"
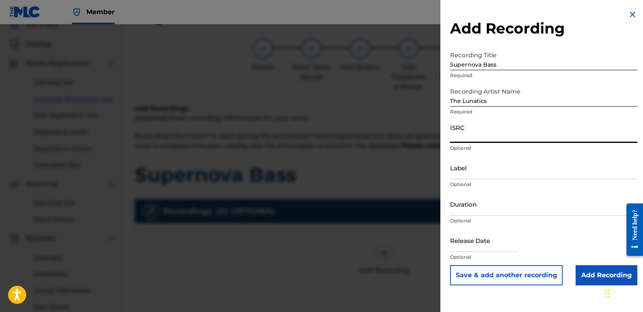
paste input "QZZ782556346"
type input "QZZ782556346"
click at [498, 165] on input "Label" at bounding box center [543, 167] width 187 height 23
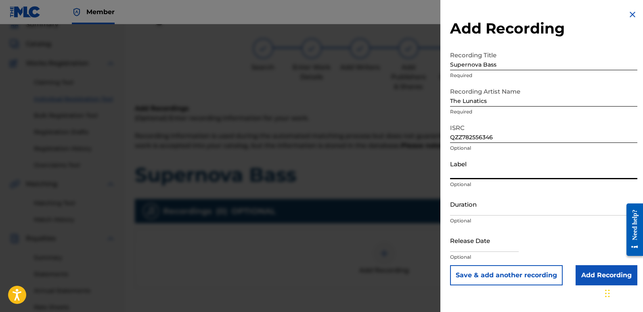
type input "Rightbeatz [GEOGRAPHIC_DATA]"
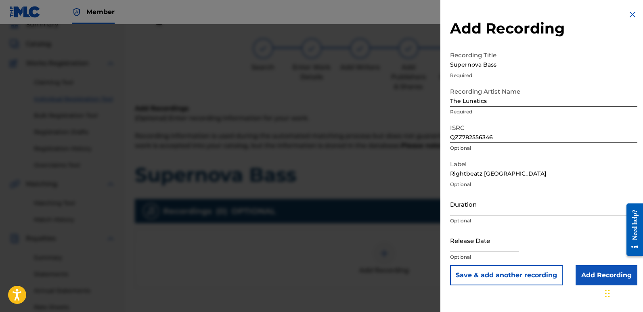
click at [466, 236] on input "text" at bounding box center [484, 240] width 69 height 23
select select "7"
select select "2025"
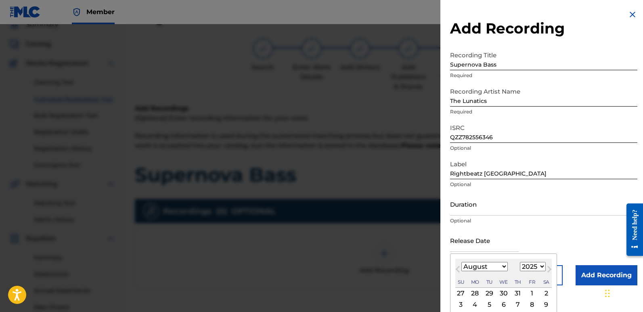
click at [543, 291] on div "2" at bounding box center [546, 293] width 10 height 10
type input "[DATE]"
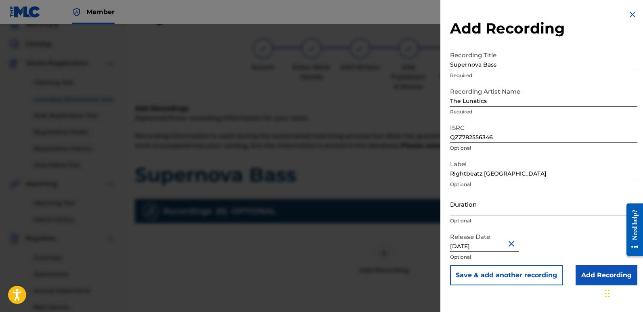
click at [475, 243] on input "[DATE]" at bounding box center [484, 240] width 69 height 23
select select "7"
select select "2025"
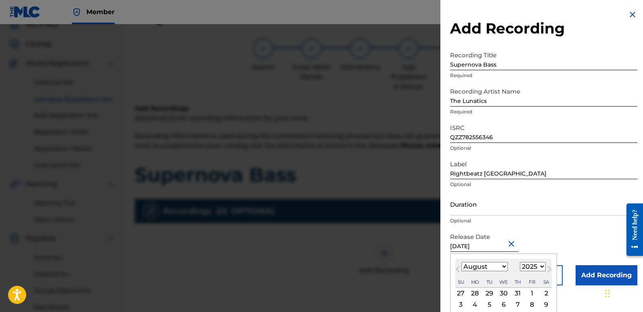
type input "[DATE]"
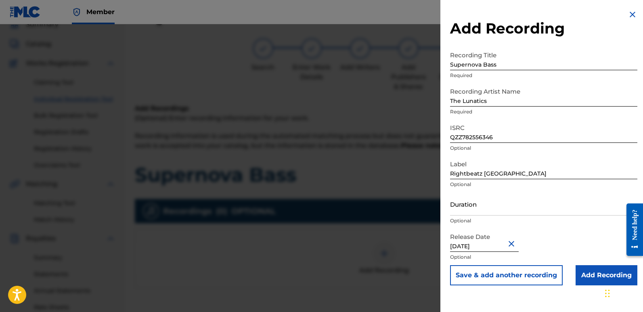
click at [594, 270] on input "Add Recording" at bounding box center [606, 275] width 62 height 20
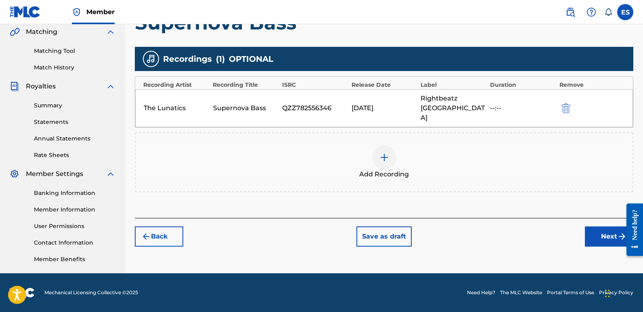
click at [605, 226] on button "Next" at bounding box center [609, 236] width 48 height 20
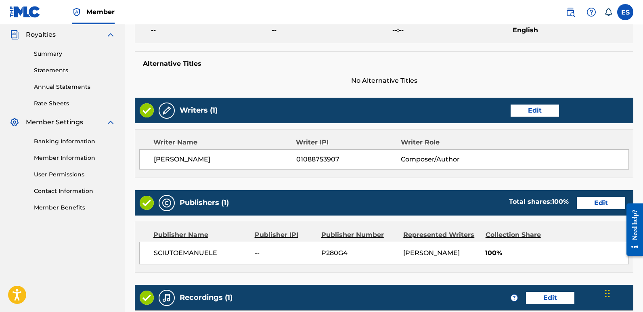
scroll to position [370, 0]
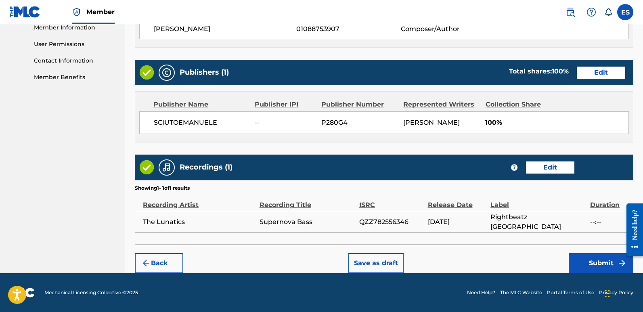
click at [599, 260] on button "Submit" at bounding box center [601, 263] width 65 height 20
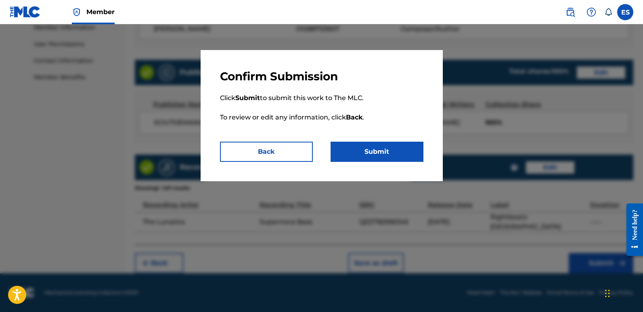
click at [397, 153] on button "Submit" at bounding box center [376, 152] width 93 height 20
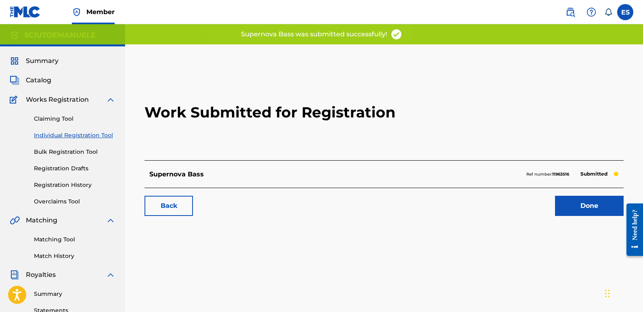
click at [584, 203] on link "Done" at bounding box center [589, 206] width 69 height 20
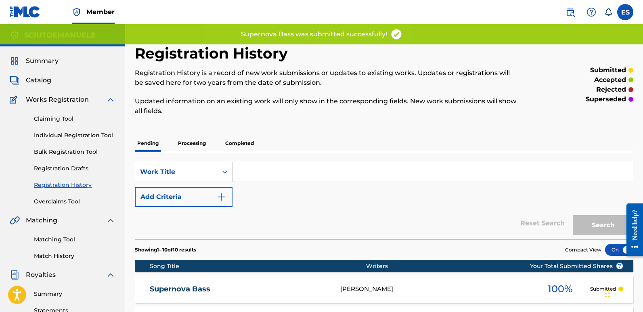
click at [70, 137] on link "Individual Registration Tool" at bounding box center [75, 135] width 82 height 8
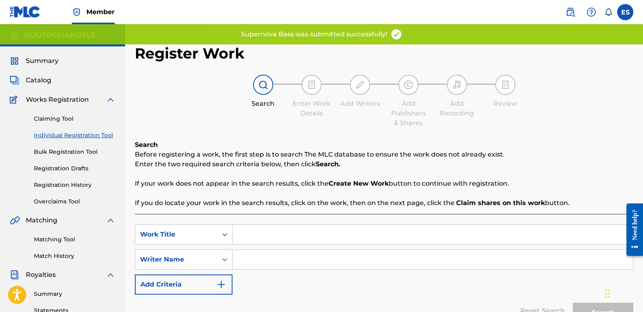
click at [292, 234] on input "Search Form" at bounding box center [432, 234] width 400 height 19
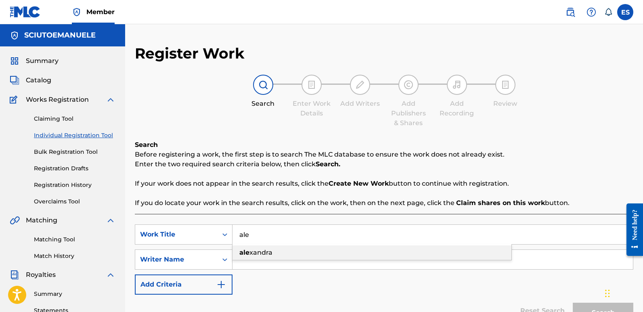
click at [261, 251] on span "xandra" at bounding box center [260, 253] width 23 height 8
type input "[PERSON_NAME]"
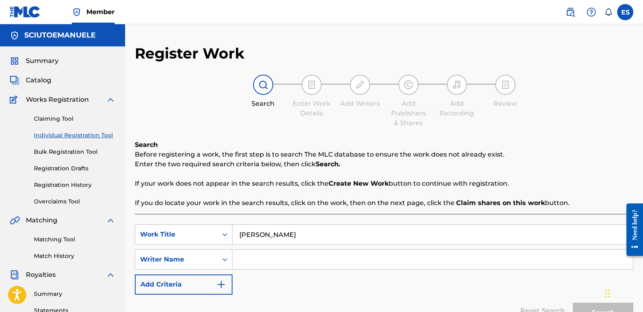
click at [261, 251] on input "Search Form" at bounding box center [432, 259] width 400 height 19
click at [272, 258] on input "emanuelesciuto" at bounding box center [432, 259] width 400 height 19
type input "[PERSON_NAME]"
click at [573, 303] on button "Search" at bounding box center [603, 313] width 61 height 20
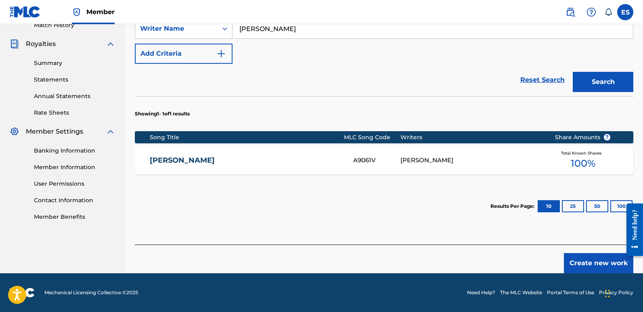
click at [590, 263] on button "Create new work" at bounding box center [598, 263] width 69 height 20
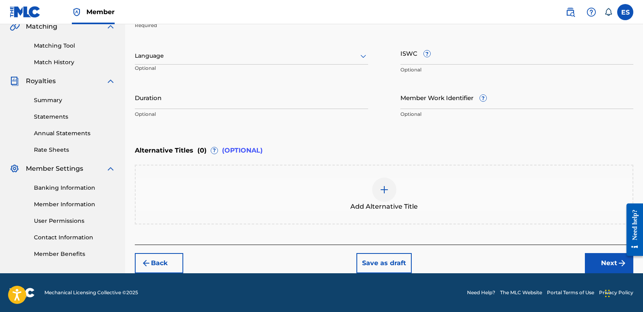
scroll to position [194, 0]
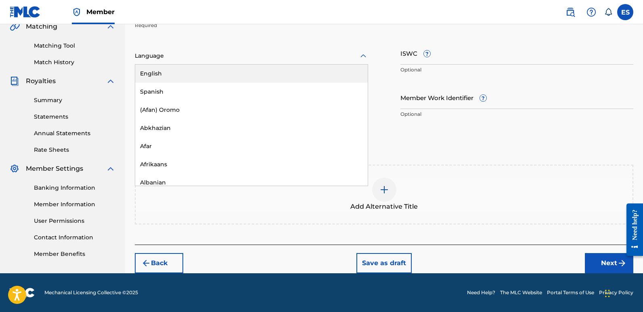
click at [197, 60] on div at bounding box center [251, 56] width 233 height 10
click at [180, 69] on div "English" at bounding box center [251, 74] width 232 height 18
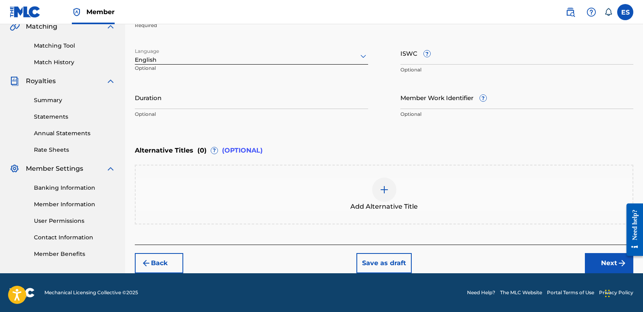
scroll to position [107, 0]
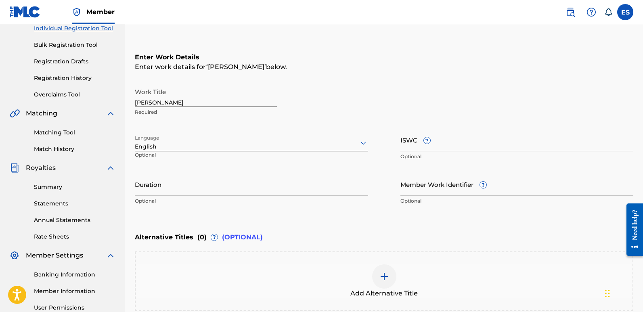
click at [168, 102] on input "[PERSON_NAME]" at bounding box center [206, 95] width 142 height 23
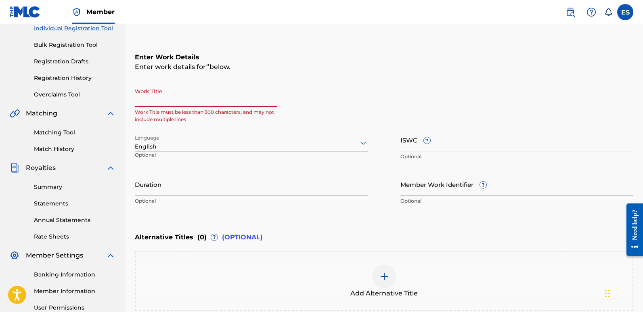
paste input "Underground Empire"
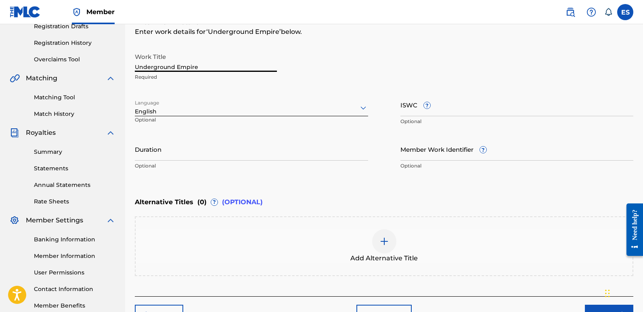
scroll to position [194, 0]
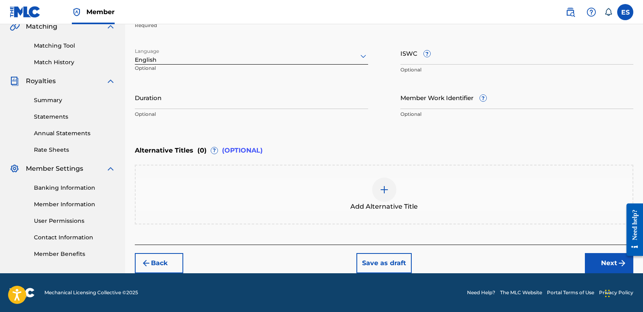
type input "Underground Empire"
click at [603, 261] on button "Next" at bounding box center [609, 263] width 48 height 20
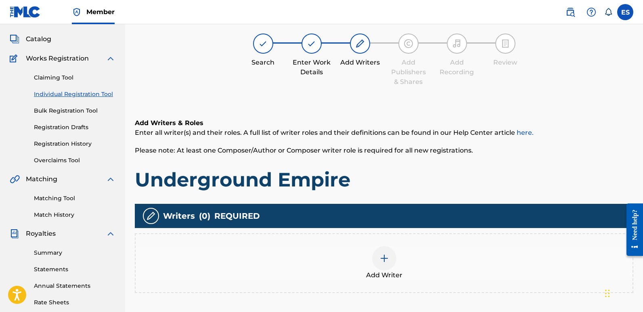
scroll to position [36, 0]
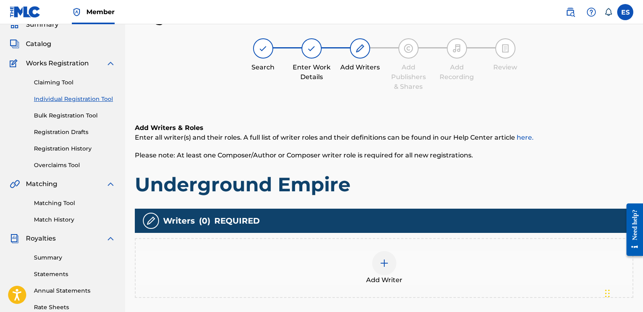
click at [387, 256] on div at bounding box center [384, 263] width 24 height 24
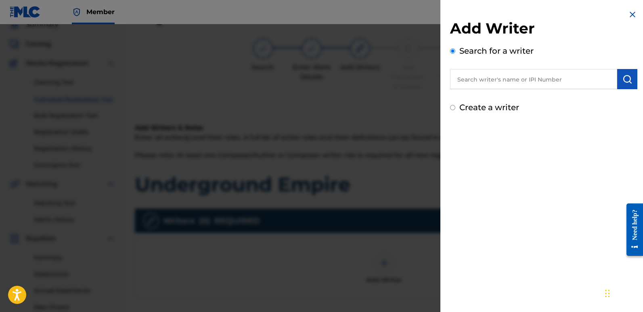
click at [515, 79] on input "text" at bounding box center [533, 79] width 167 height 20
type input "emanuelesciuto"
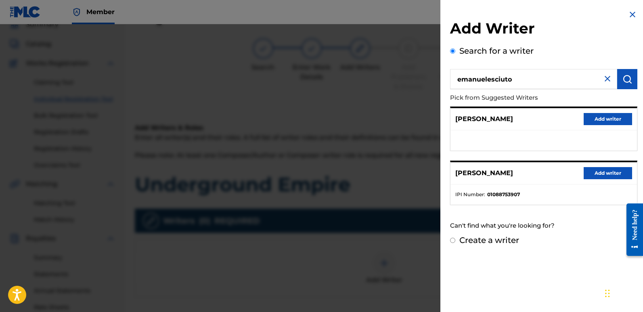
click at [603, 172] on button "Add writer" at bounding box center [607, 173] width 48 height 12
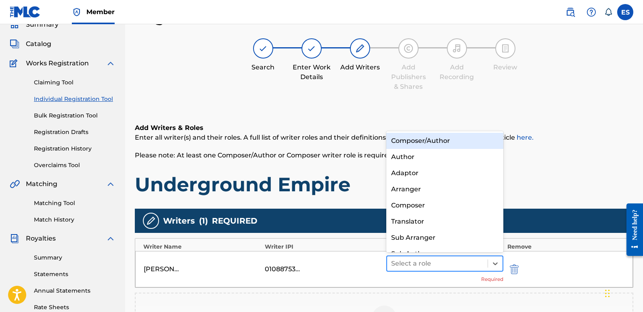
click at [424, 265] on div at bounding box center [437, 263] width 92 height 11
click at [421, 142] on div "Composer/Author" at bounding box center [444, 141] width 117 height 16
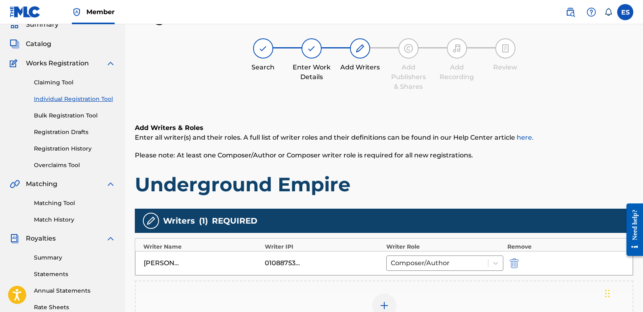
scroll to position [188, 0]
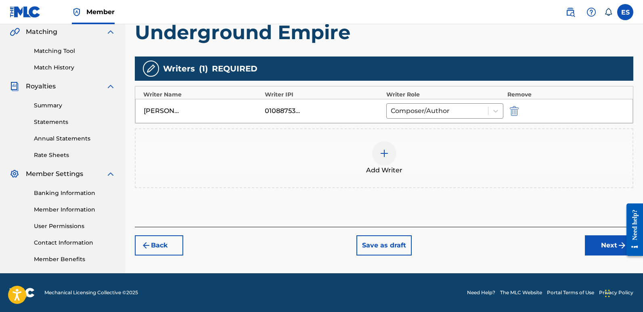
click at [602, 247] on button "Next" at bounding box center [609, 245] width 48 height 20
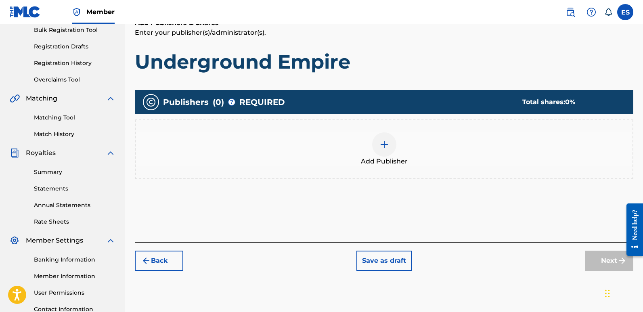
scroll to position [36, 0]
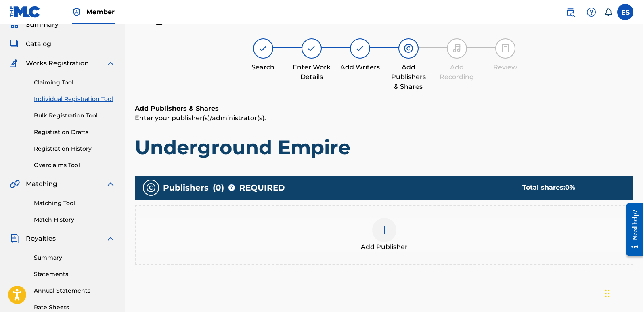
click at [386, 241] on div at bounding box center [384, 230] width 24 height 24
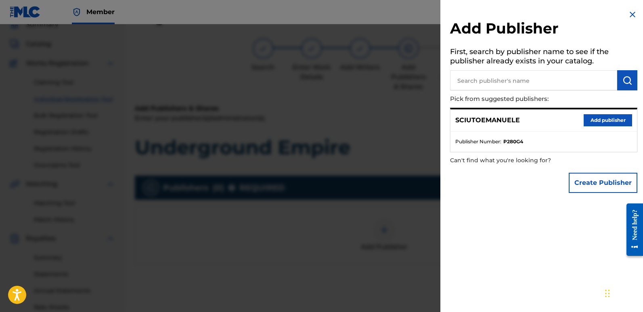
click at [608, 119] on button "Add publisher" at bounding box center [607, 120] width 48 height 12
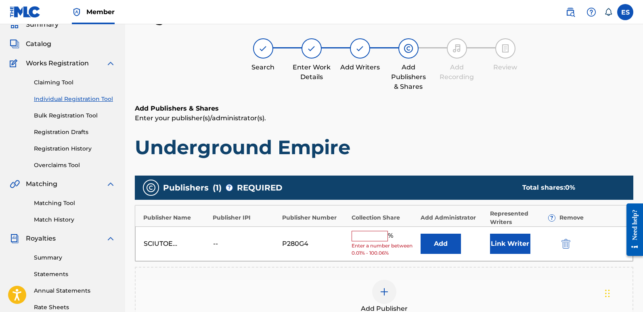
click at [520, 240] on button "Link Writer" at bounding box center [510, 244] width 40 height 20
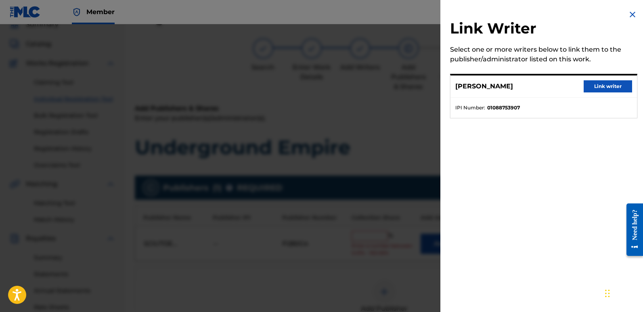
click at [604, 86] on button "Link writer" at bounding box center [607, 86] width 48 height 12
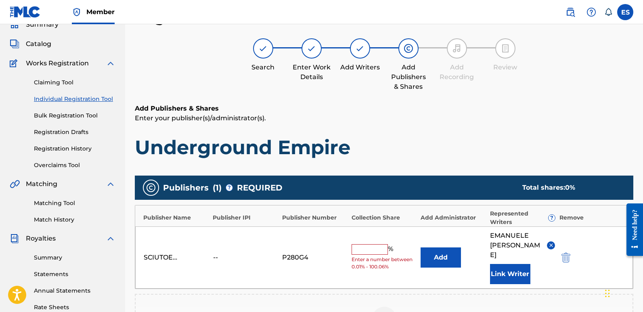
click at [372, 248] on input "text" at bounding box center [369, 249] width 36 height 10
type input "100"
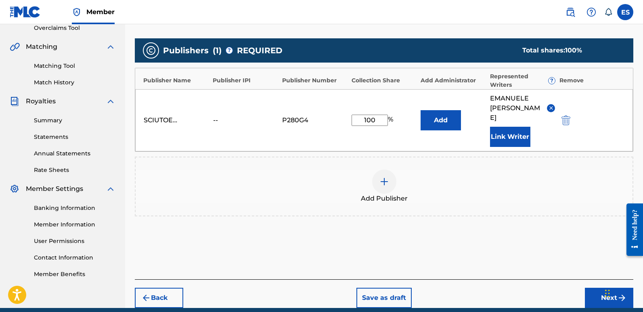
scroll to position [199, 0]
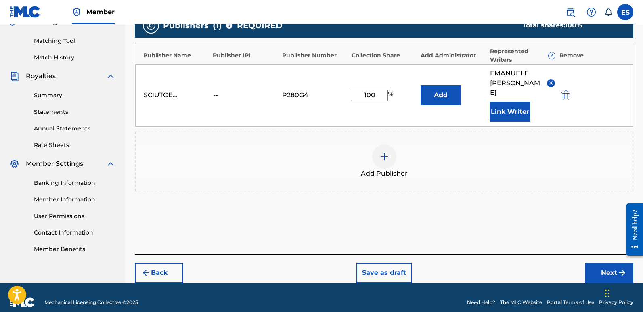
click at [600, 263] on button "Next" at bounding box center [609, 273] width 48 height 20
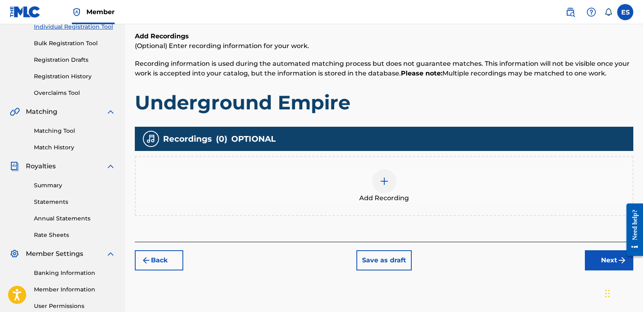
scroll to position [36, 0]
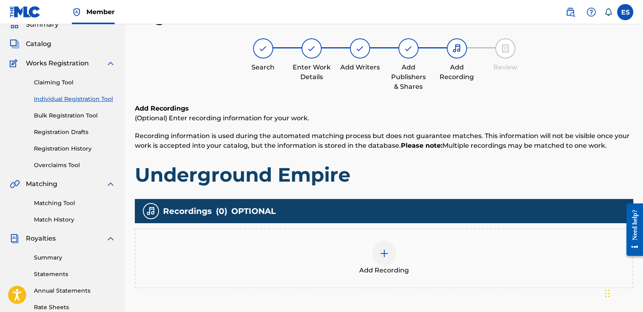
click at [382, 261] on div at bounding box center [384, 253] width 24 height 24
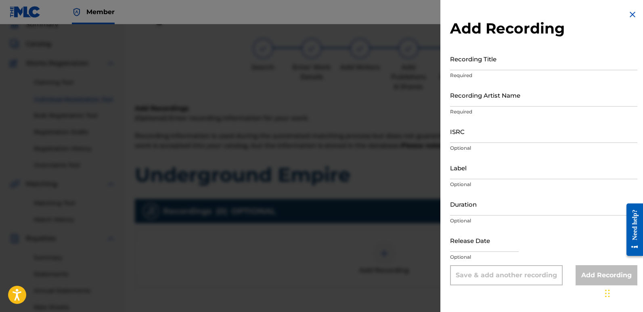
click at [502, 61] on input "Recording Title" at bounding box center [543, 58] width 187 height 23
paste input "Underground Empire"
type input "Underground Empire"
click at [527, 93] on input "Recording Artist Name" at bounding box center [543, 95] width 187 height 23
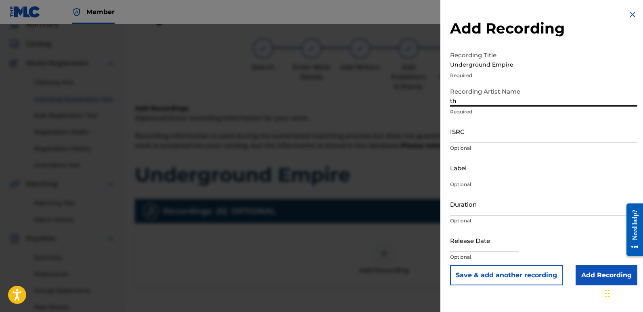
type input "The Lunatics"
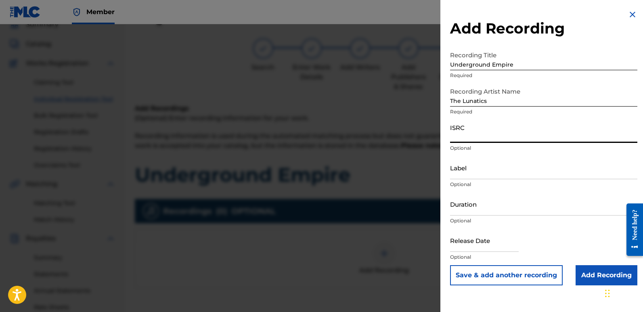
paste input "QZZ782556347"
type input "QZZ782556347"
click at [487, 169] on input "Label" at bounding box center [543, 167] width 187 height 23
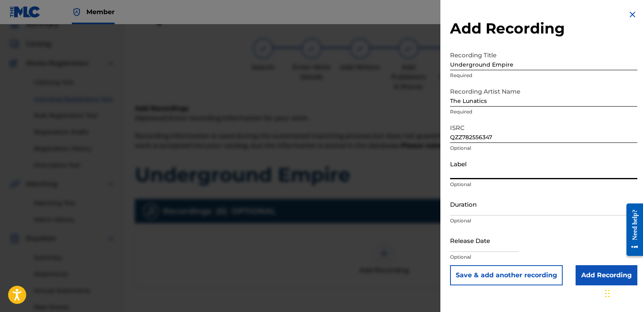
type input "Rightbeatz [GEOGRAPHIC_DATA]"
click at [462, 242] on input "text" at bounding box center [484, 240] width 69 height 23
select select "7"
select select "2025"
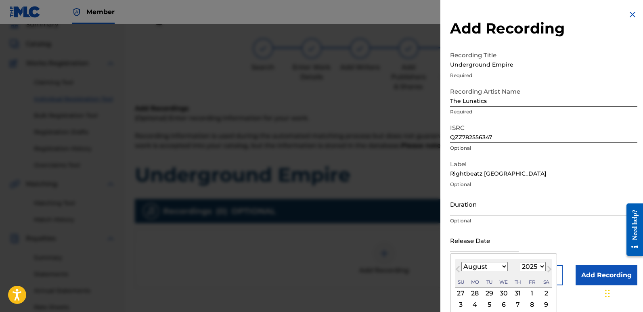
click at [546, 293] on div "2" at bounding box center [546, 293] width 10 height 10
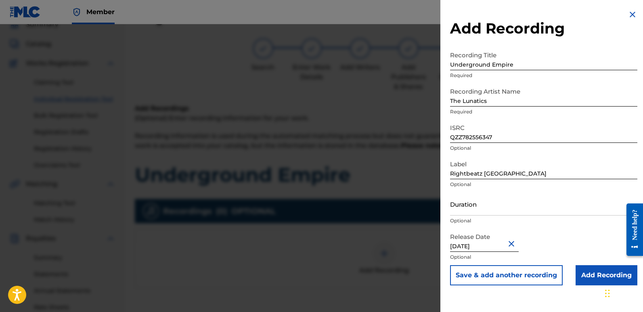
type input "[DATE]"
click at [475, 244] on input "[DATE]" at bounding box center [484, 240] width 69 height 23
select select "7"
select select "2025"
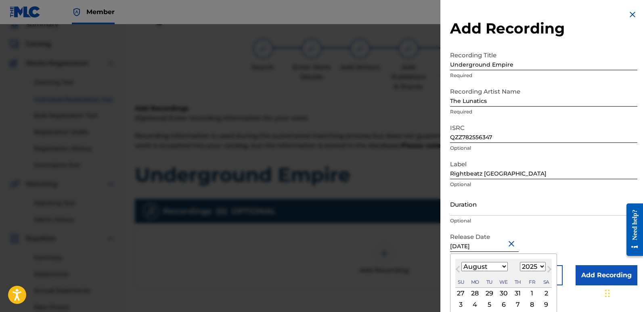
type input "[DATE]"
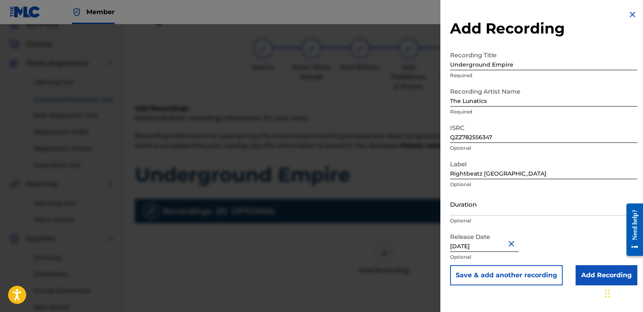
click at [591, 273] on input "Add Recording" at bounding box center [606, 275] width 62 height 20
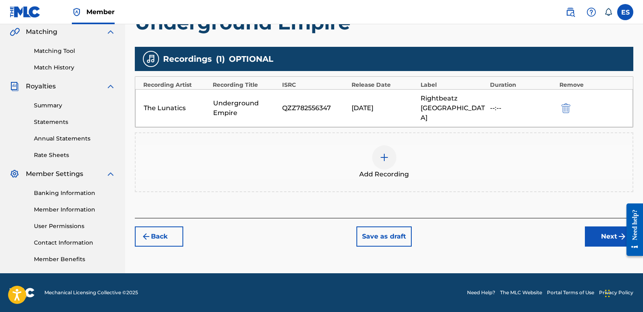
click at [610, 232] on button "Next" at bounding box center [609, 236] width 48 height 20
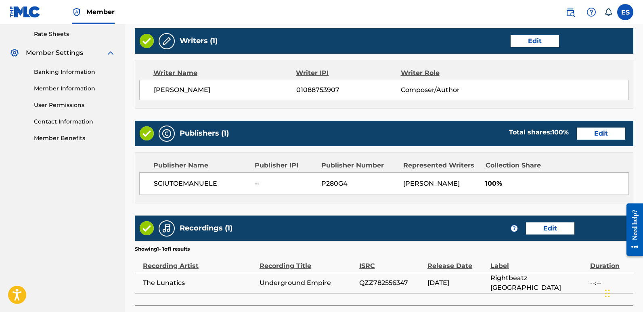
scroll to position [370, 0]
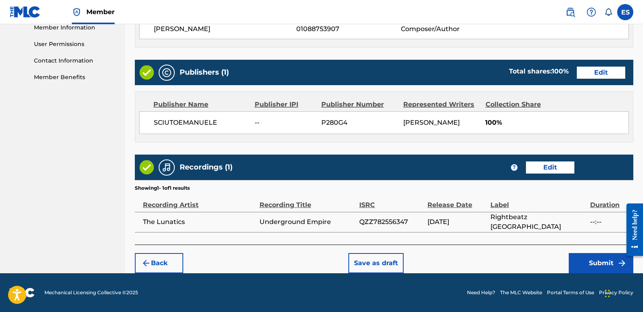
click at [598, 266] on button "Submit" at bounding box center [601, 263] width 65 height 20
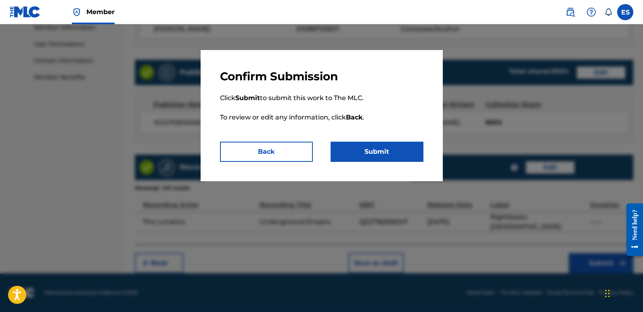
click at [377, 155] on button "Submit" at bounding box center [376, 152] width 93 height 20
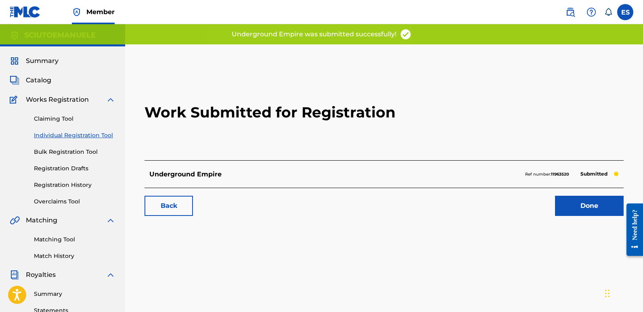
click at [582, 199] on link "Done" at bounding box center [589, 206] width 69 height 20
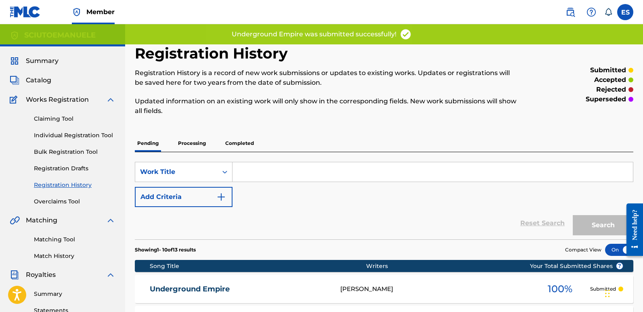
click at [45, 60] on span "Summary" at bounding box center [42, 61] width 33 height 10
